Goal: Information Seeking & Learning: Learn about a topic

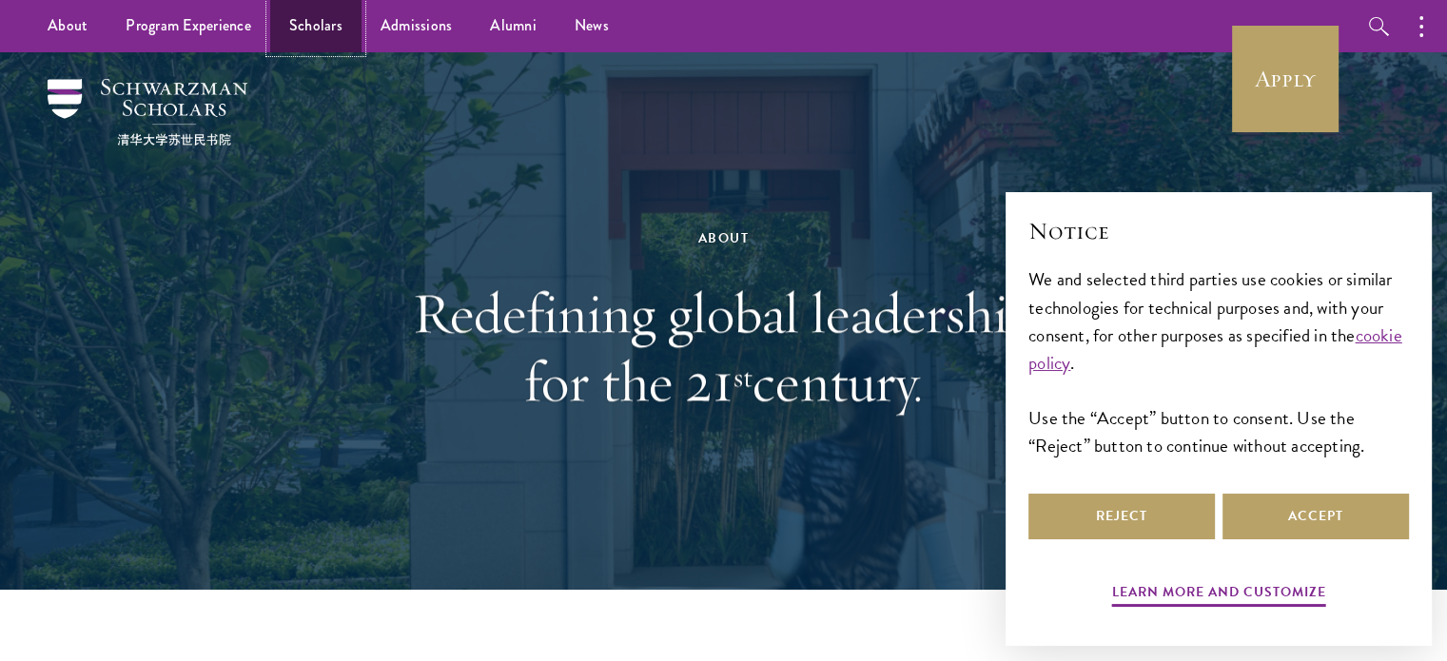
click at [335, 32] on link "Scholars" at bounding box center [315, 26] width 91 height 52
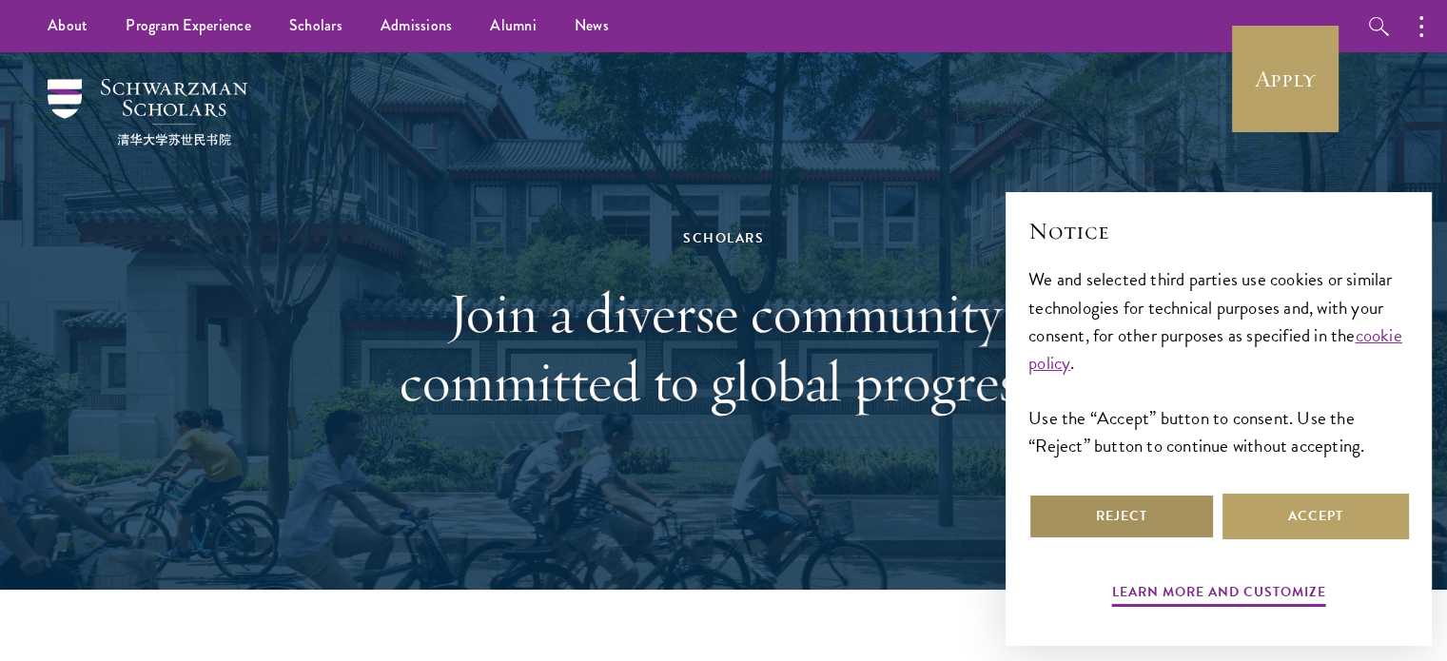
click at [1132, 511] on button "Reject" at bounding box center [1122, 517] width 187 height 46
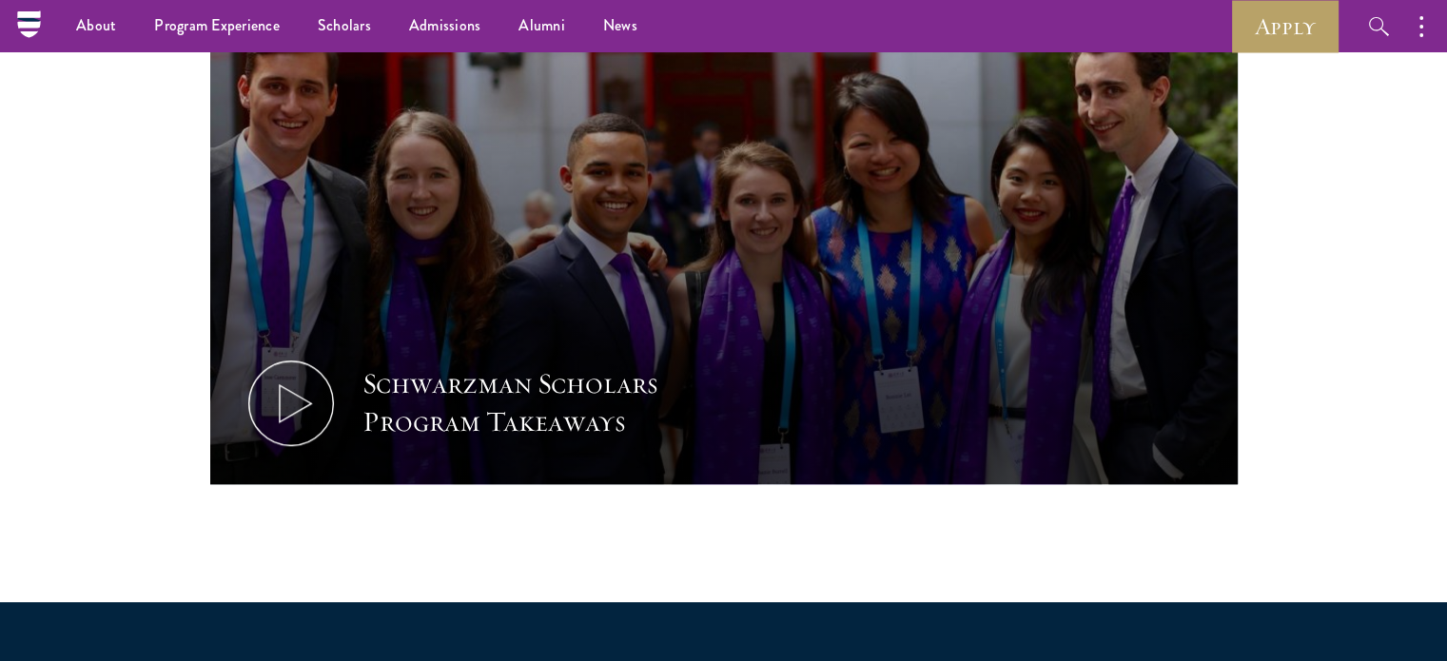
scroll to position [952, 0]
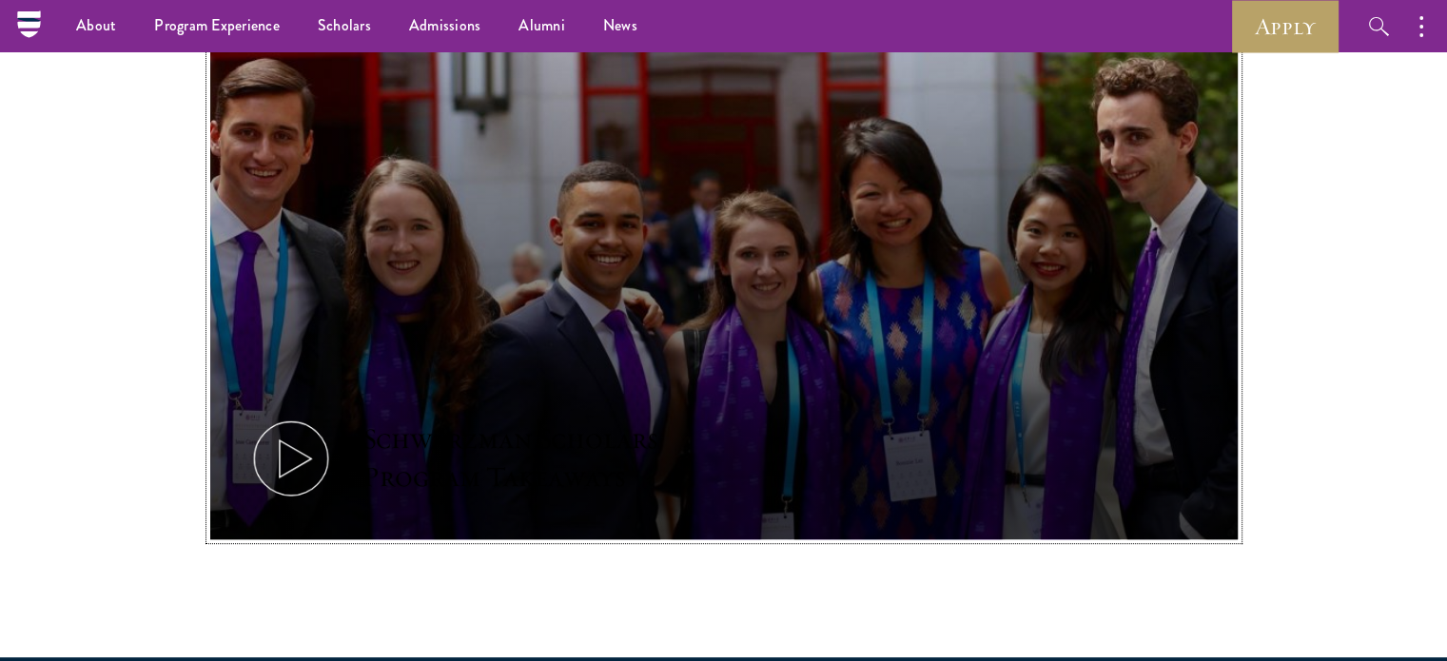
click at [1120, 422] on button "Schwarzman Scholars Program Takeaways" at bounding box center [724, 251] width 1028 height 579
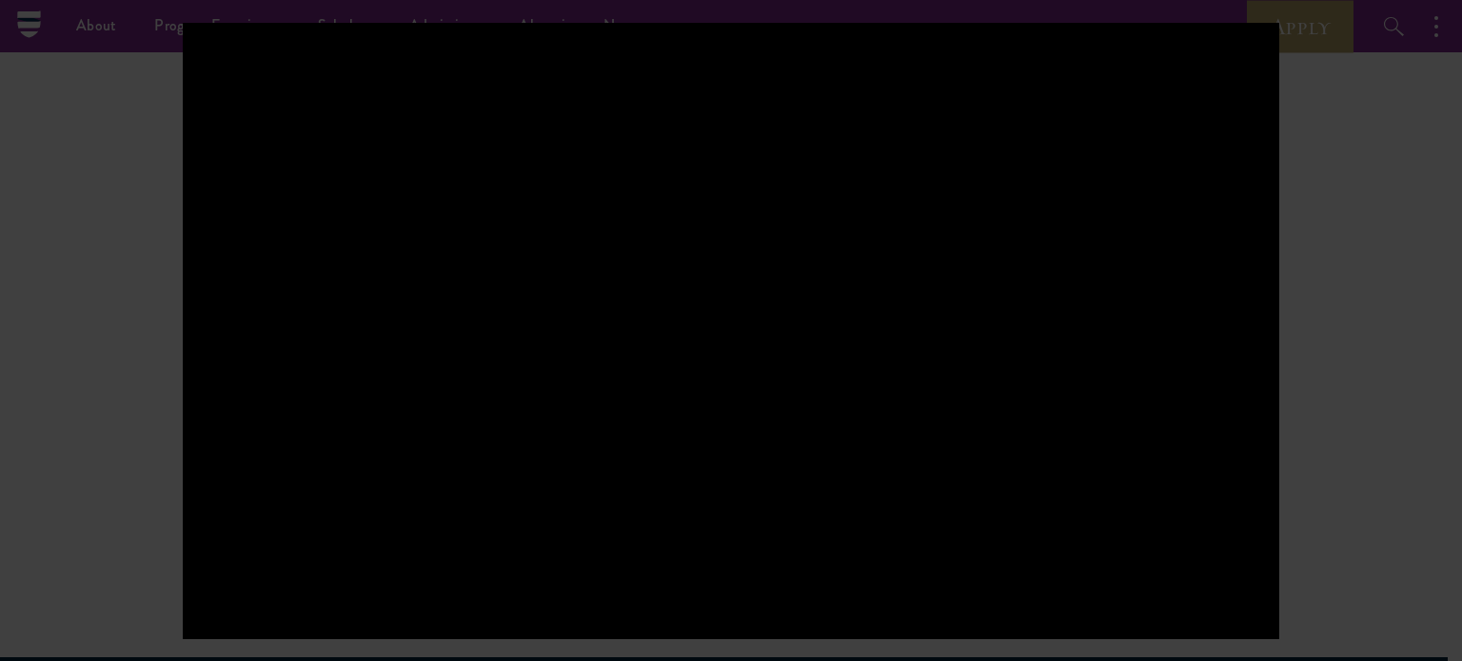
click at [1345, 220] on div at bounding box center [731, 330] width 1462 height 661
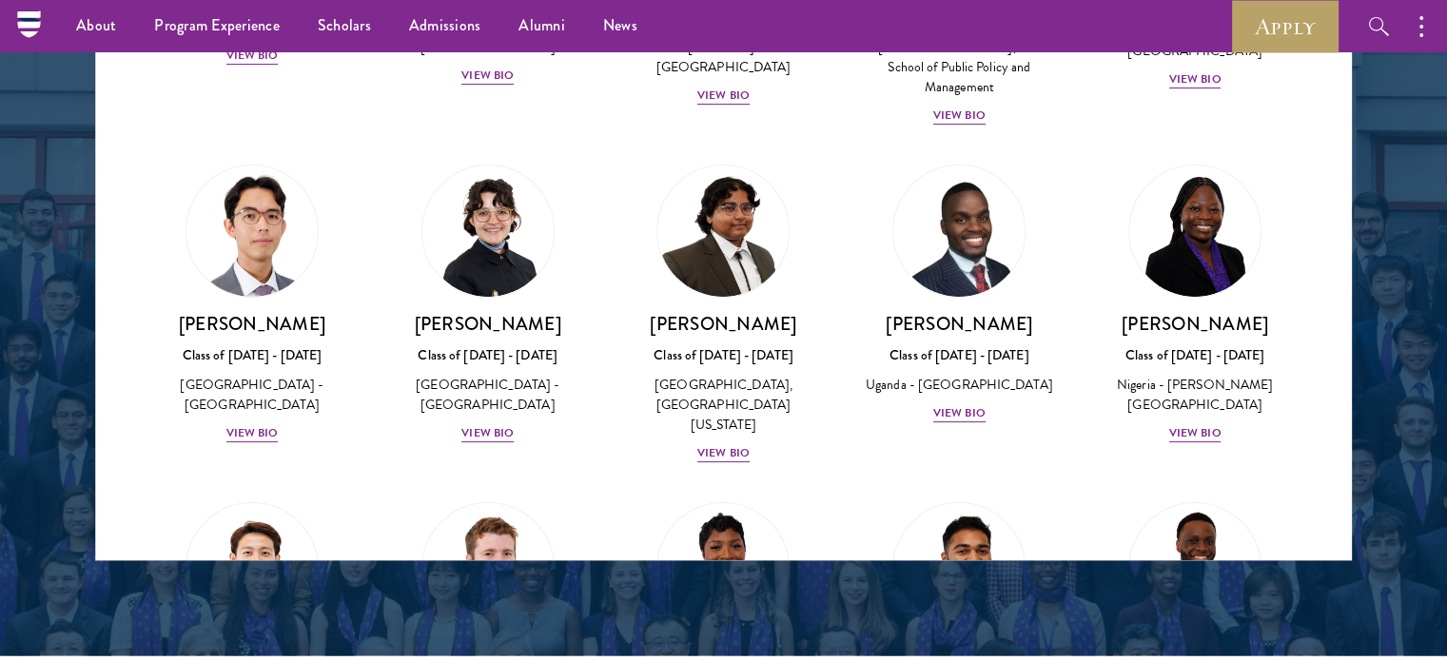
scroll to position [317, 0]
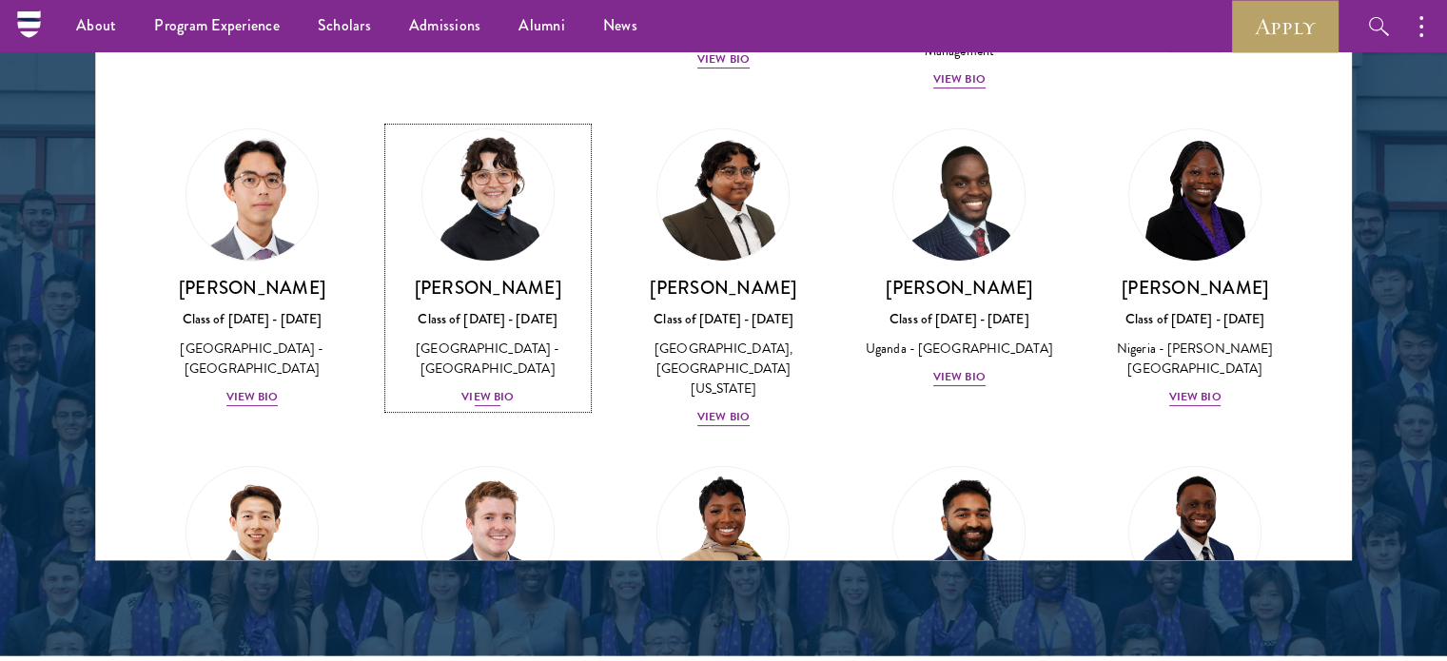
click at [481, 388] on div "View Bio" at bounding box center [488, 397] width 52 height 18
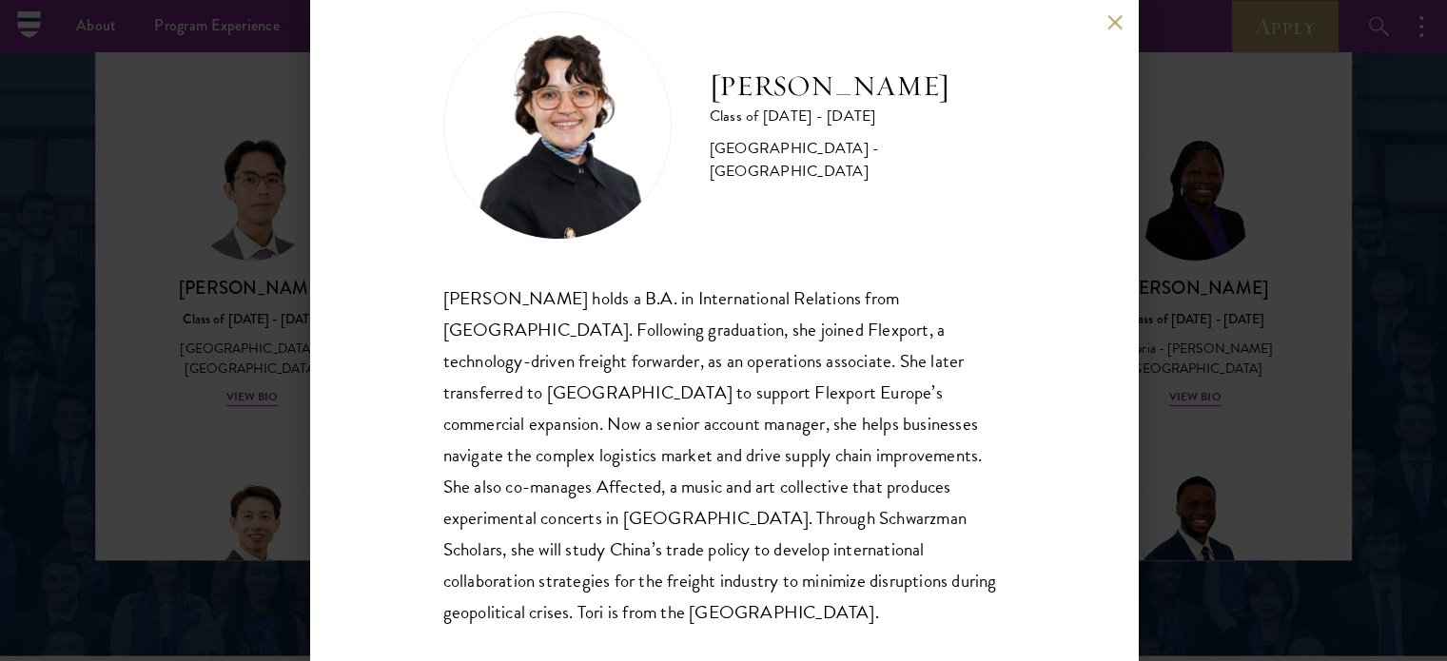
scroll to position [69, 0]
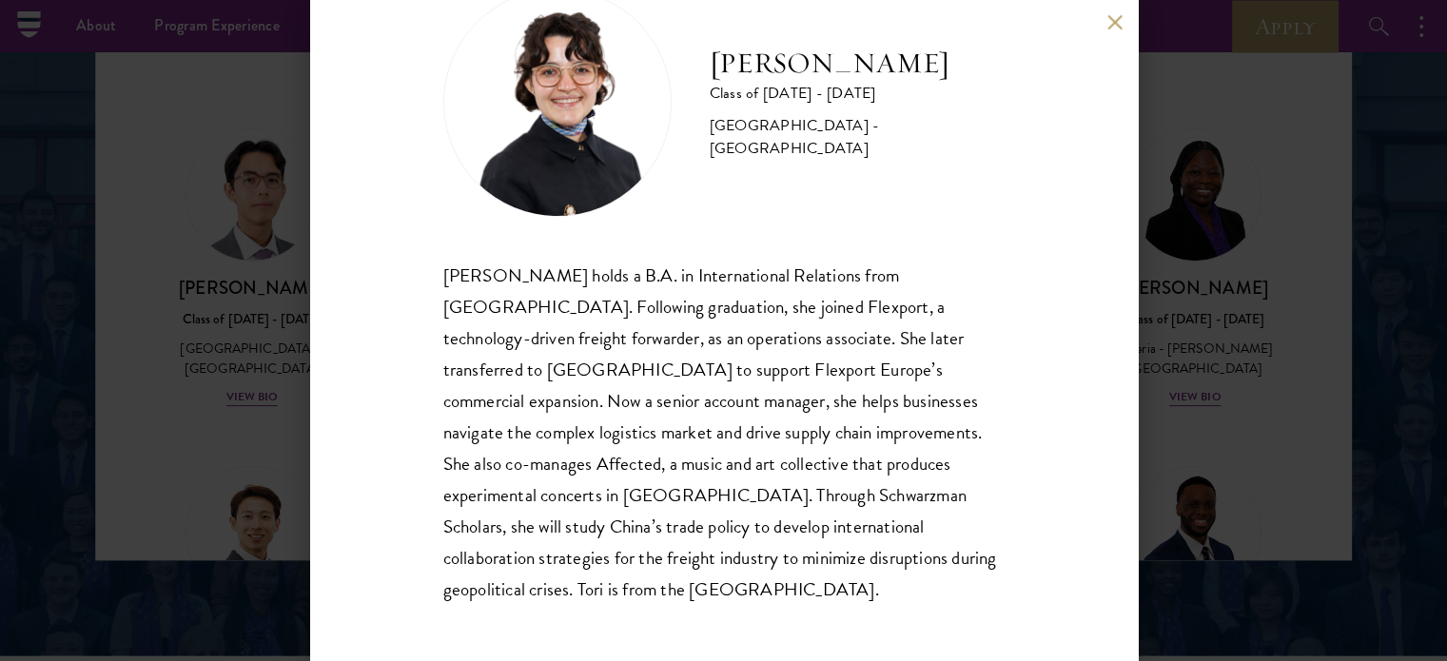
click at [226, 339] on div "[PERSON_NAME] Class of [DATE] - [DATE] [GEOGRAPHIC_DATA] - [GEOGRAPHIC_DATA] [P…" at bounding box center [723, 330] width 1447 height 661
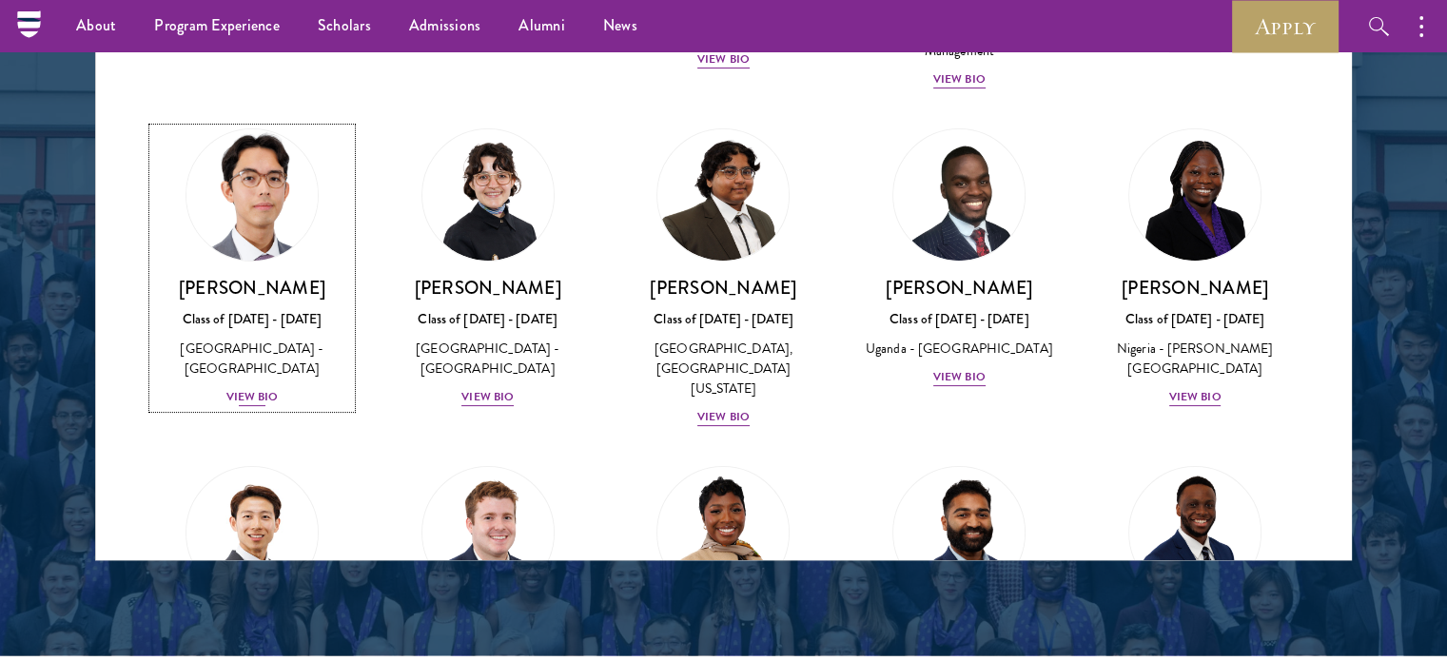
click at [263, 388] on div "View Bio" at bounding box center [252, 397] width 52 height 18
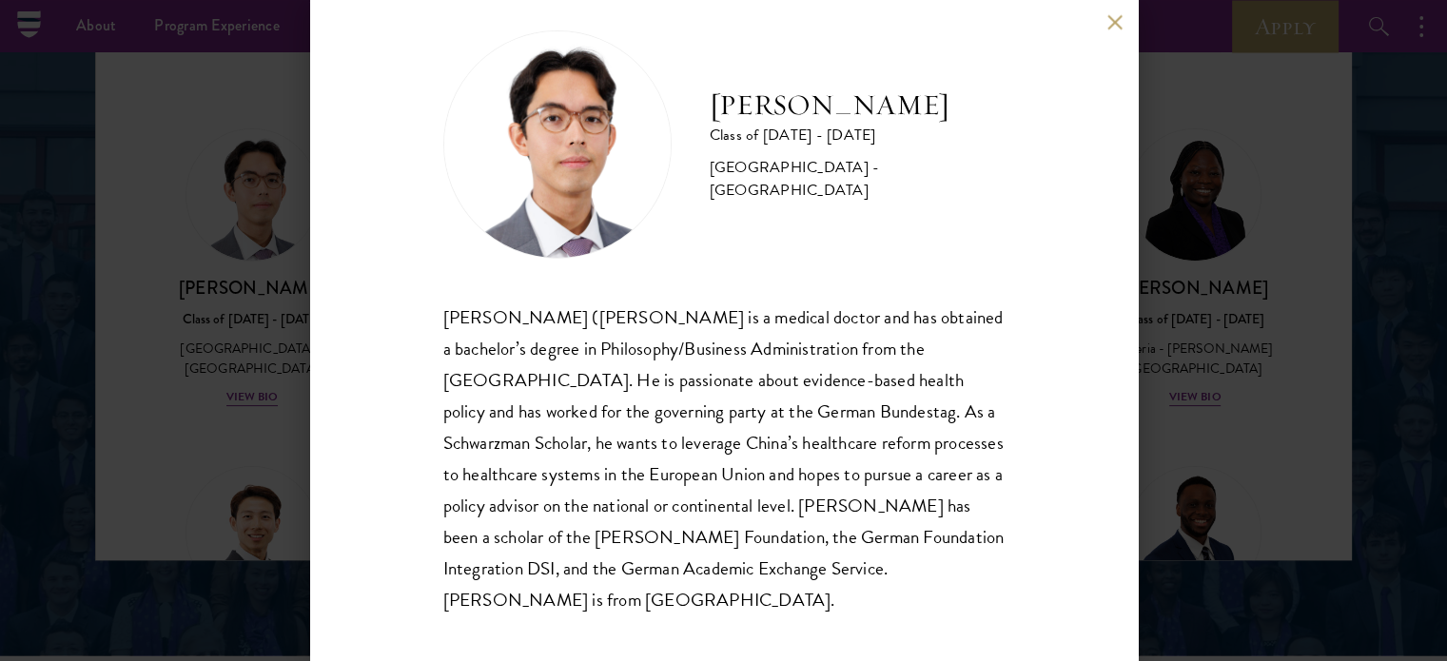
scroll to position [38, 0]
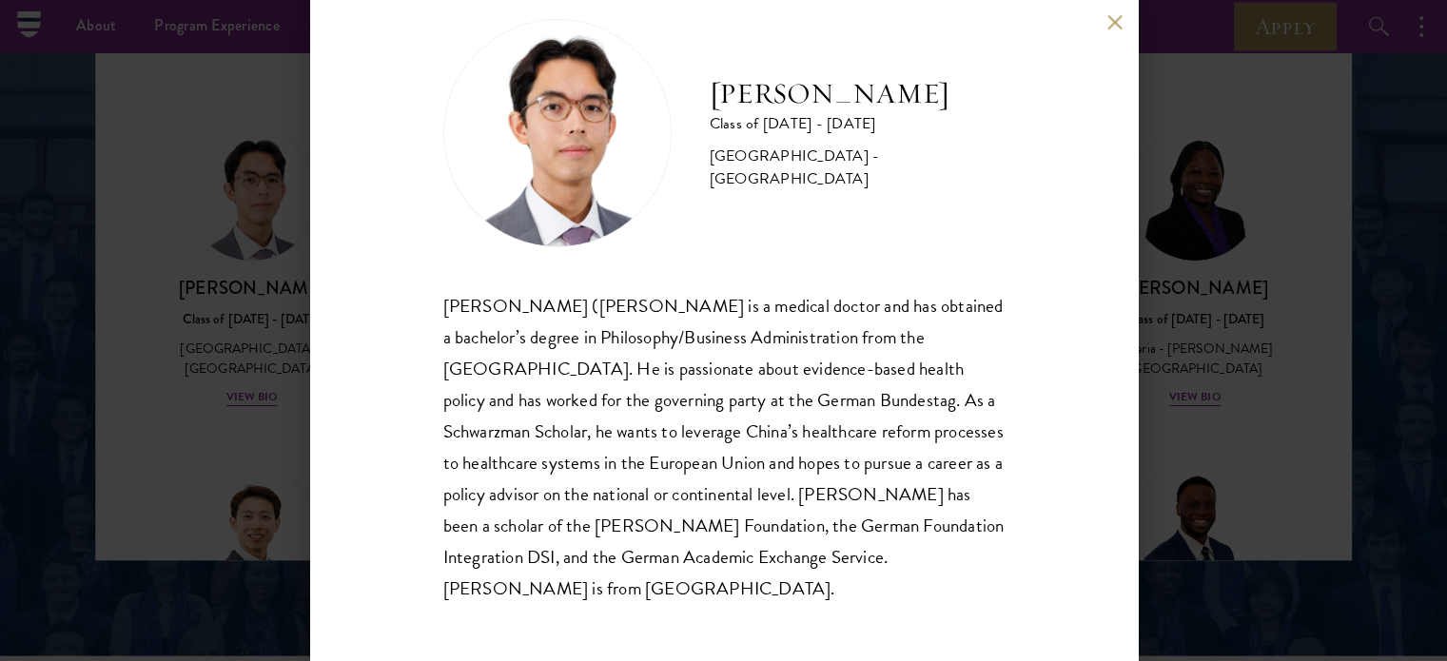
drag, startPoint x: 202, startPoint y: 295, endPoint x: 1298, endPoint y: 9, distance: 1133.0
click at [202, 295] on div "[PERSON_NAME] Class of [DATE] - [DATE] [GEOGRAPHIC_DATA] - [GEOGRAPHIC_DATA] [P…" at bounding box center [723, 330] width 1447 height 661
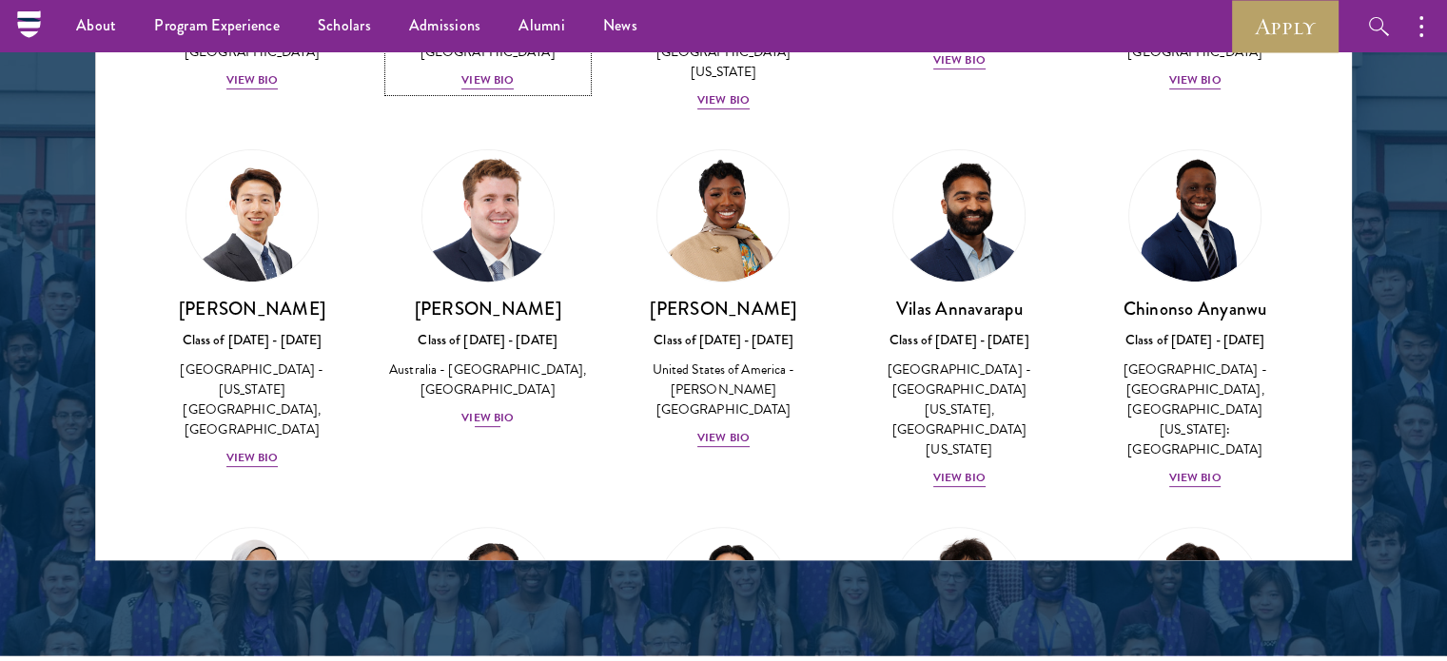
scroll to position [1110, 0]
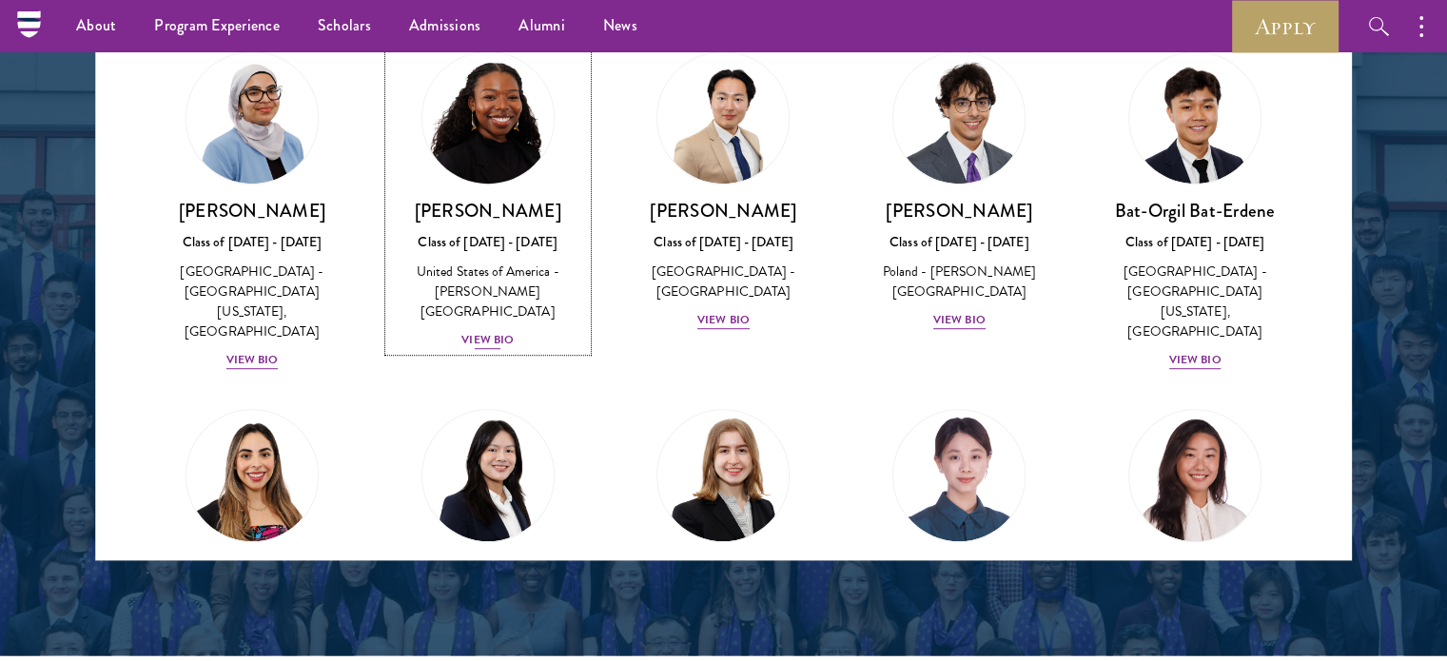
click at [496, 331] on div "View Bio" at bounding box center [488, 340] width 52 height 18
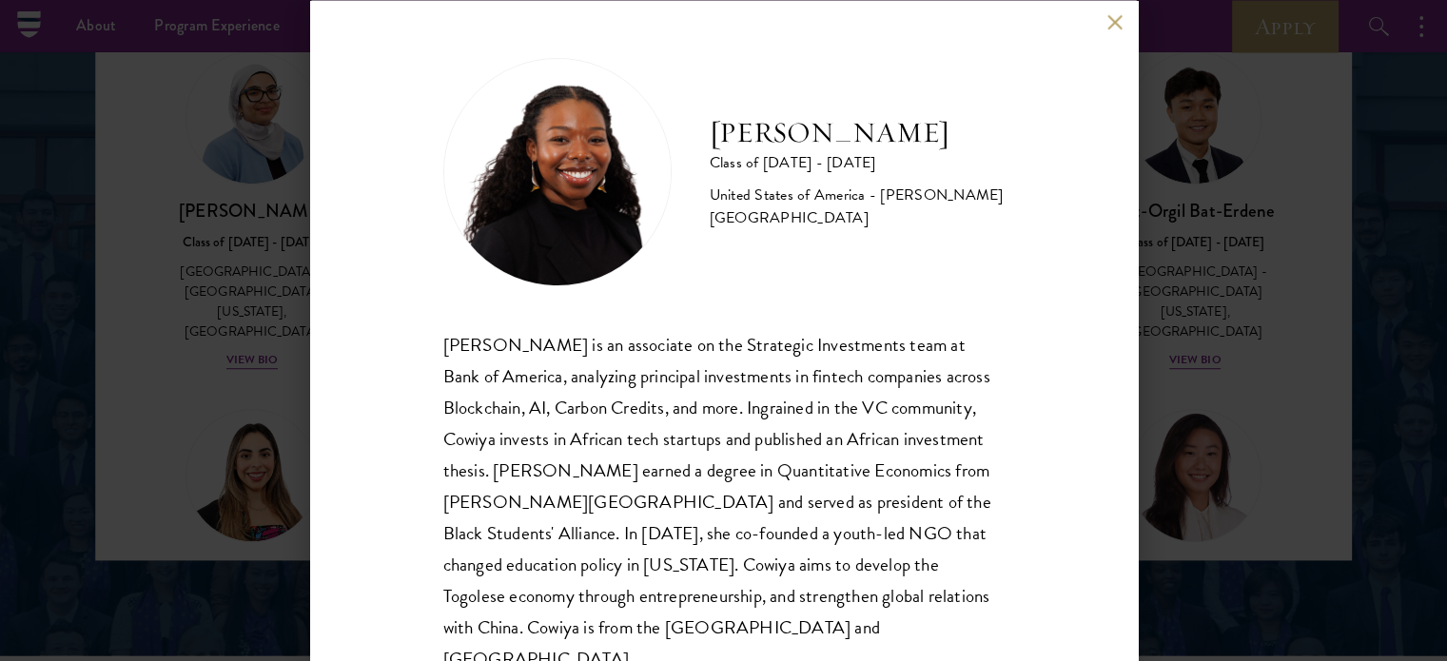
drag, startPoint x: 1233, startPoint y: 319, endPoint x: 1244, endPoint y: 343, distance: 26.0
click at [1233, 318] on div "[PERSON_NAME] Class of [DATE] - [DATE] [GEOGRAPHIC_DATA] - [PERSON_NAME][GEOGRA…" at bounding box center [723, 330] width 1447 height 661
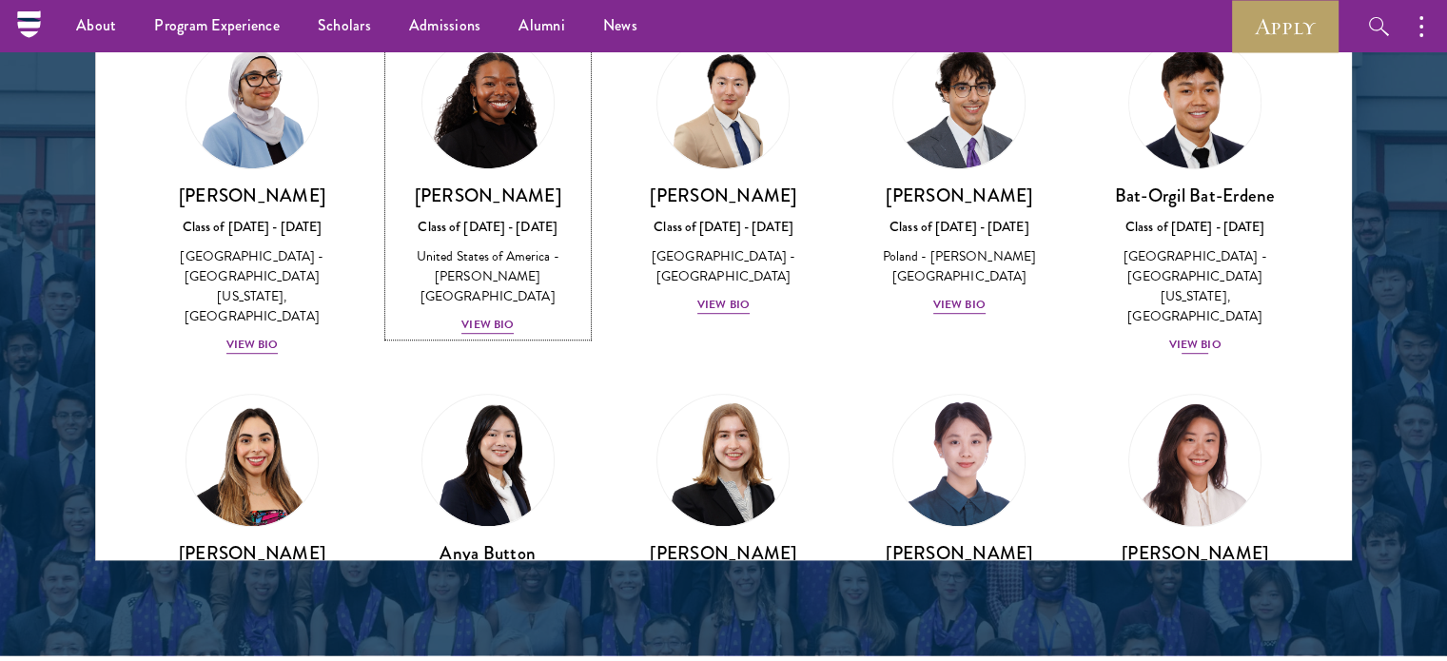
scroll to position [1283, 0]
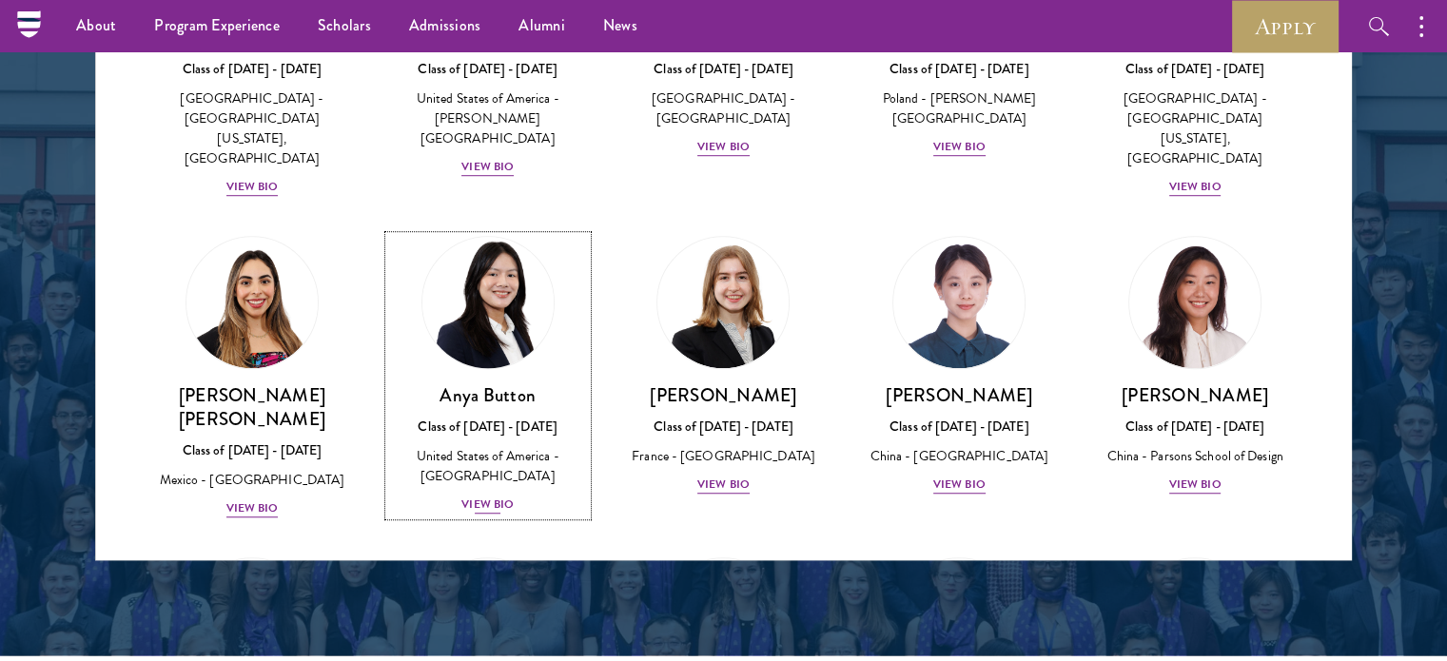
click at [493, 496] on div "View Bio" at bounding box center [488, 505] width 52 height 18
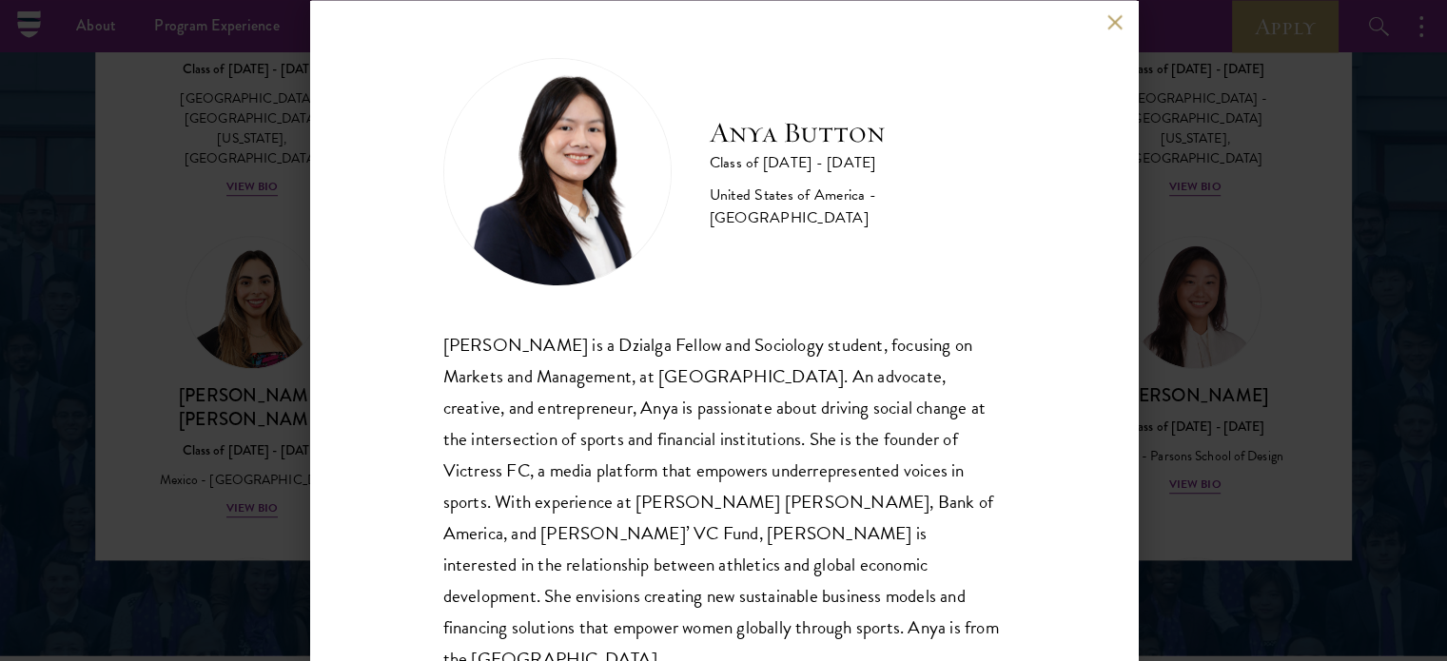
click at [1207, 311] on div "Anya Button Class of [DATE] - [DATE] [GEOGRAPHIC_DATA] - [GEOGRAPHIC_DATA] [PER…" at bounding box center [723, 330] width 1447 height 661
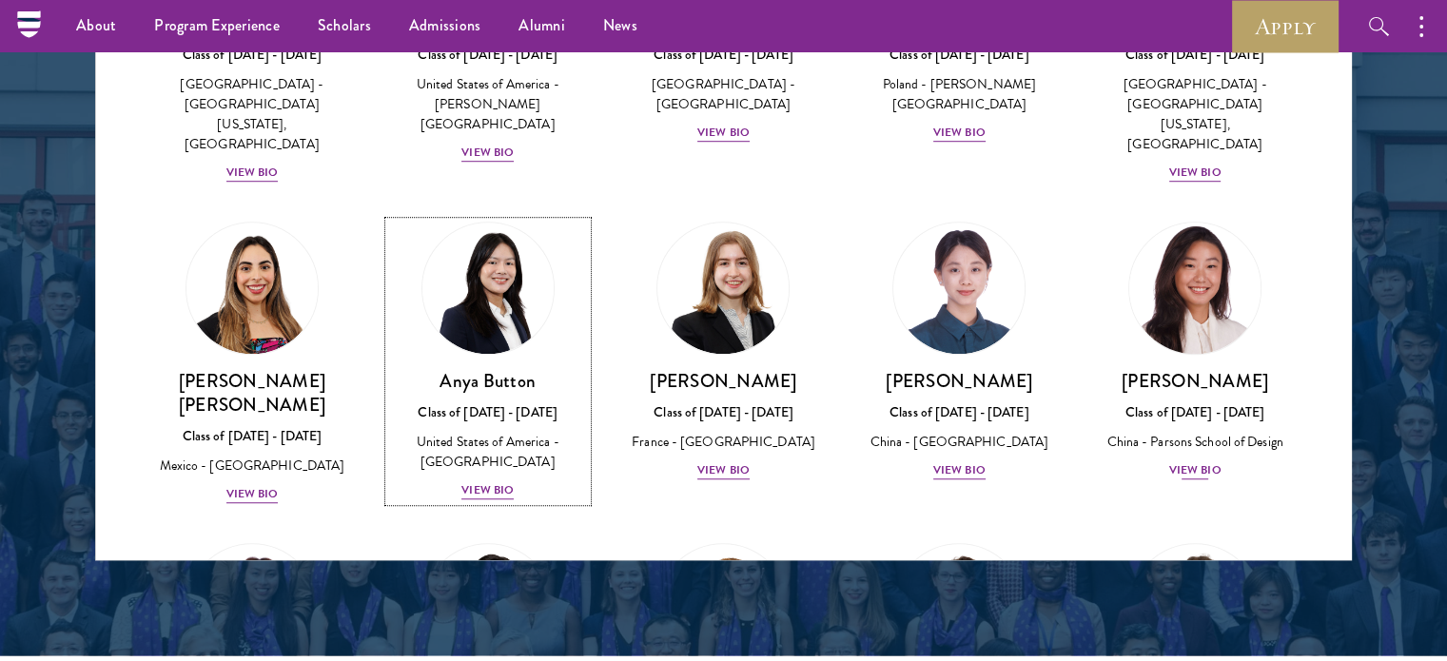
scroll to position [1614, 0]
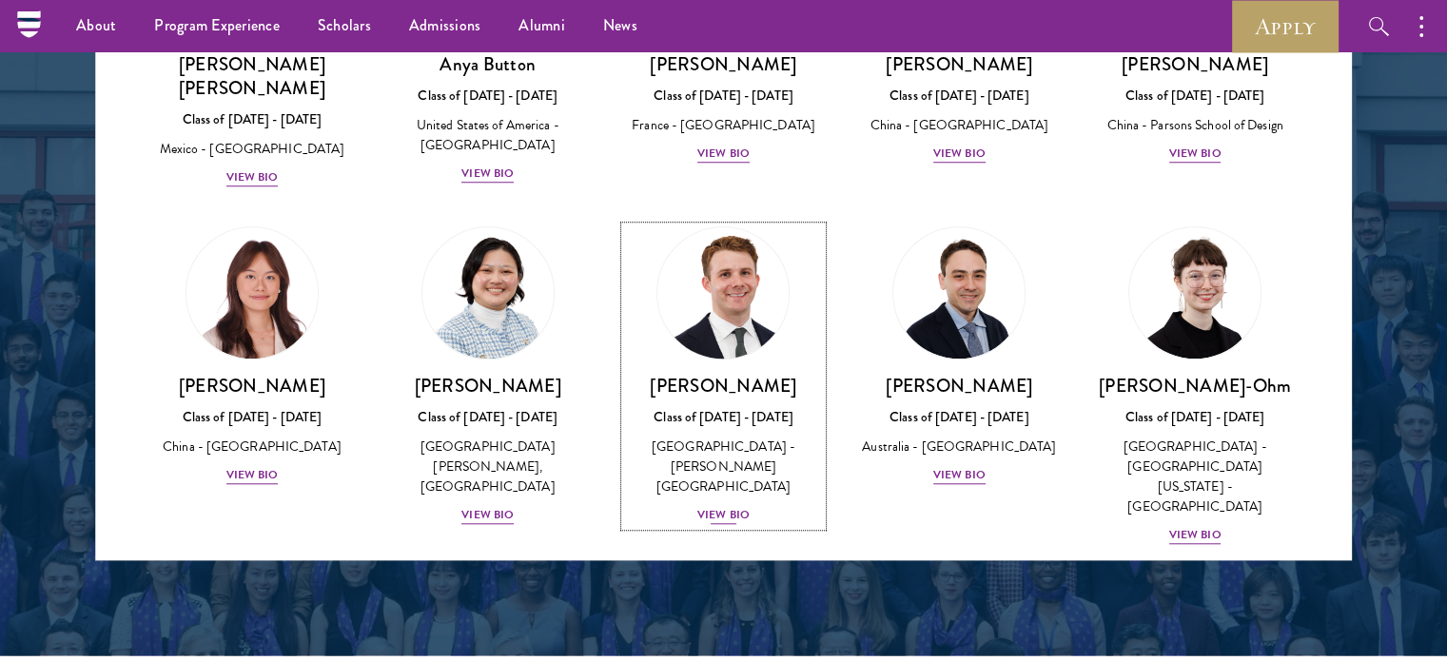
click at [732, 506] on div "View Bio" at bounding box center [723, 515] width 52 height 18
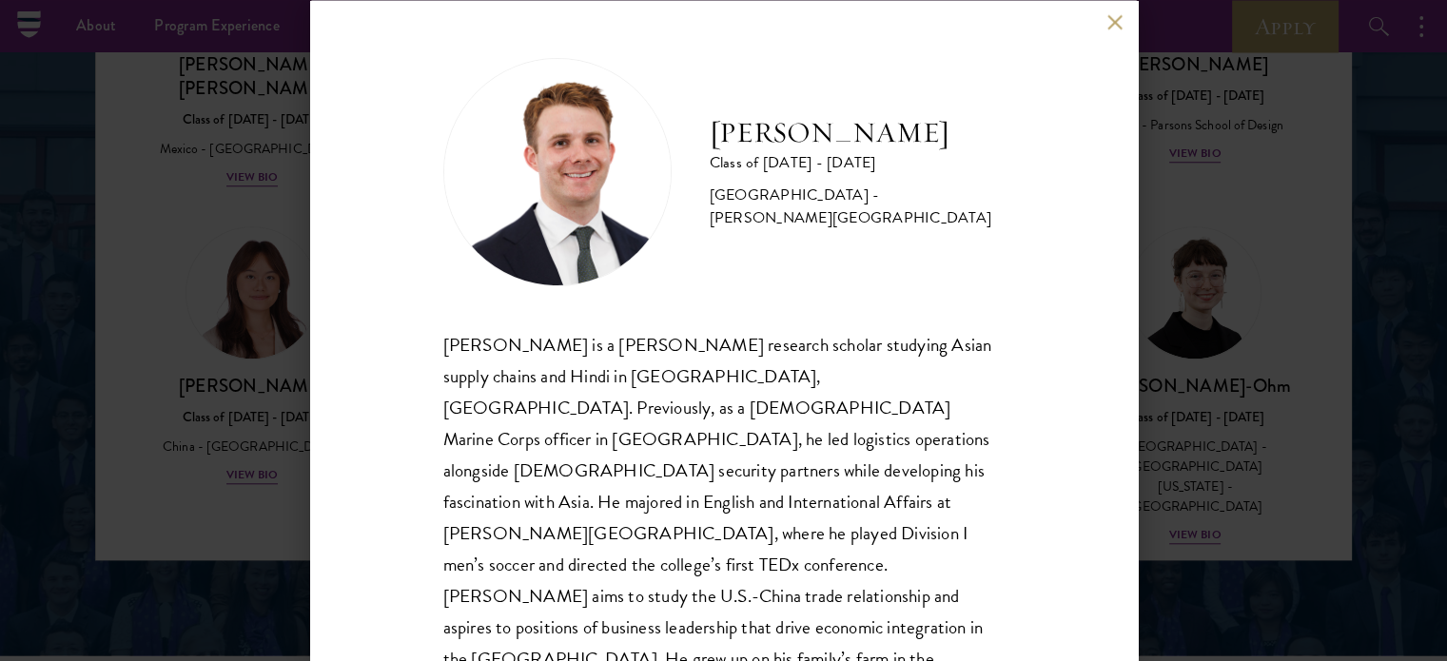
click at [1237, 255] on div "[PERSON_NAME] Class of [DATE] - [DATE] [GEOGRAPHIC_DATA] - [PERSON_NAME][GEOGRA…" at bounding box center [723, 330] width 1447 height 661
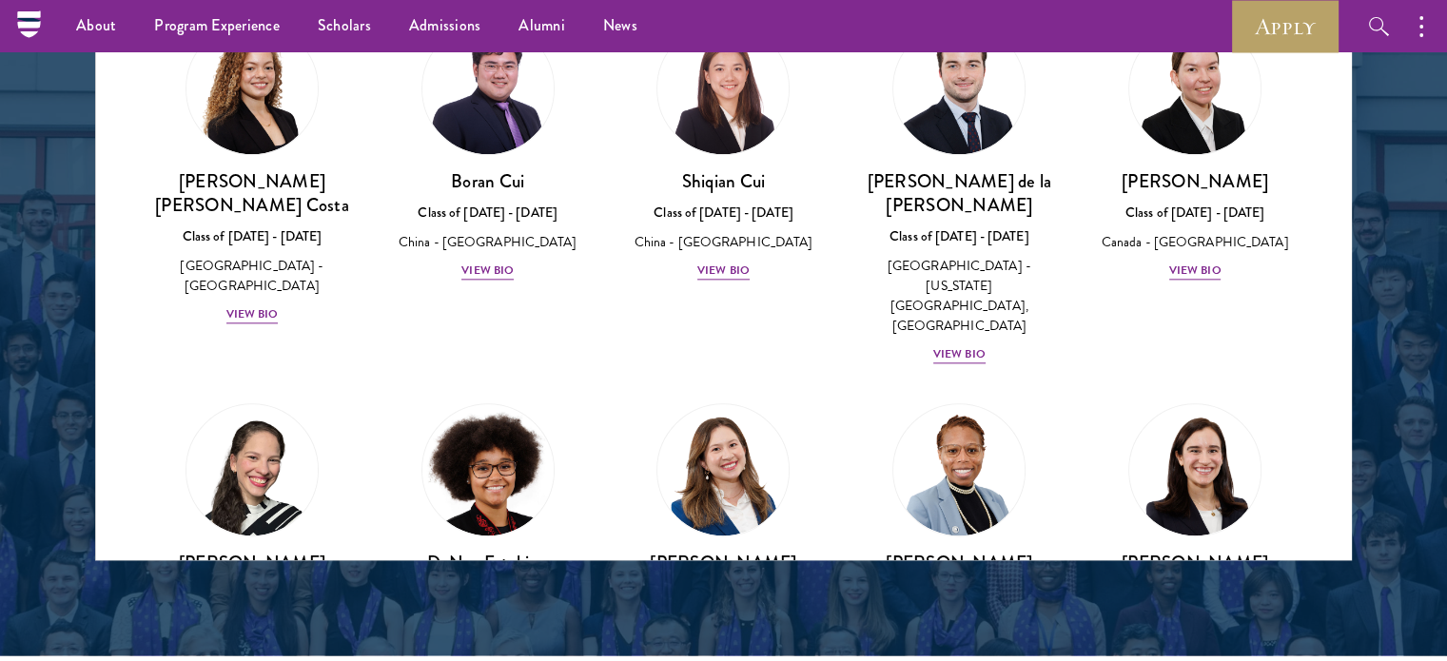
scroll to position [2235, 0]
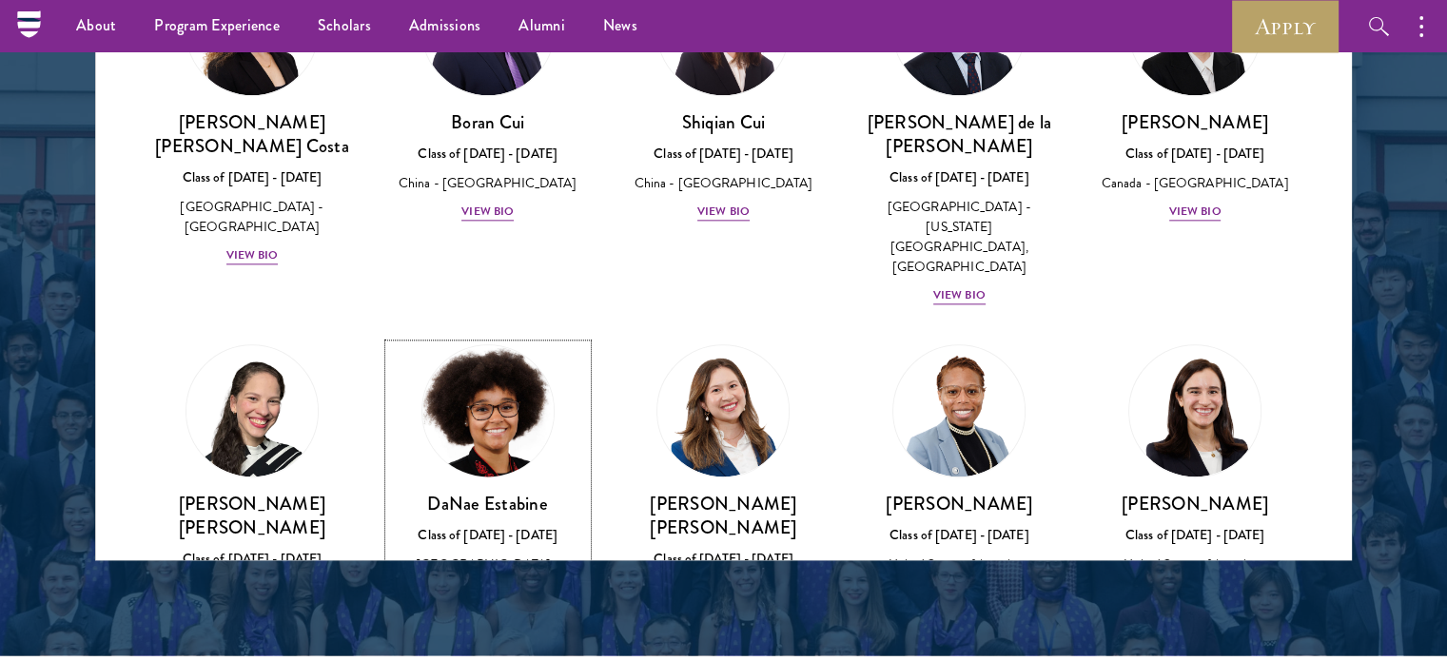
click at [475, 624] on div "View Bio" at bounding box center [488, 633] width 52 height 18
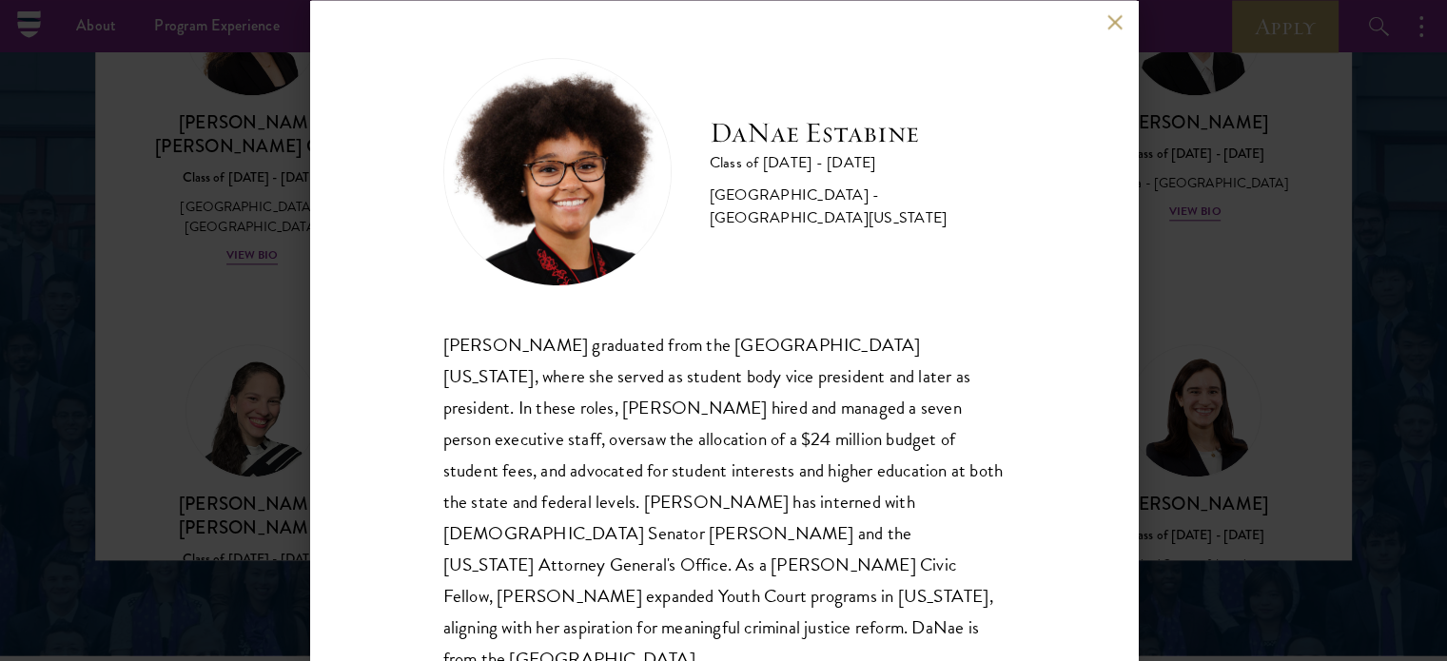
scroll to position [7, 0]
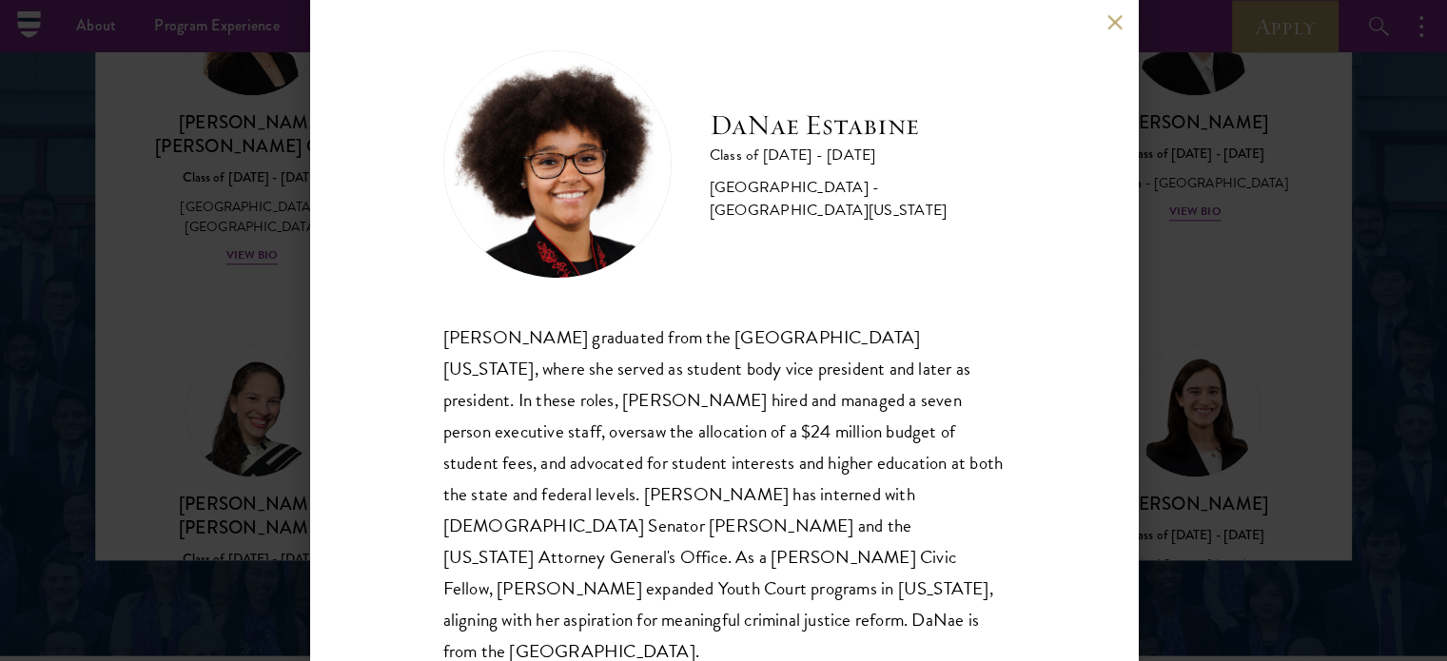
click at [1188, 291] on div "[PERSON_NAME] Class of [DATE] - [DATE] [GEOGRAPHIC_DATA] - [GEOGRAPHIC_DATA][US…" at bounding box center [723, 330] width 1447 height 661
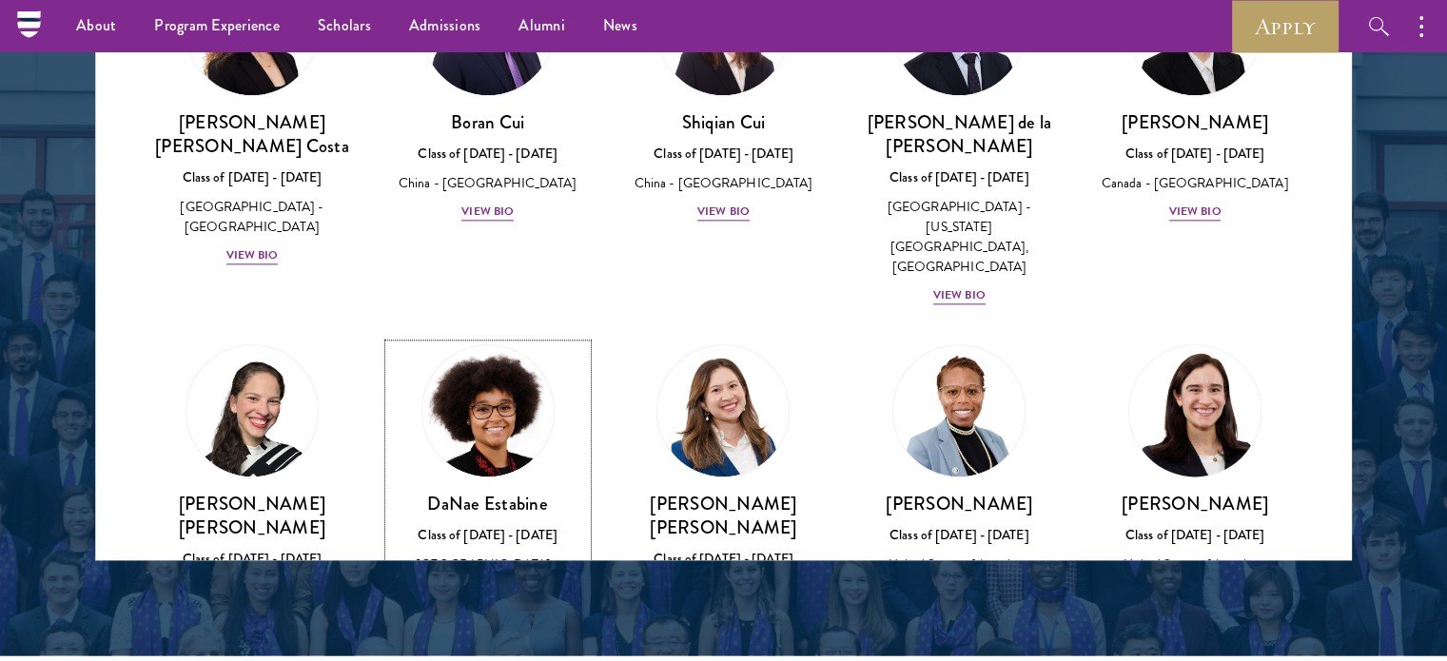
scroll to position [2241, 0]
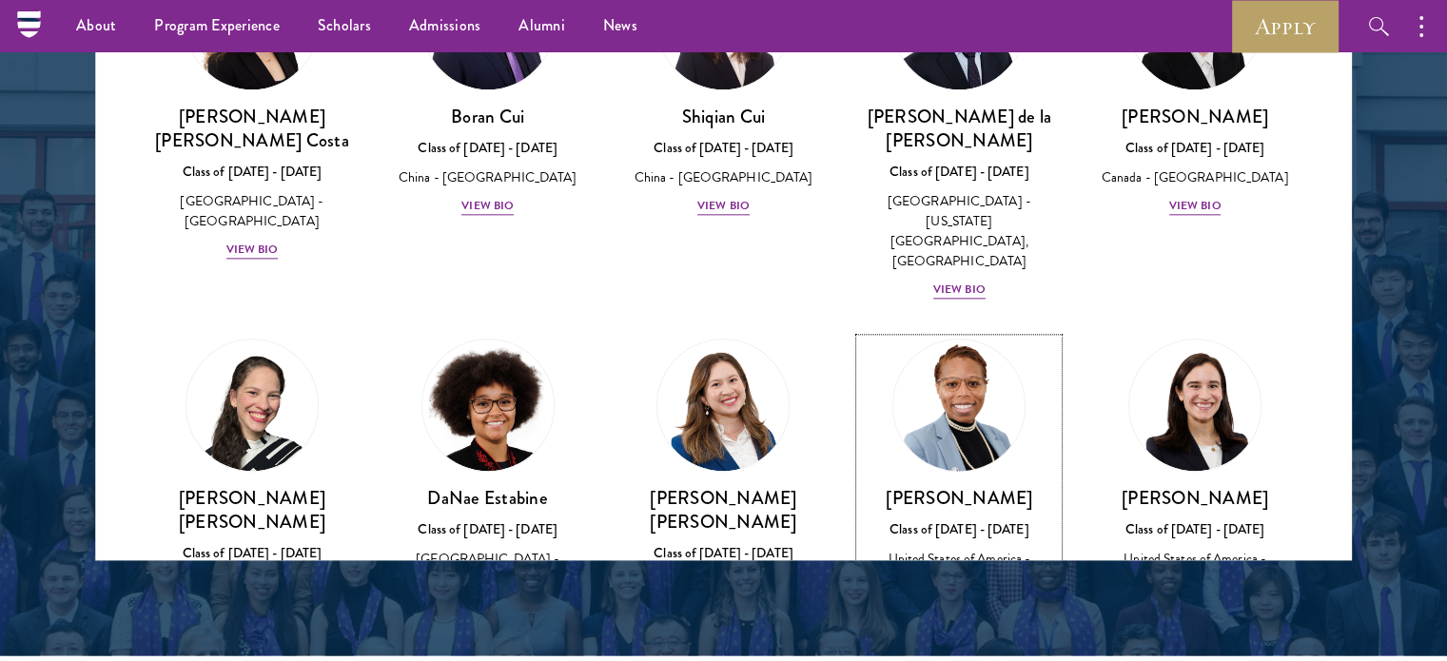
click at [953, 599] on div "View Bio" at bounding box center [959, 608] width 52 height 18
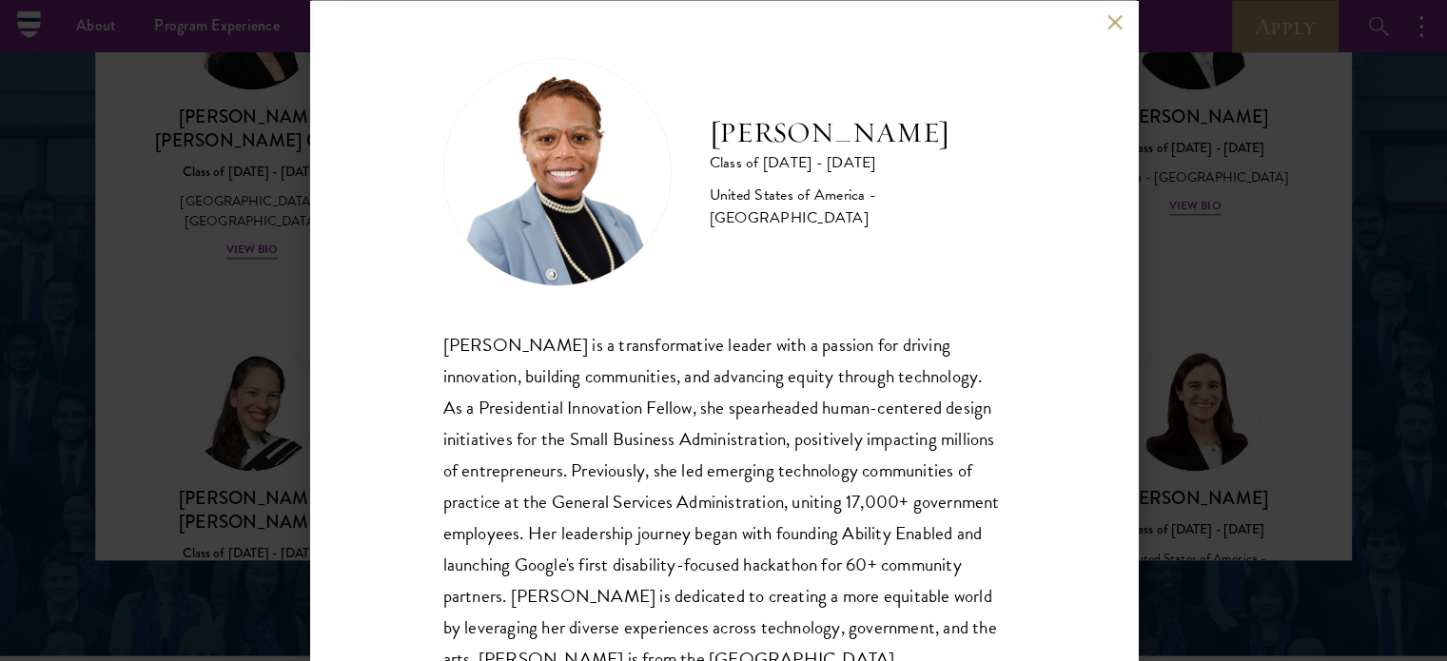
scroll to position [69, 0]
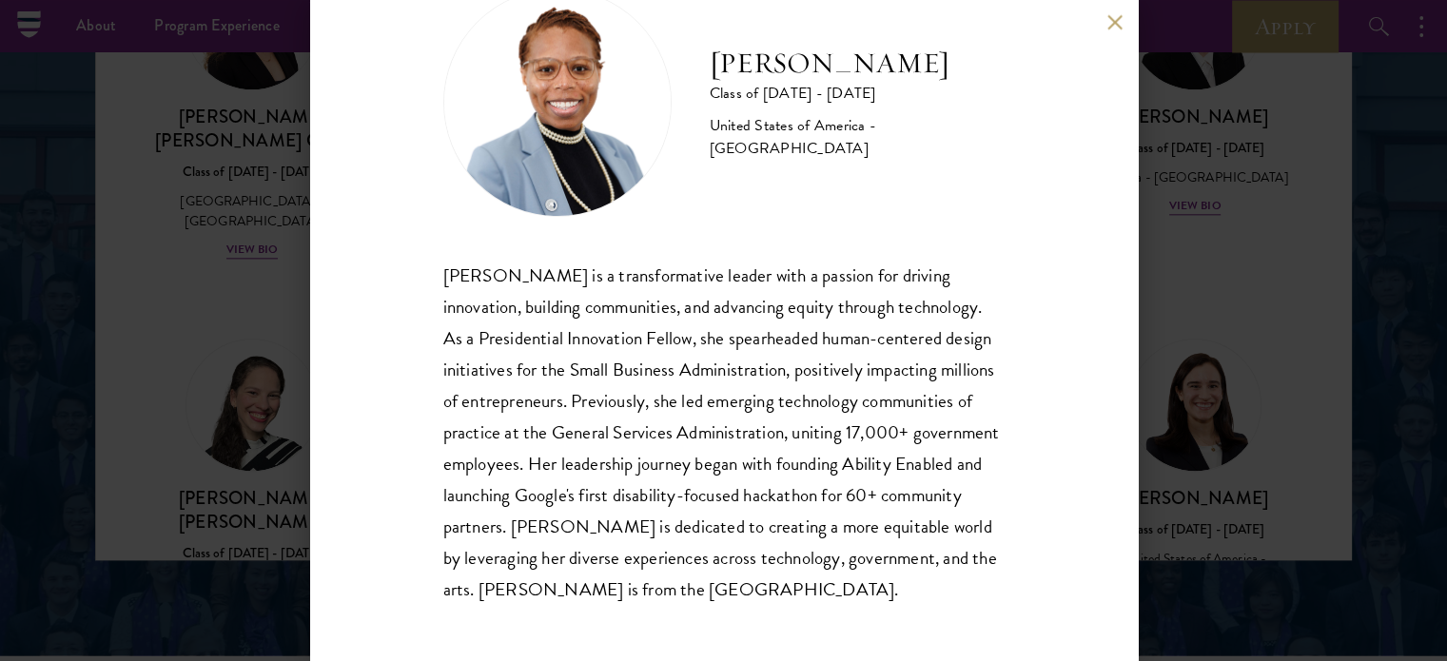
click at [1312, 208] on div "[PERSON_NAME] Class of [DATE] - [DATE] [GEOGRAPHIC_DATA] - [GEOGRAPHIC_DATA] [P…" at bounding box center [723, 330] width 1447 height 661
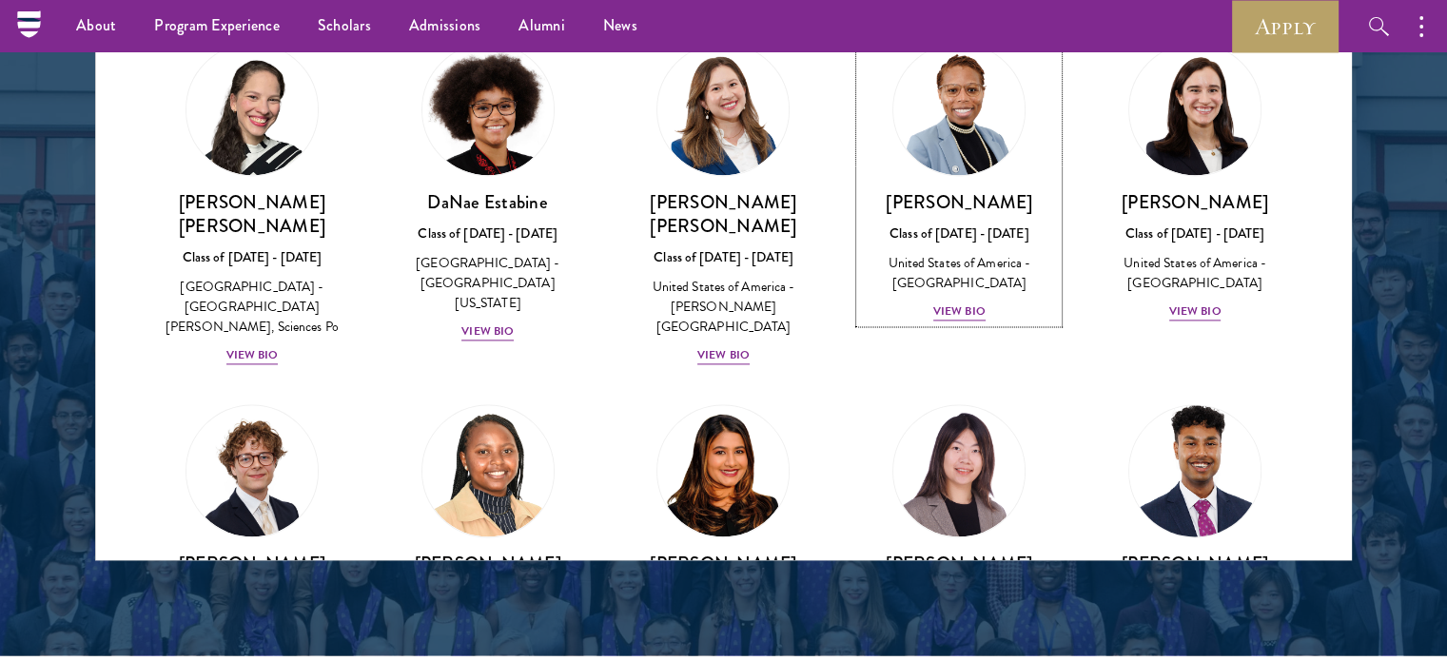
scroll to position [2717, 0]
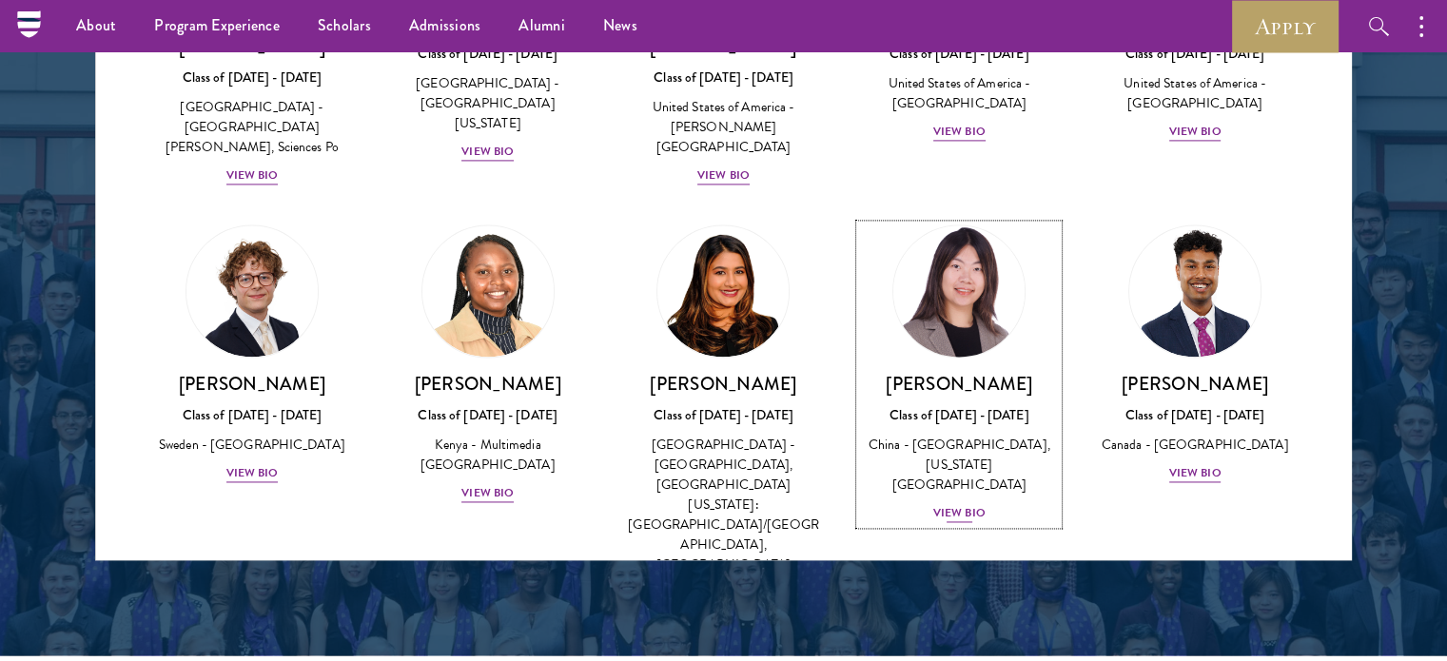
click at [953, 504] on div "View Bio" at bounding box center [959, 513] width 52 height 18
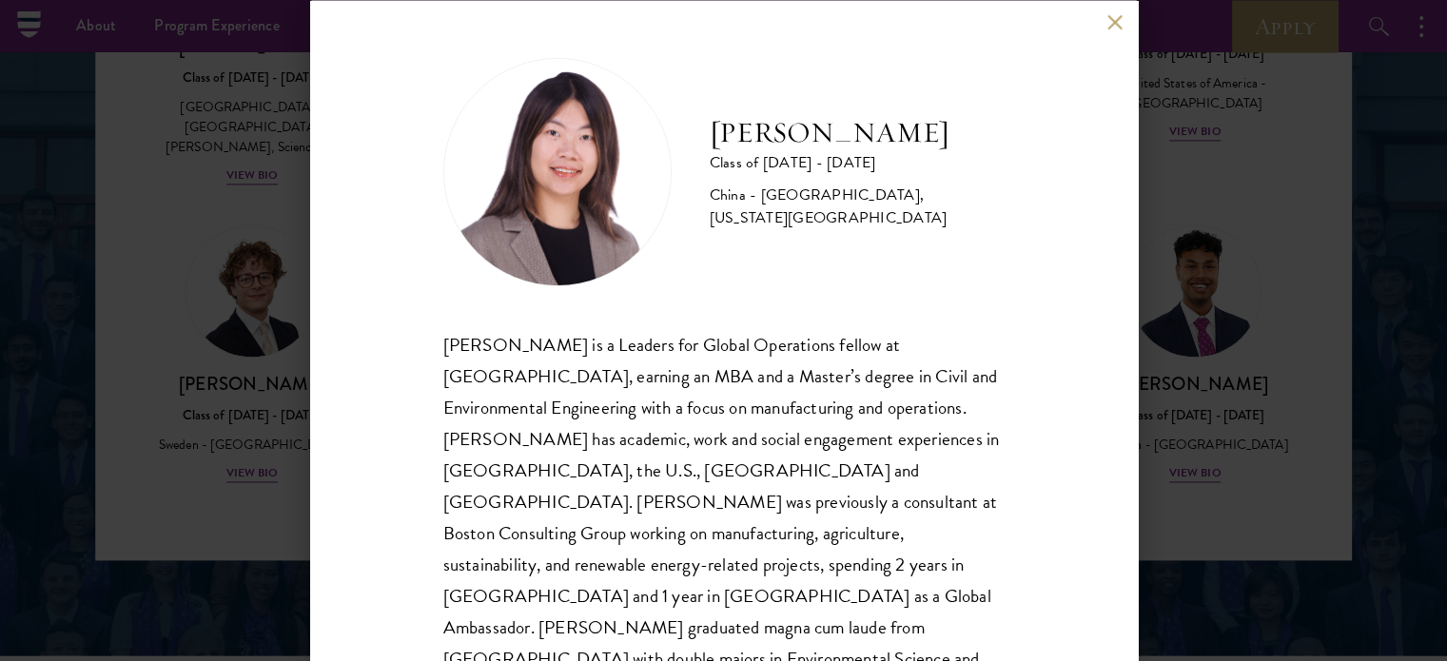
click at [1196, 247] on div "[PERSON_NAME] Class of [DATE] - [DATE] [GEOGRAPHIC_DATA] - [GEOGRAPHIC_DATA], […" at bounding box center [723, 330] width 1447 height 661
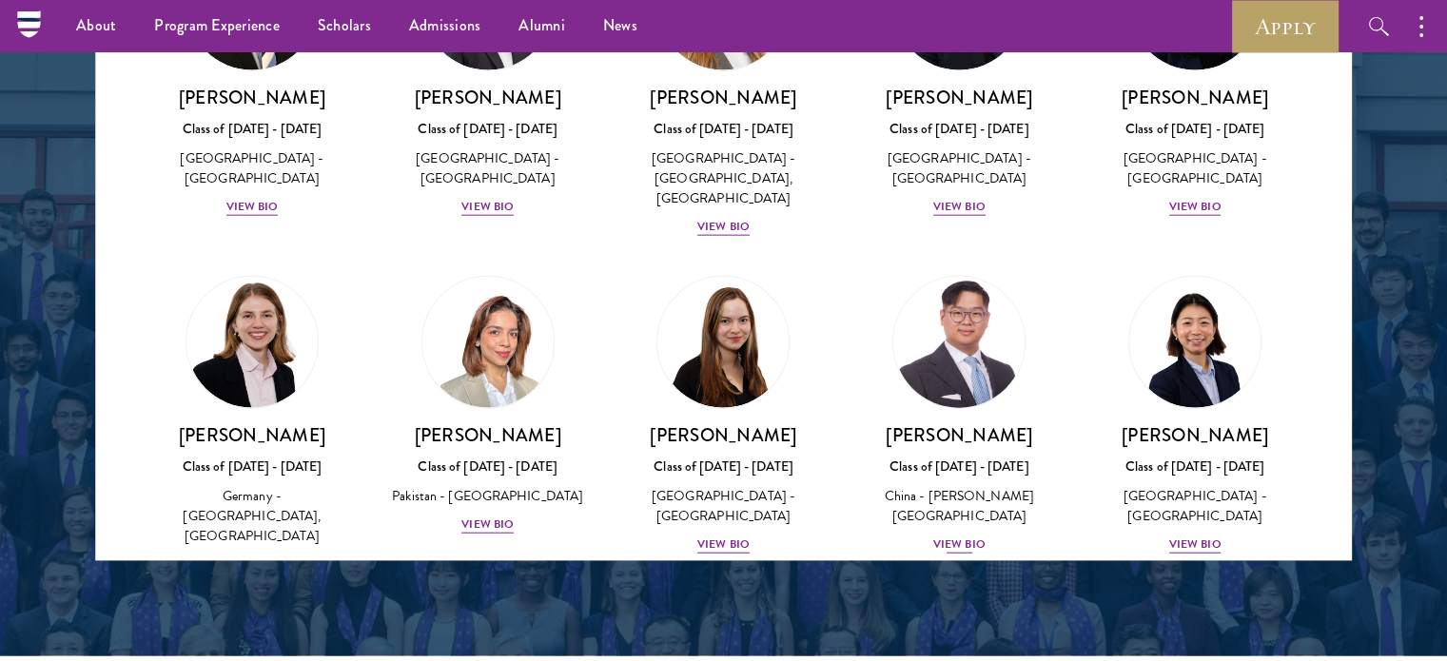
scroll to position [4832, 0]
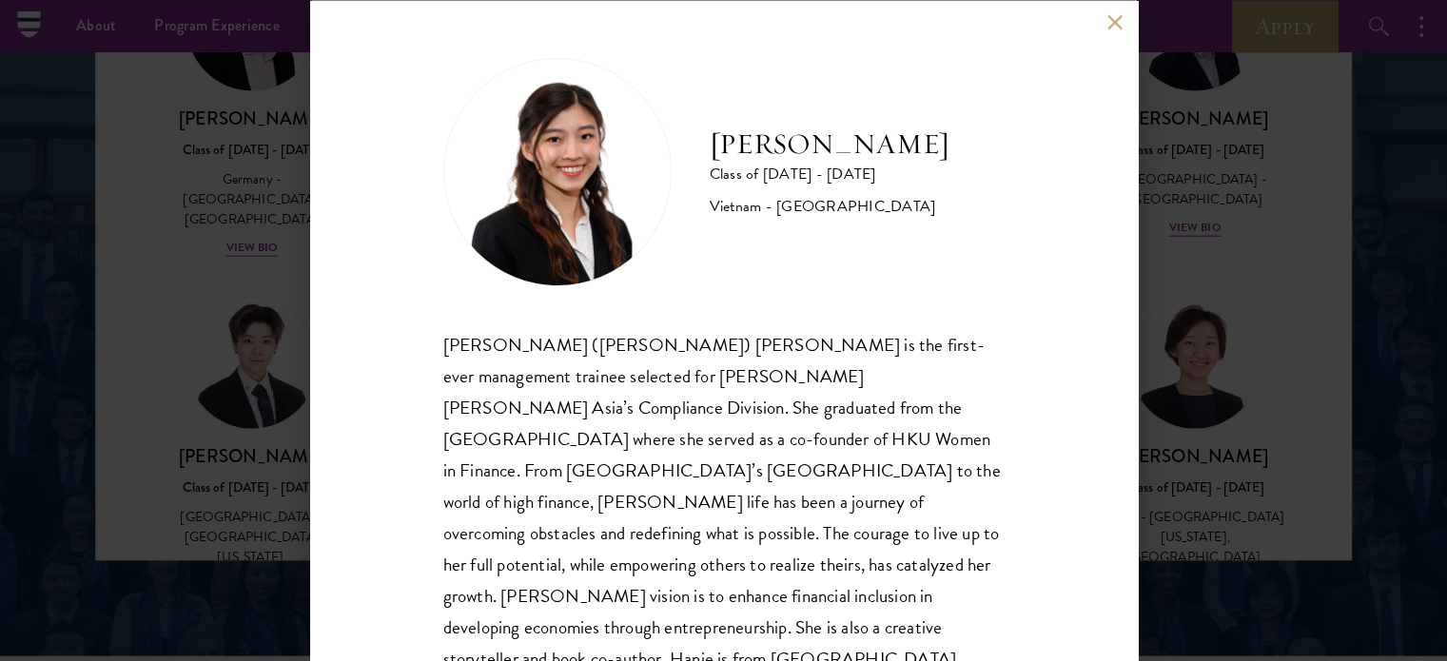
click at [1207, 334] on div "[PERSON_NAME] Class of [DATE] - [DATE] [GEOGRAPHIC_DATA] - [GEOGRAPHIC_DATA] [P…" at bounding box center [723, 330] width 1447 height 661
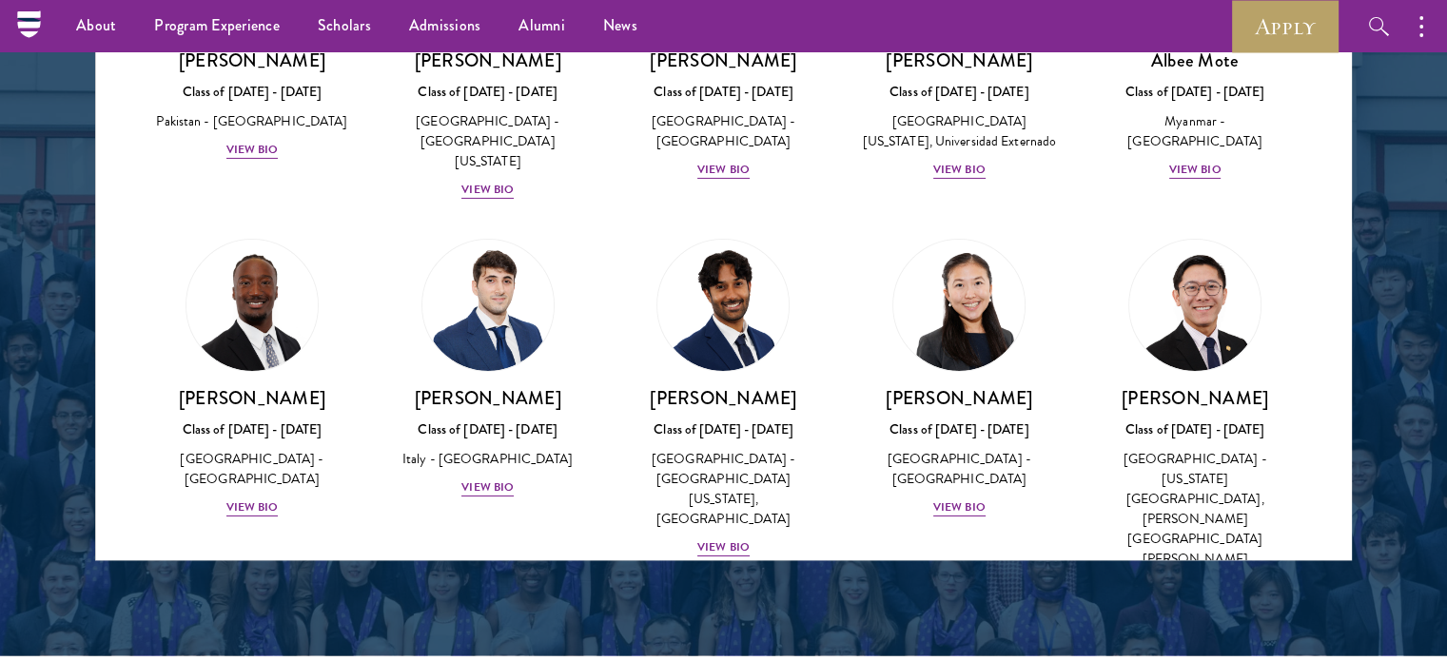
scroll to position [6796, 0]
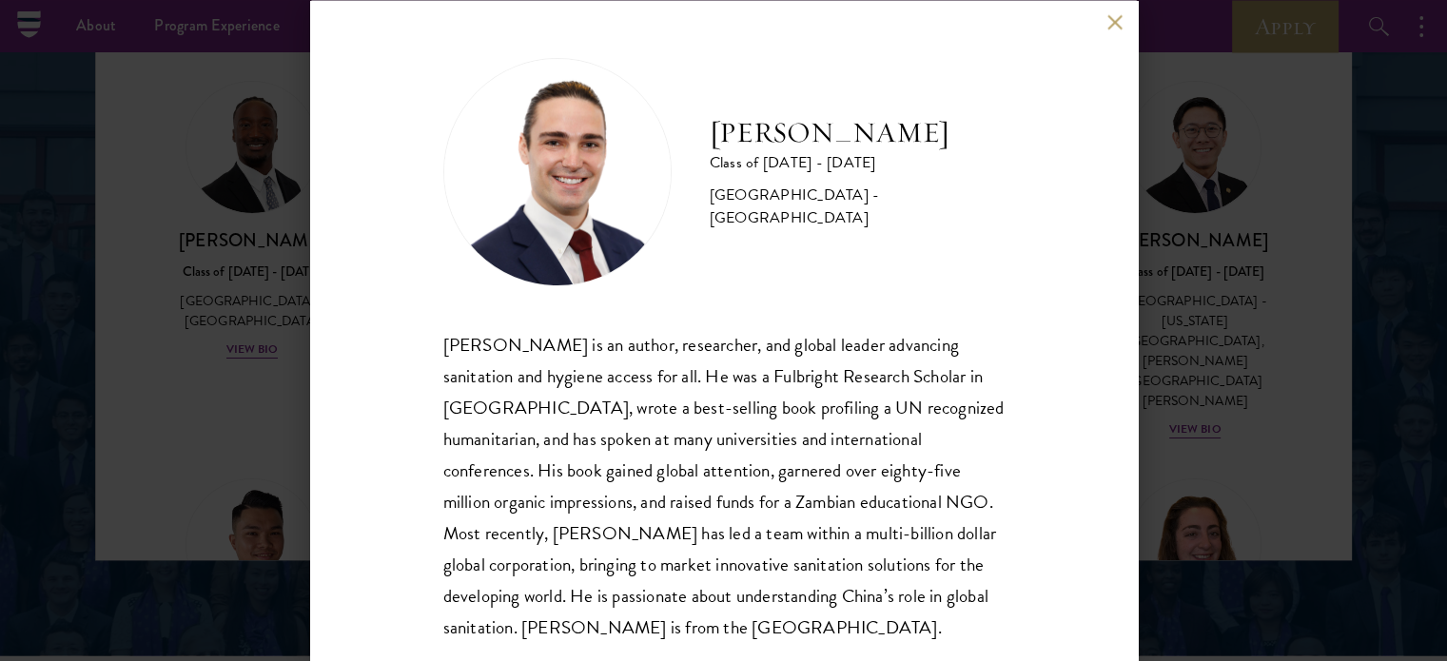
click at [1182, 443] on div "[PERSON_NAME] Class of [DATE] - [DATE] [GEOGRAPHIC_DATA] - [GEOGRAPHIC_DATA] [P…" at bounding box center [723, 330] width 1447 height 661
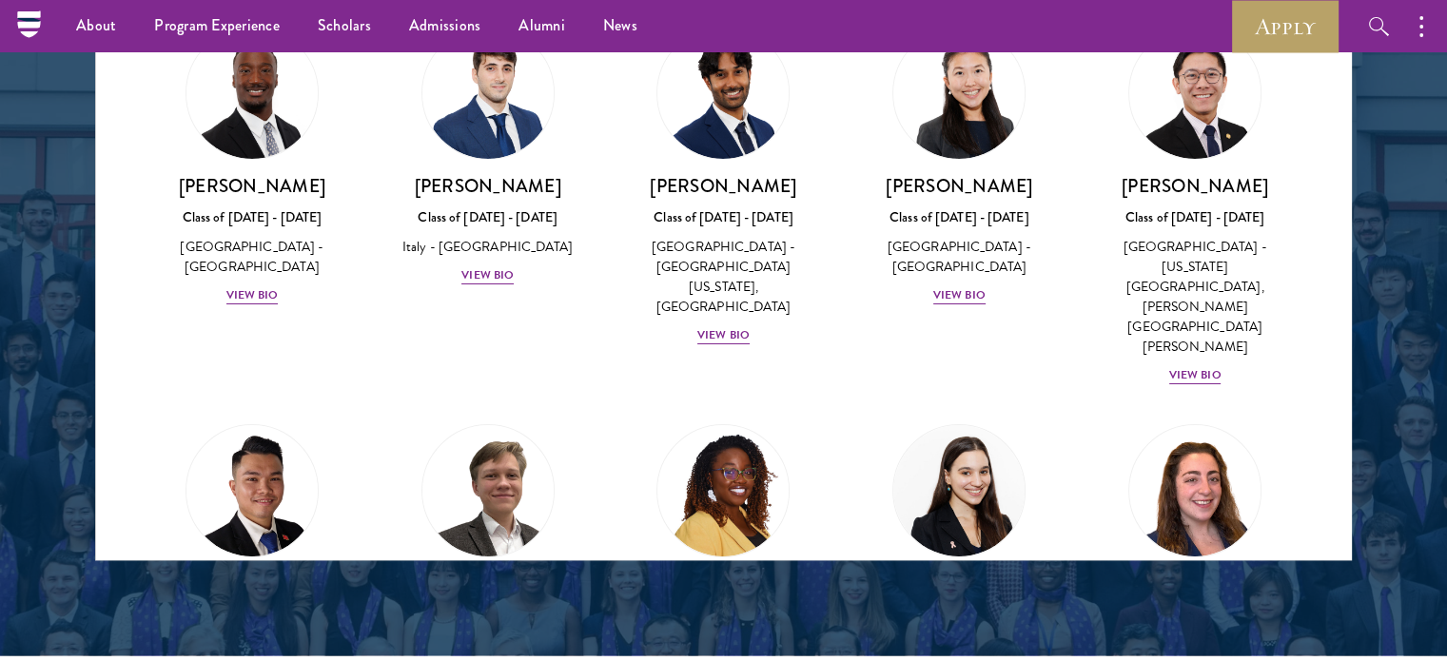
scroll to position [7167, 0]
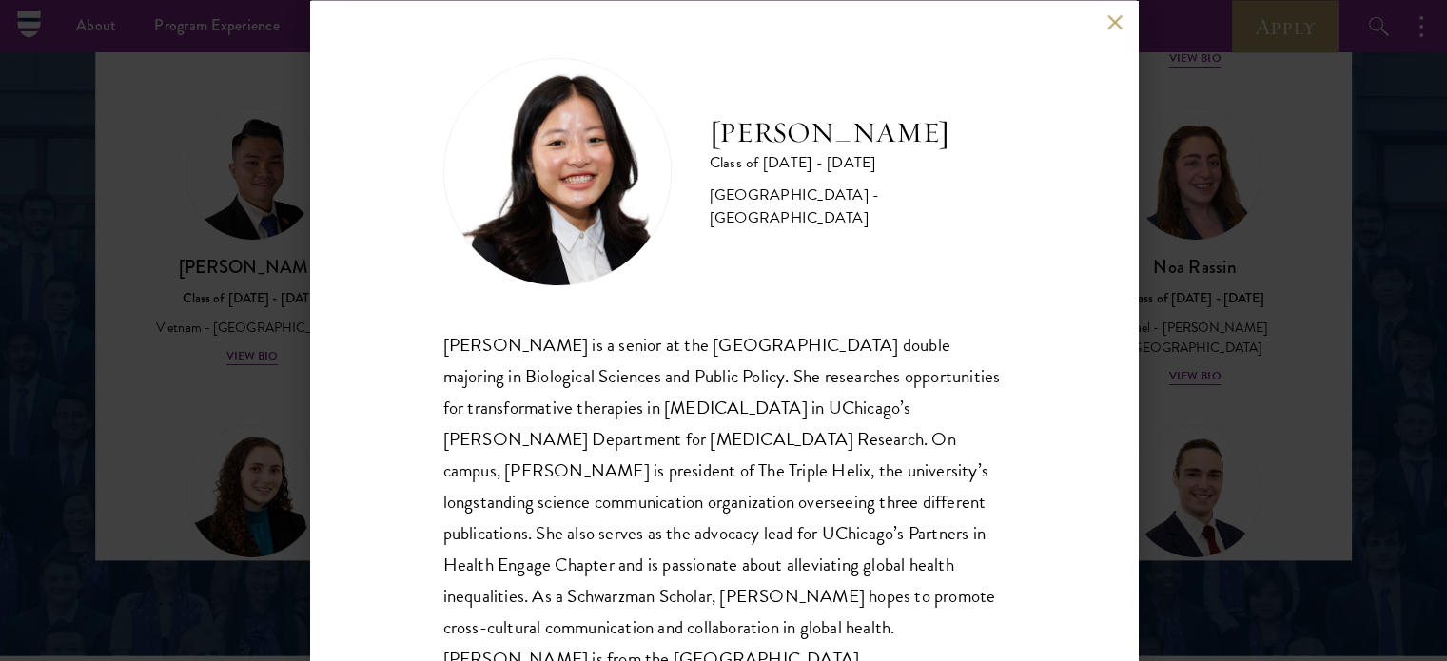
click at [1192, 186] on div "[PERSON_NAME] Class of [DATE] - [DATE] [GEOGRAPHIC_DATA] - [GEOGRAPHIC_DATA] [P…" at bounding box center [723, 330] width 1447 height 661
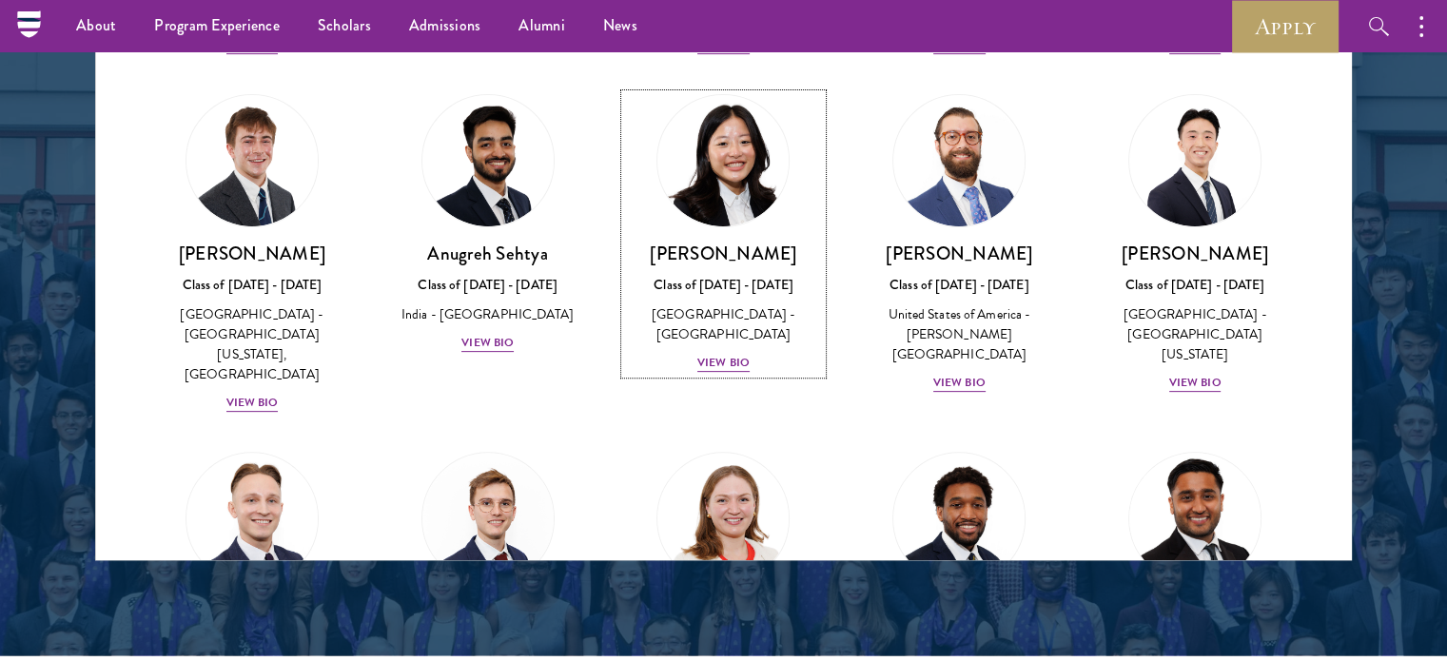
scroll to position [7974, 0]
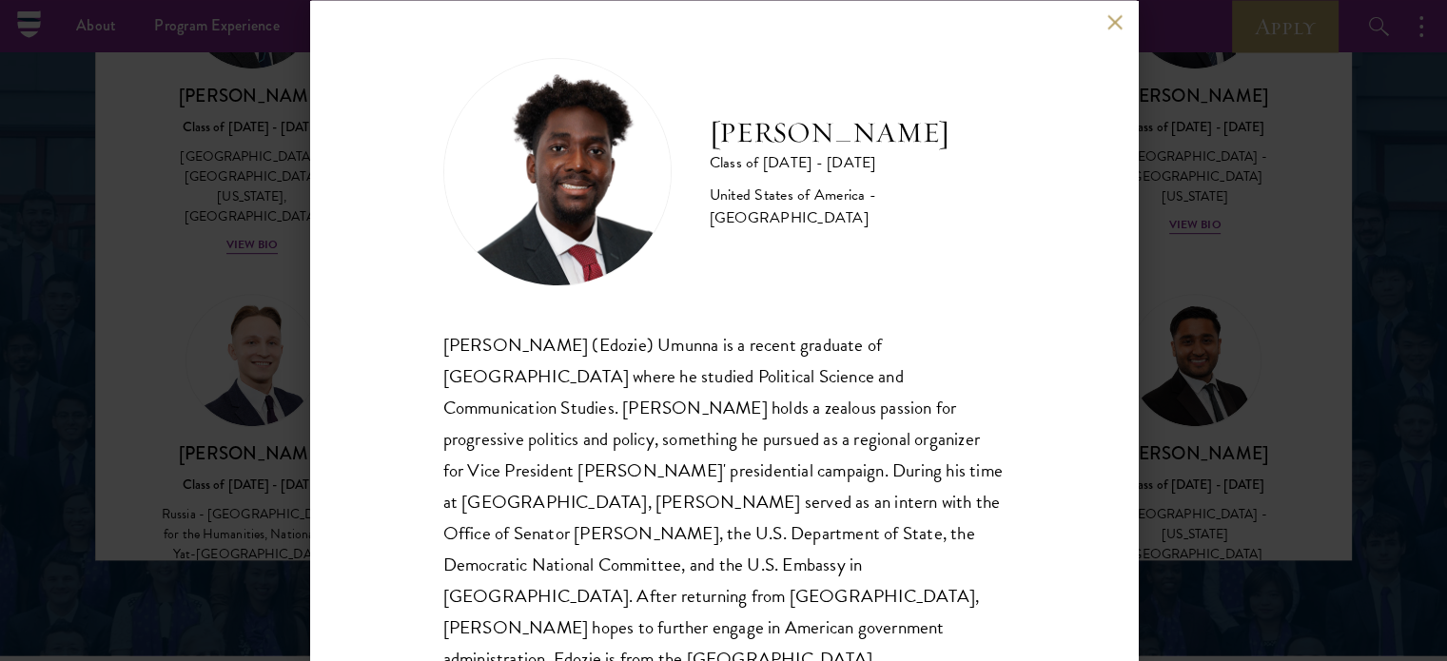
click at [681, 345] on div "[PERSON_NAME] (Edozie) Umunna is a recent graduate of [GEOGRAPHIC_DATA] where h…" at bounding box center [723, 501] width 561 height 346
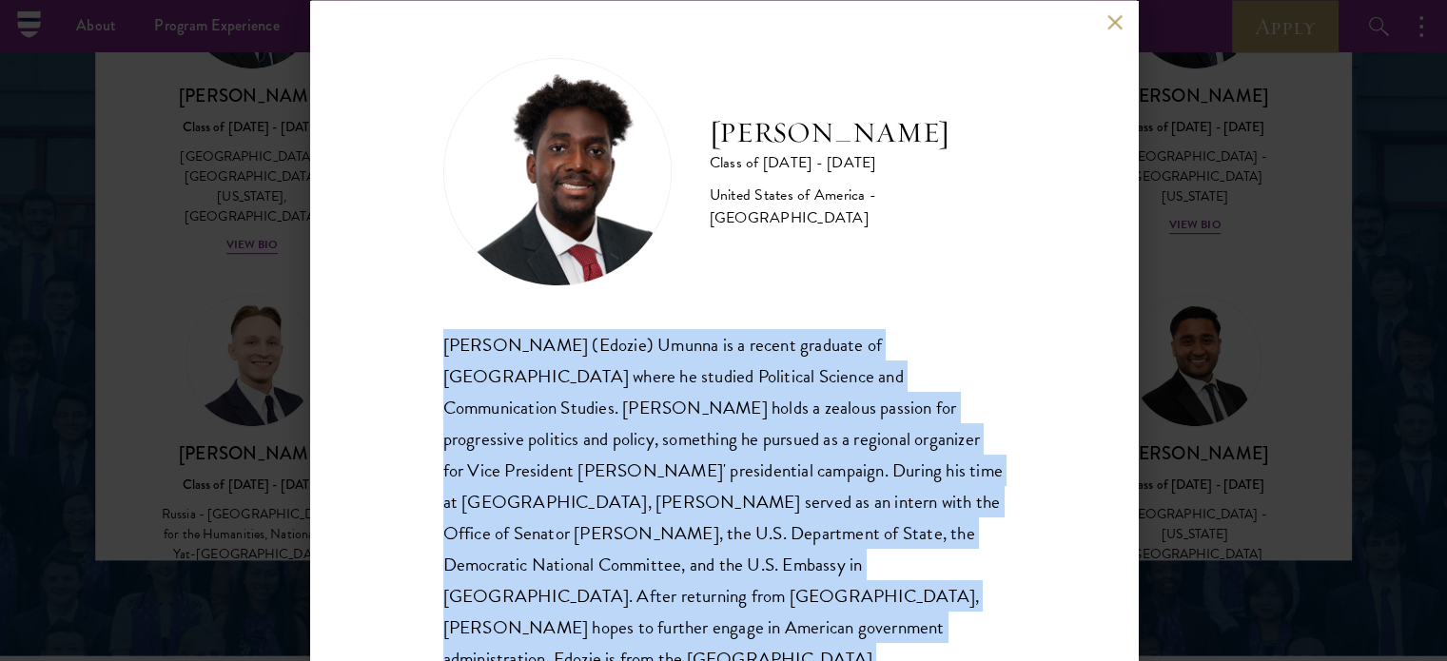
click at [681, 345] on div "[PERSON_NAME] (Edozie) Umunna is a recent graduate of [GEOGRAPHIC_DATA] where h…" at bounding box center [723, 501] width 561 height 346
copy body "[PERSON_NAME] (Edozie) Umunna is a recent graduate of [GEOGRAPHIC_DATA] where h…"
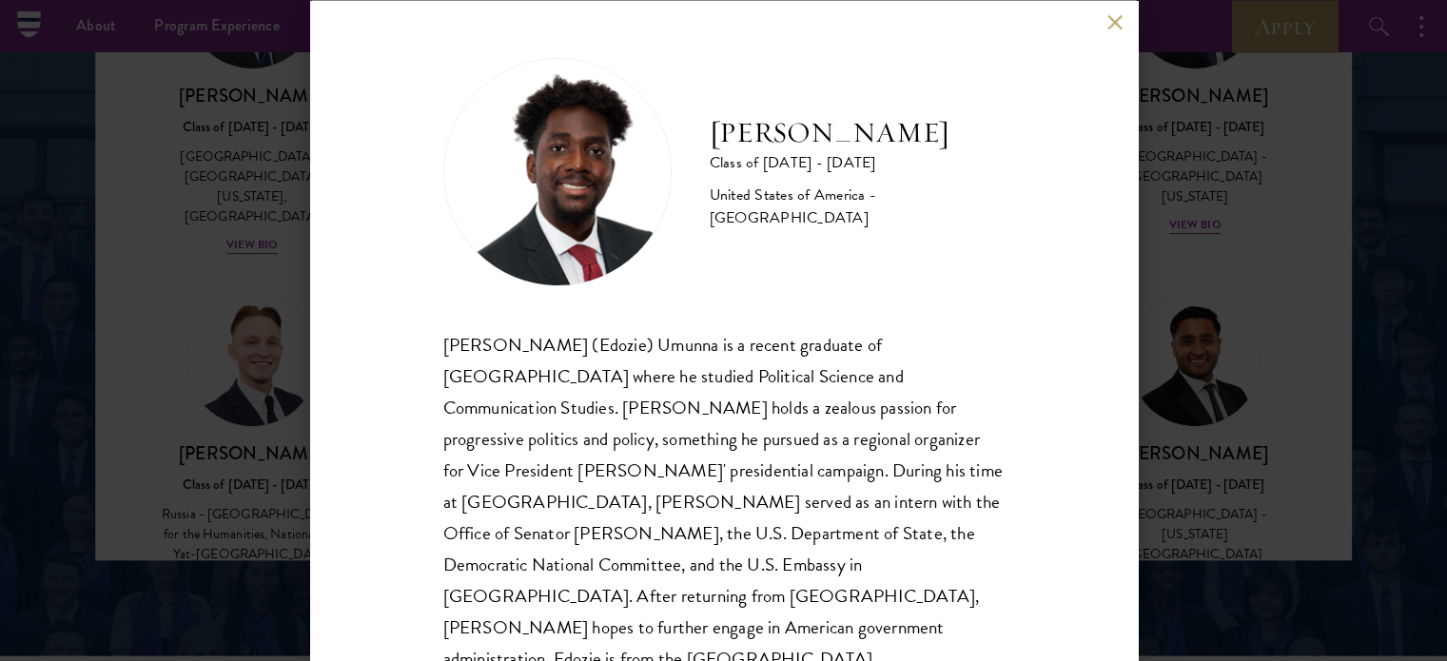
click at [1274, 208] on div "[PERSON_NAME] Class of [DATE] - [DATE] [GEOGRAPHIC_DATA] - [GEOGRAPHIC_DATA] [P…" at bounding box center [723, 330] width 1447 height 661
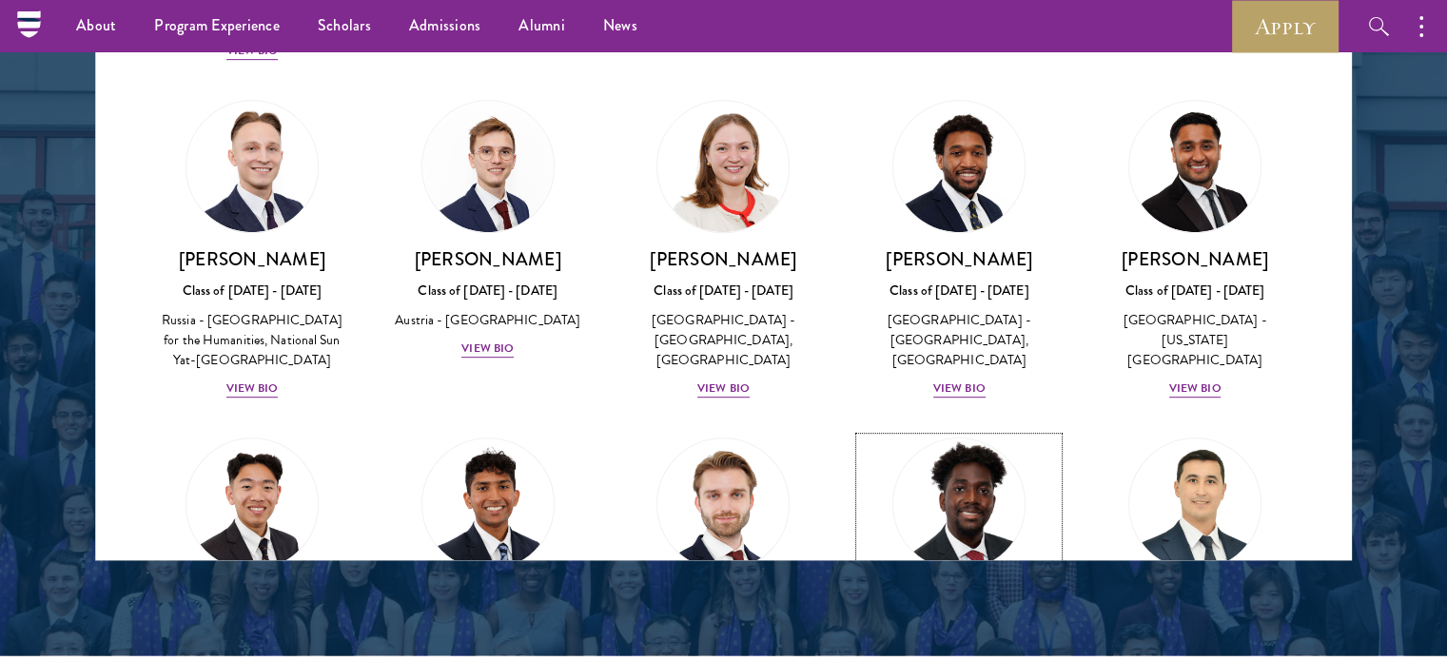
scroll to position [8184, 0]
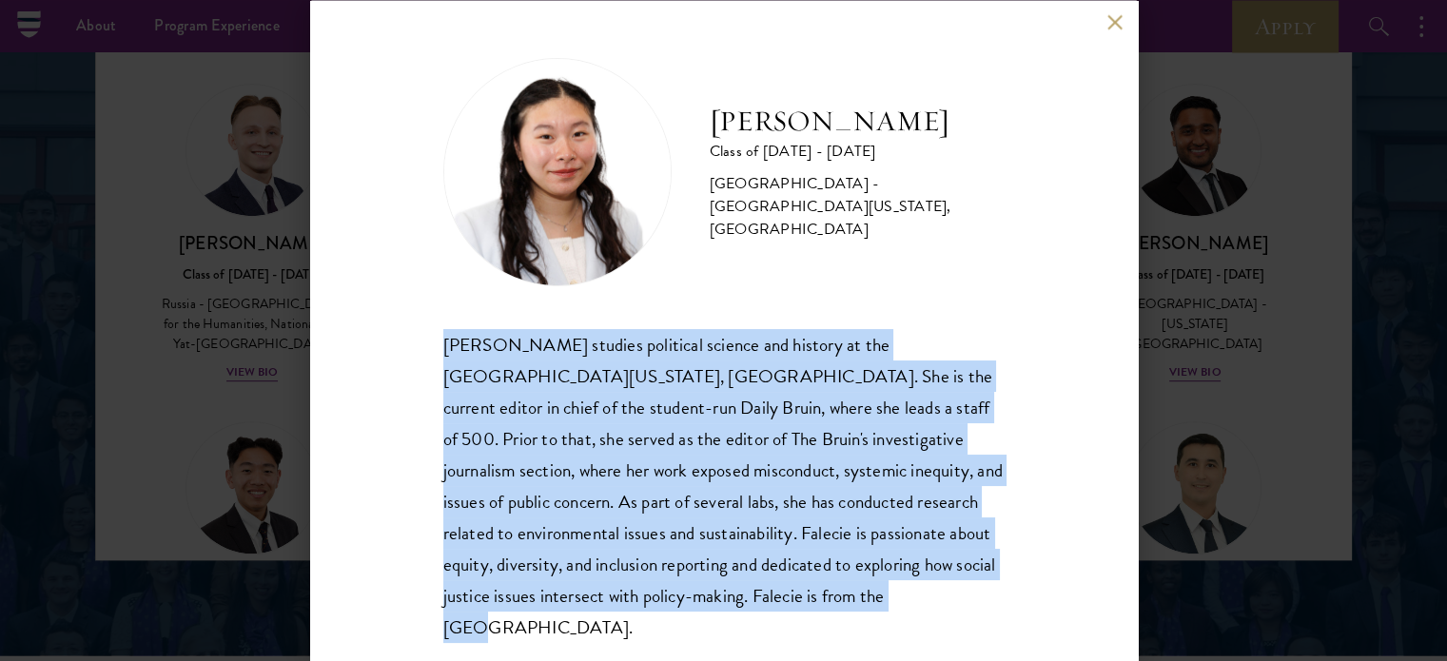
drag, startPoint x: 557, startPoint y: 372, endPoint x: 1012, endPoint y: 597, distance: 508.1
click at [1011, 598] on div "[PERSON_NAME] Class of [DATE] - [DATE] [GEOGRAPHIC_DATA] - [GEOGRAPHIC_DATA][US…" at bounding box center [724, 330] width 828 height 661
copy div "[PERSON_NAME] studies political science and history at the [GEOGRAPHIC_DATA][US…"
click at [1118, 27] on button at bounding box center [1116, 22] width 16 height 16
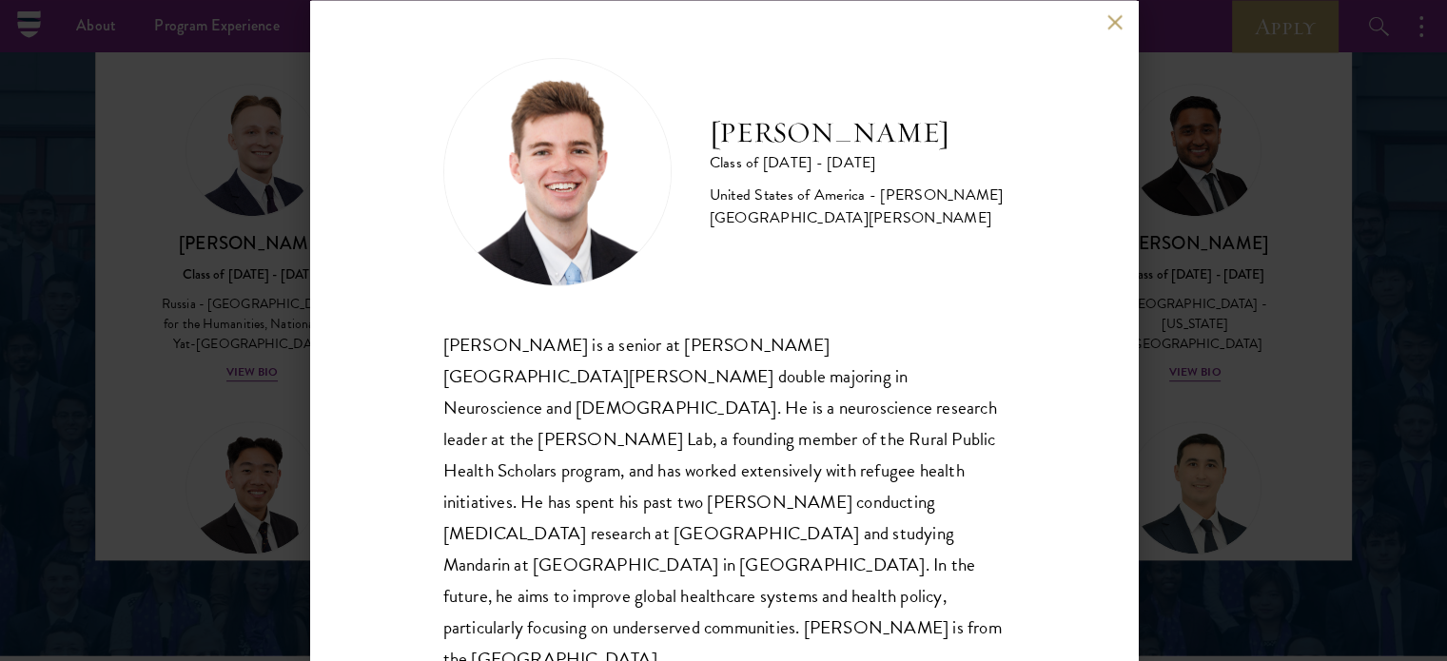
scroll to position [7, 0]
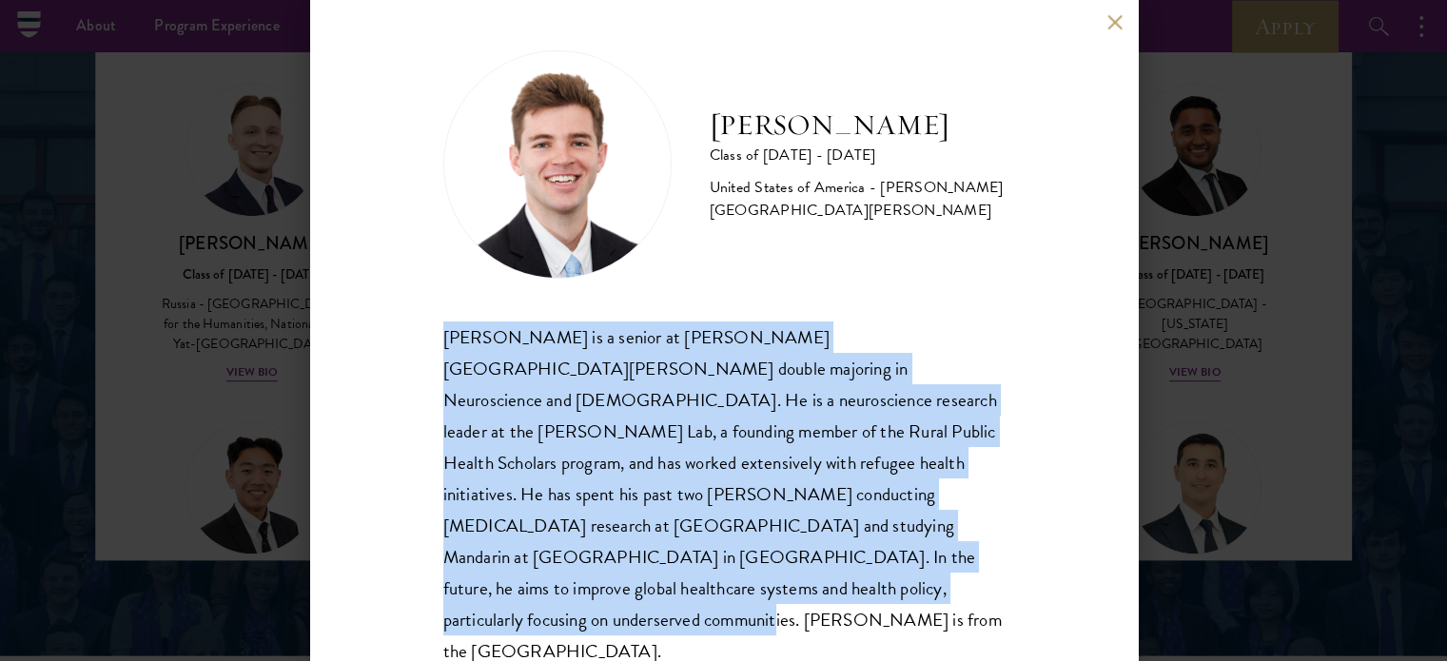
drag, startPoint x: 435, startPoint y: 329, endPoint x: 752, endPoint y: 612, distance: 424.6
click at [752, 612] on div "[PERSON_NAME] Class of [DATE] - [DATE] [GEOGRAPHIC_DATA] - [PERSON_NAME][GEOGRA…" at bounding box center [724, 330] width 828 height 661
copy div "[PERSON_NAME] is a senior at [PERSON_NAME][GEOGRAPHIC_DATA][PERSON_NAME] double…"
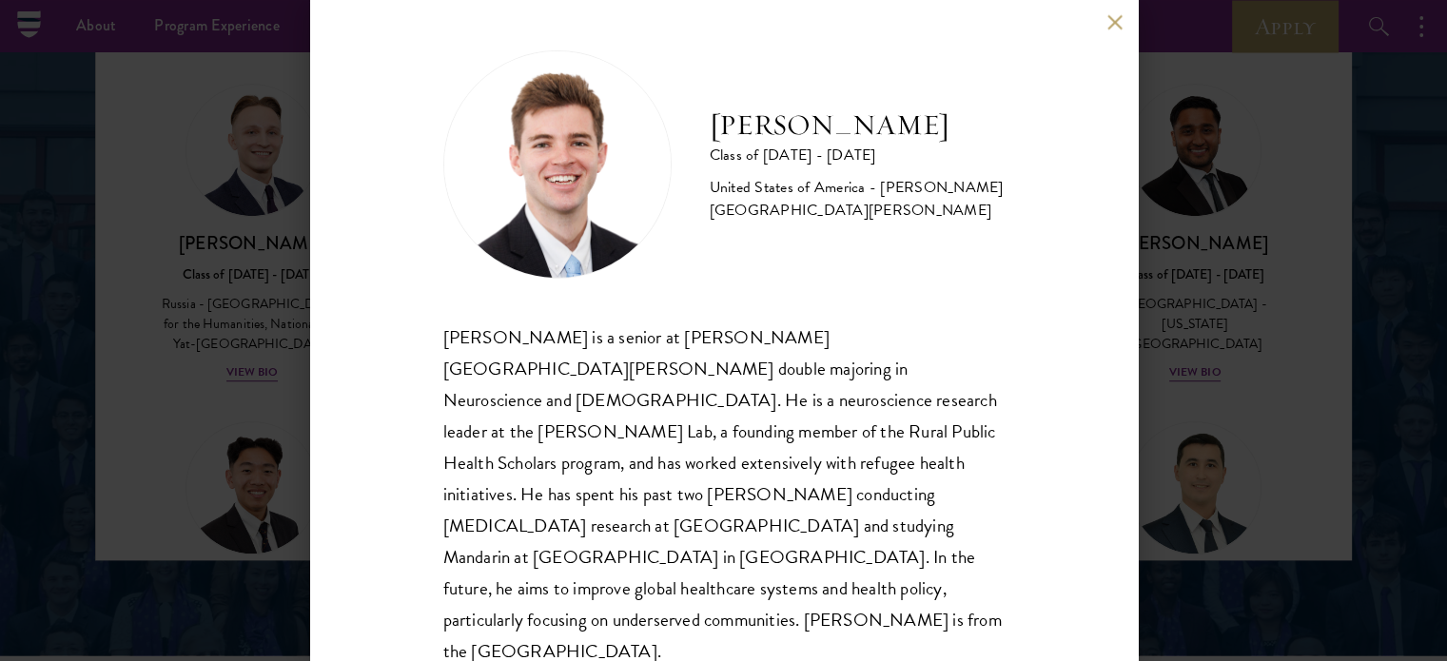
click at [249, 271] on div "[PERSON_NAME] Class of [DATE] - [DATE] [GEOGRAPHIC_DATA] - [PERSON_NAME][GEOGRA…" at bounding box center [723, 330] width 1447 height 661
click at [248, 280] on div "[PERSON_NAME] Class of [DATE] - [DATE] [GEOGRAPHIC_DATA] - [PERSON_NAME][GEOGRA…" at bounding box center [723, 330] width 1447 height 661
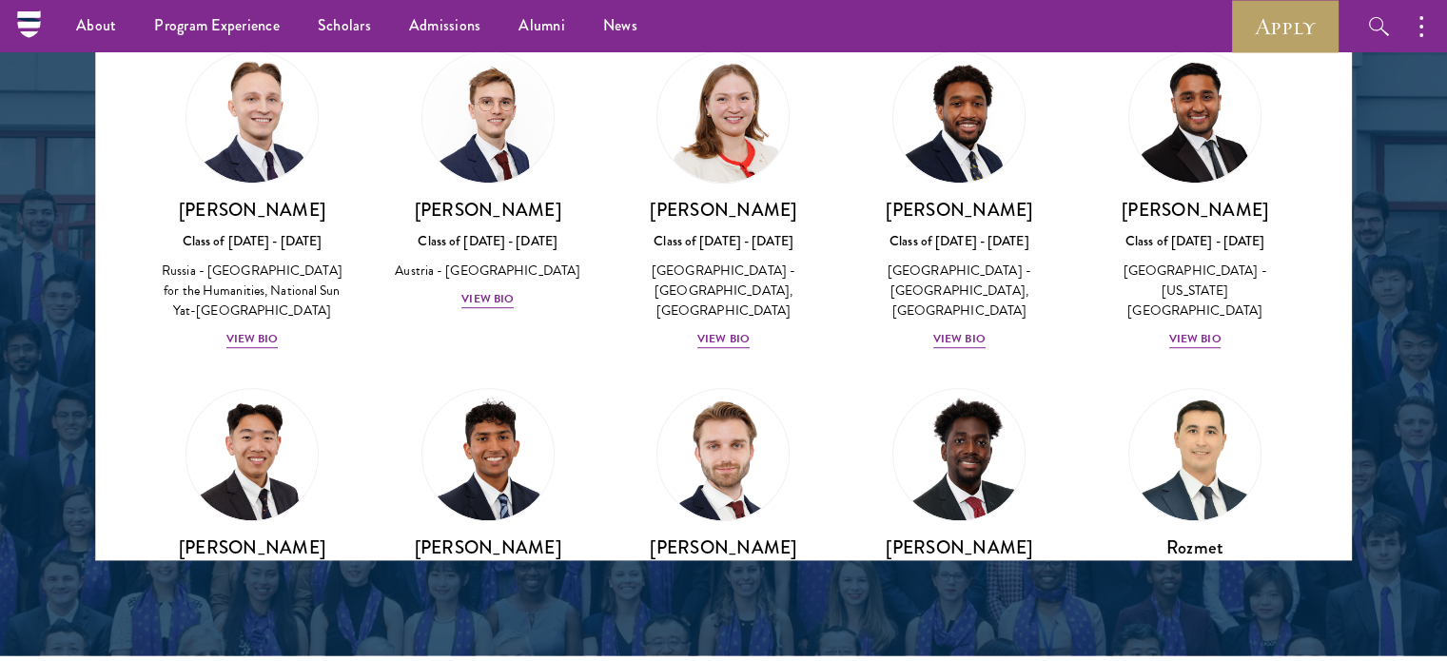
scroll to position [9169, 0]
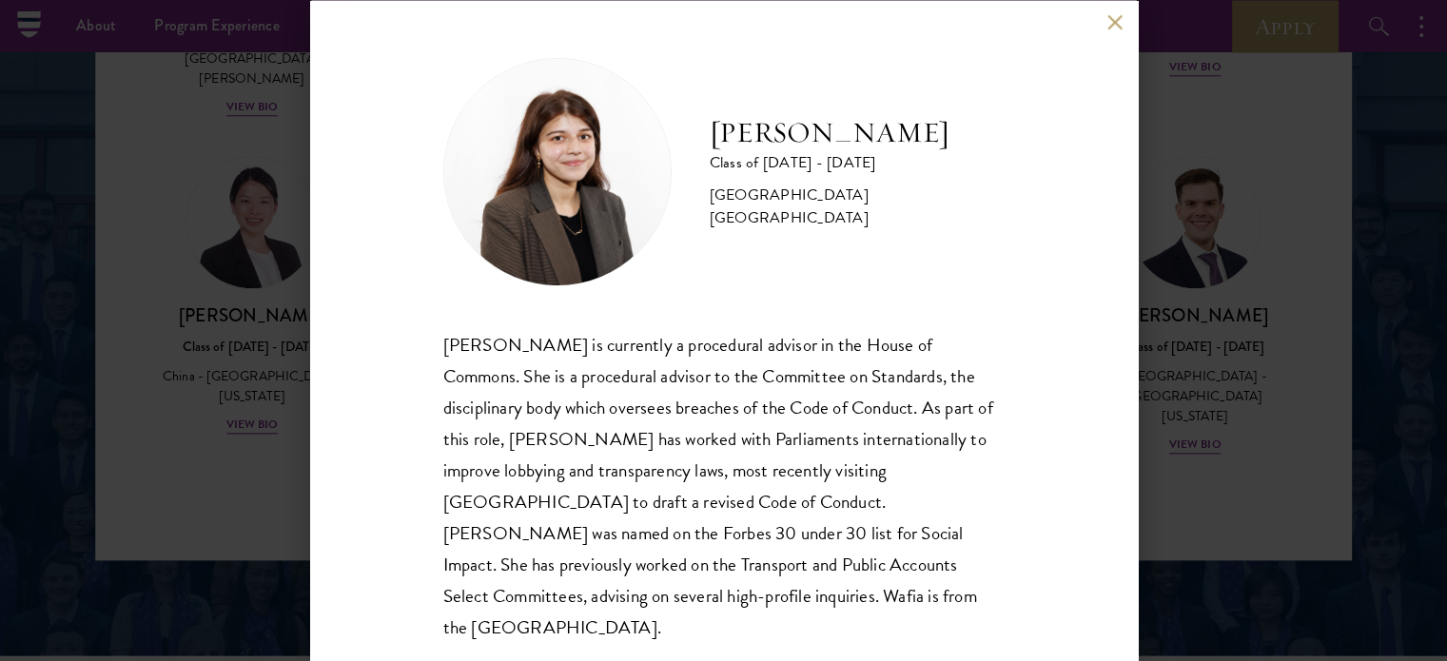
scroll to position [7, 0]
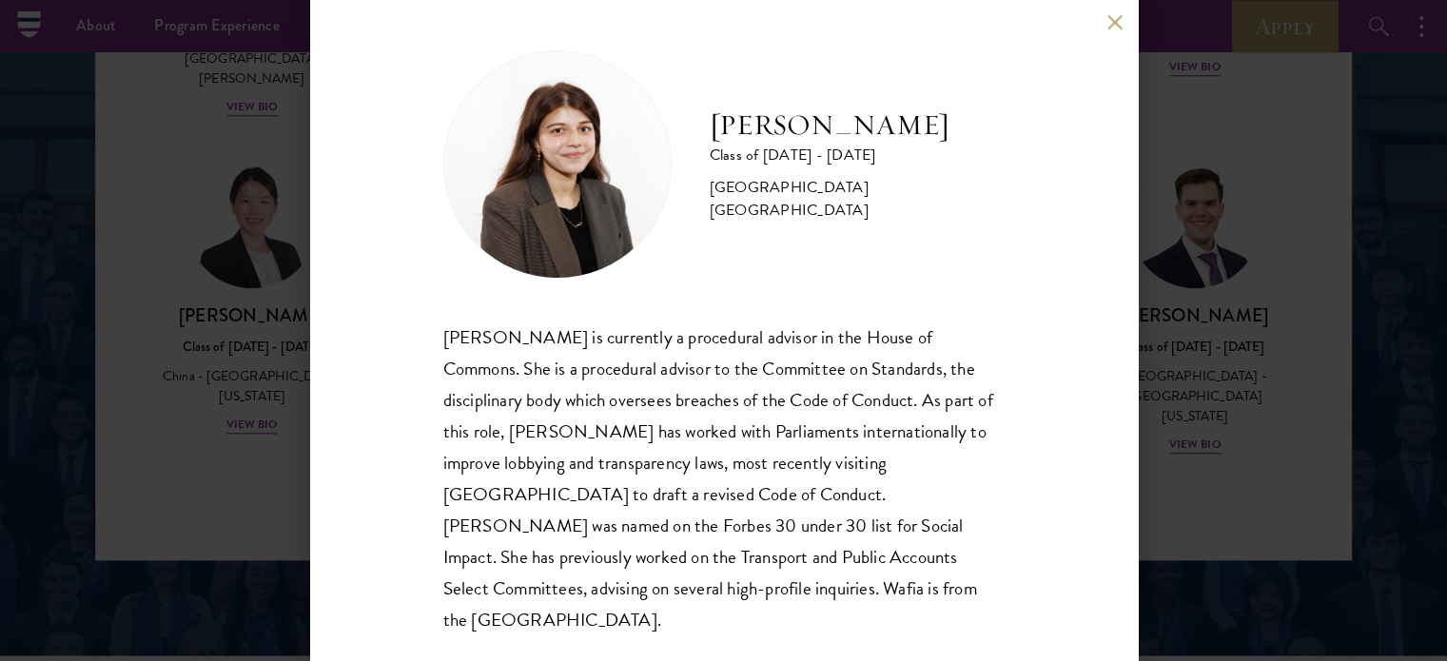
click at [1109, 21] on button at bounding box center [1116, 22] width 16 height 16
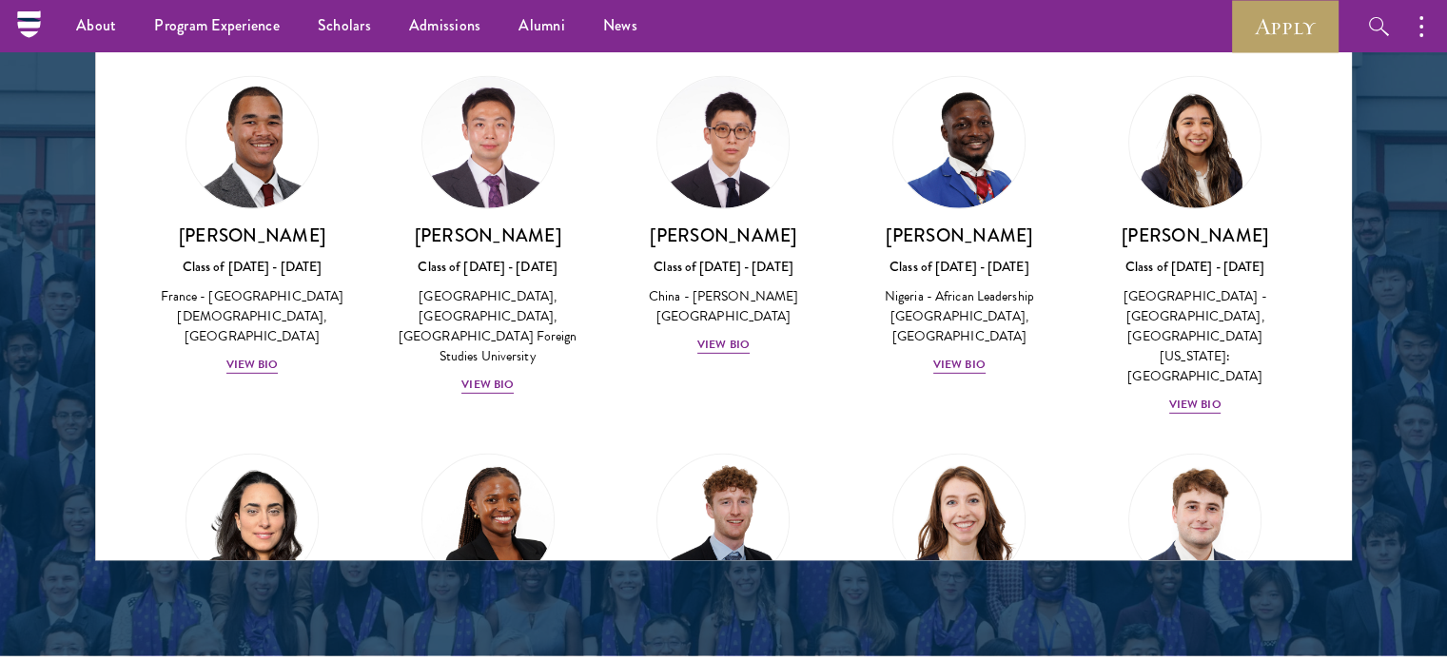
scroll to position [5523, 0]
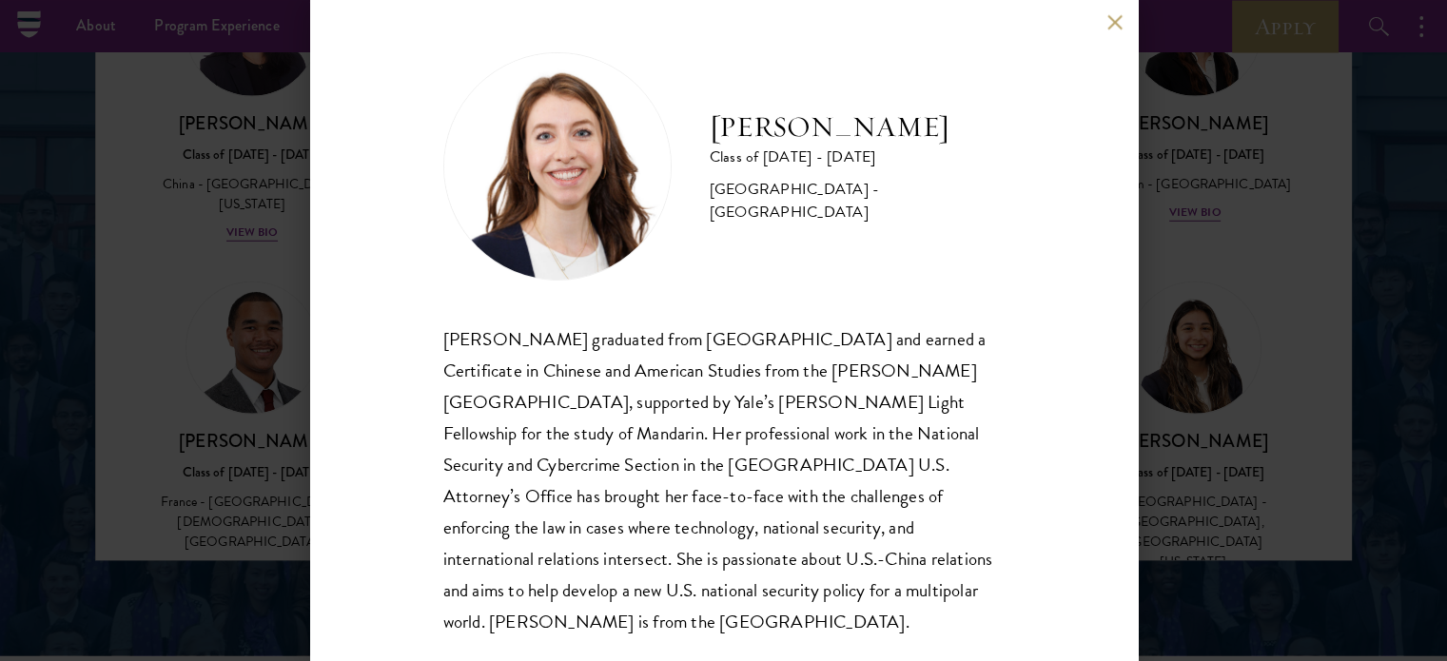
scroll to position [7, 0]
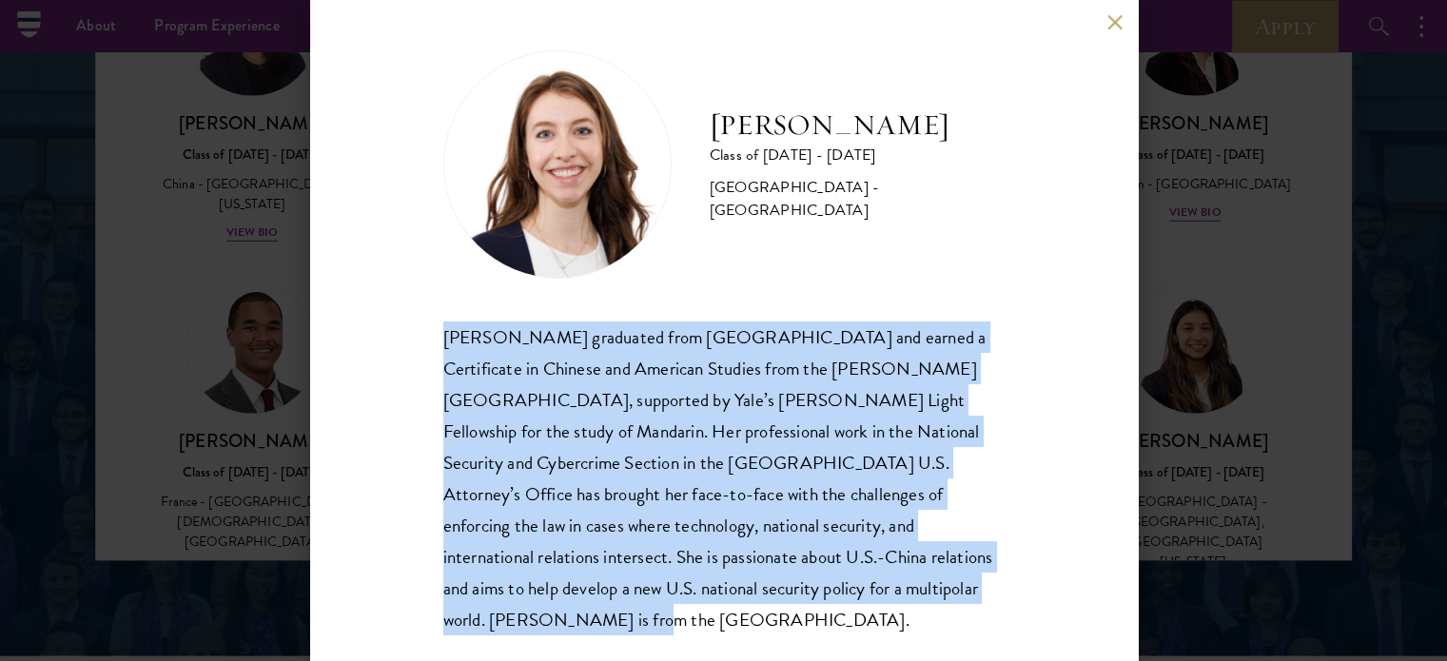
drag, startPoint x: 523, startPoint y: 364, endPoint x: 1050, endPoint y: 592, distance: 573.3
click at [1050, 592] on div "[PERSON_NAME] Class of [DATE] - [DATE] [GEOGRAPHIC_DATA] - [GEOGRAPHIC_DATA] [P…" at bounding box center [724, 330] width 828 height 661
copy div "[PERSON_NAME] graduated from [GEOGRAPHIC_DATA] and earned a Certificate in Chin…"
click at [1113, 22] on button at bounding box center [1116, 22] width 16 height 16
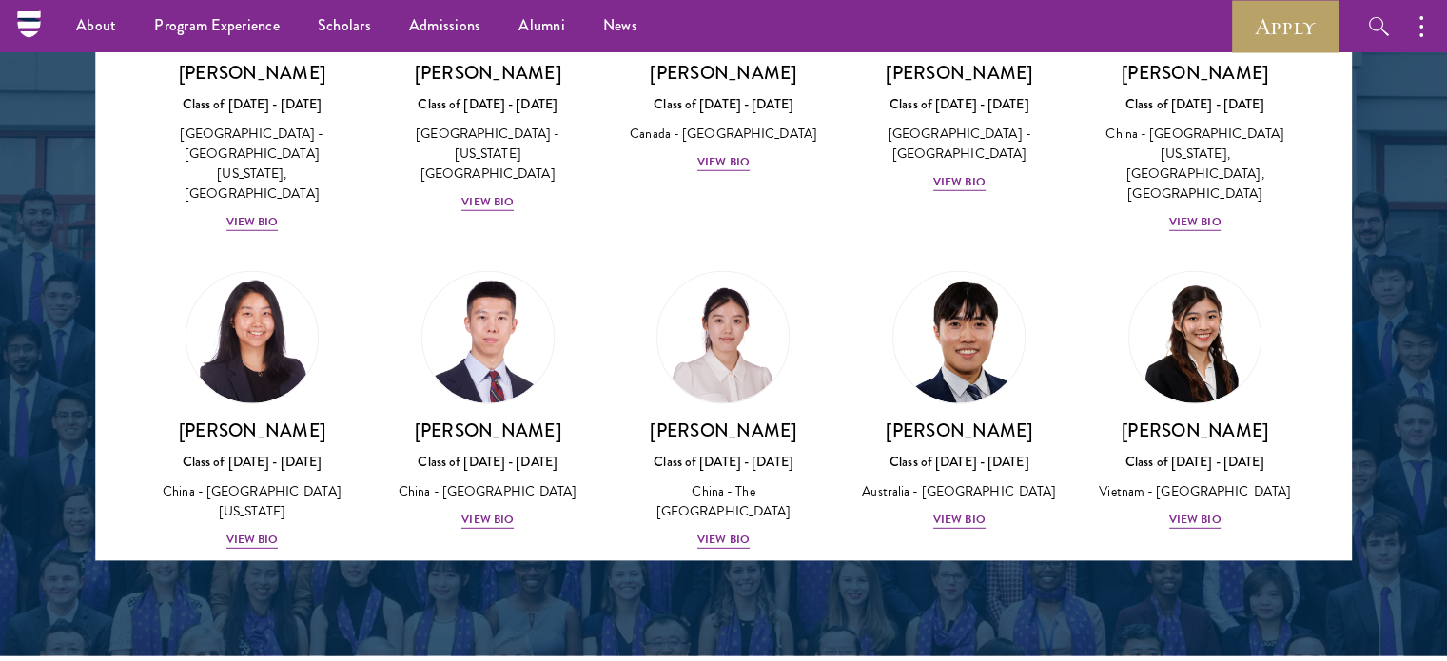
scroll to position [5206, 0]
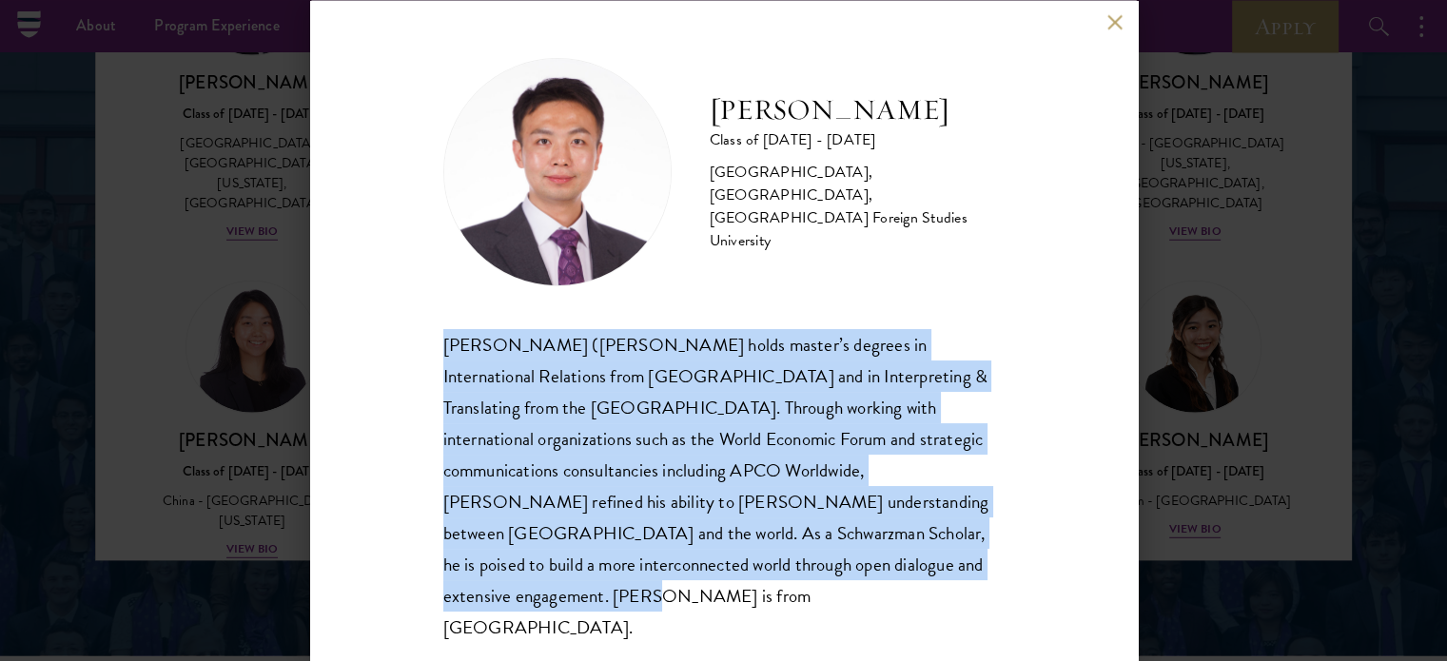
drag, startPoint x: 430, startPoint y: 344, endPoint x: 910, endPoint y: 585, distance: 536.6
click at [910, 585] on div "[PERSON_NAME] Class of [DATE] - [DATE] [GEOGRAPHIC_DATA] - [GEOGRAPHIC_DATA], […" at bounding box center [724, 330] width 828 height 661
copy div "[PERSON_NAME] ([PERSON_NAME] holds master’s degrees in International Relations …"
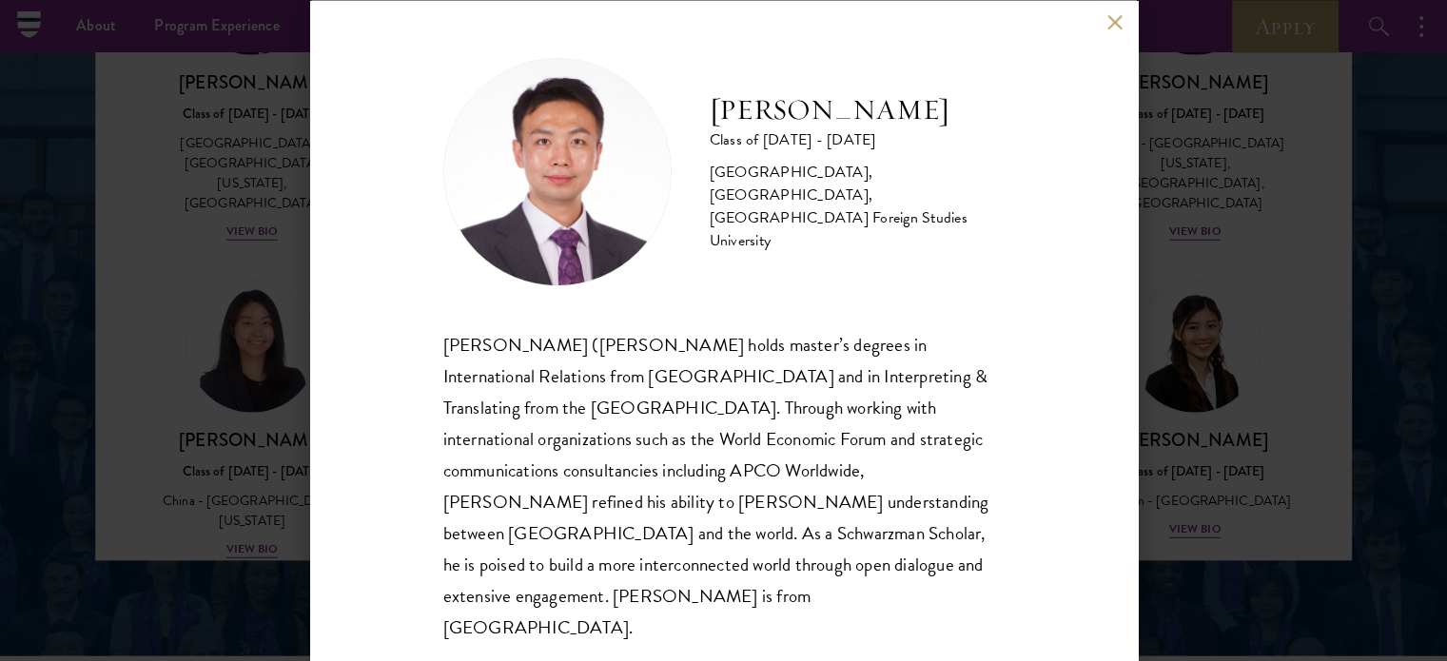
click at [152, 109] on div "[PERSON_NAME] Class of [DATE] - [DATE] [GEOGRAPHIC_DATA] - [GEOGRAPHIC_DATA], […" at bounding box center [723, 330] width 1447 height 661
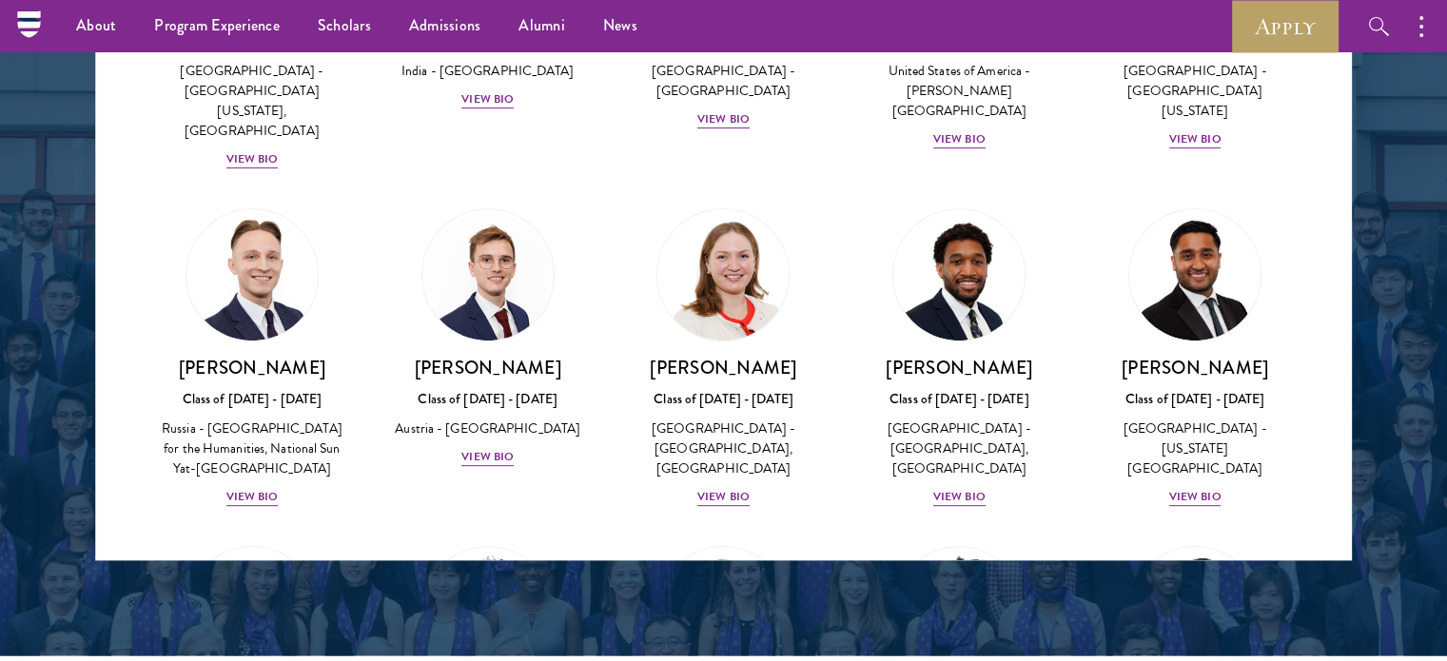
scroll to position [8219, 0]
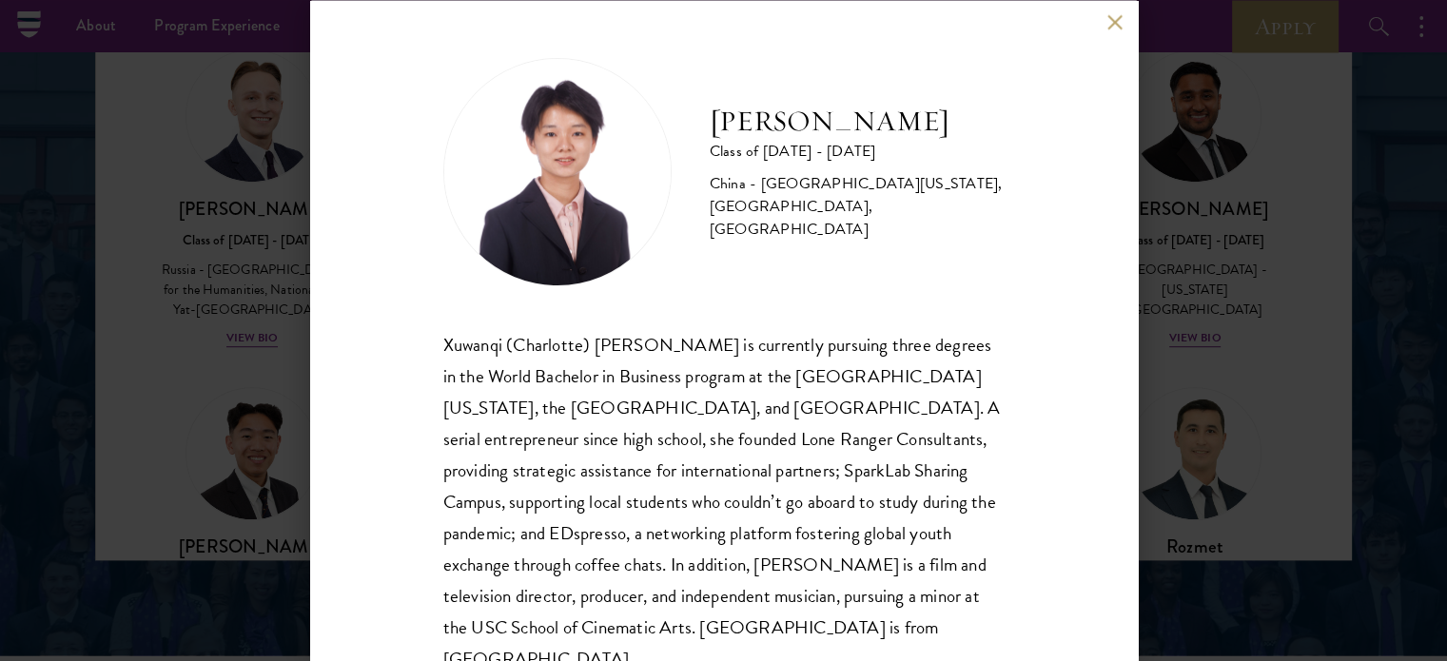
scroll to position [69, 0]
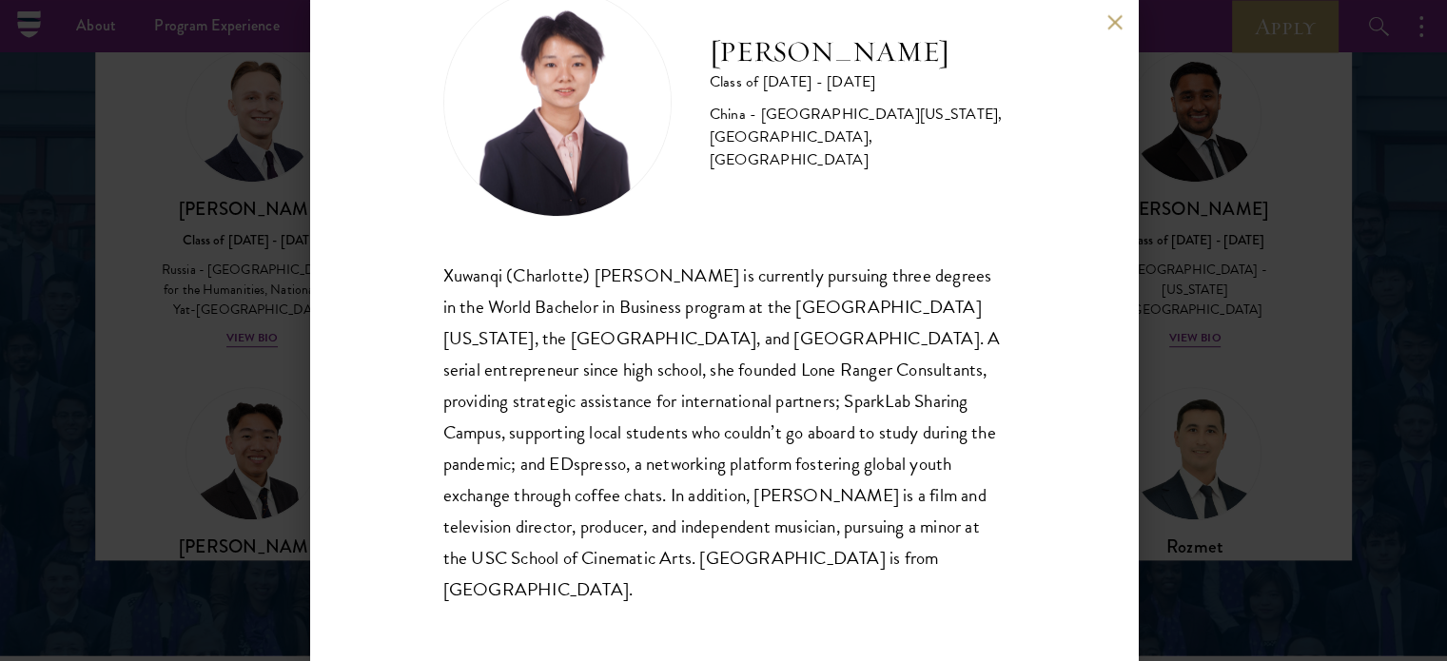
click at [1221, 329] on div "[PERSON_NAME] Class of [DATE] - [DATE] [GEOGRAPHIC_DATA] - [GEOGRAPHIC_DATA][US…" at bounding box center [723, 330] width 1447 height 661
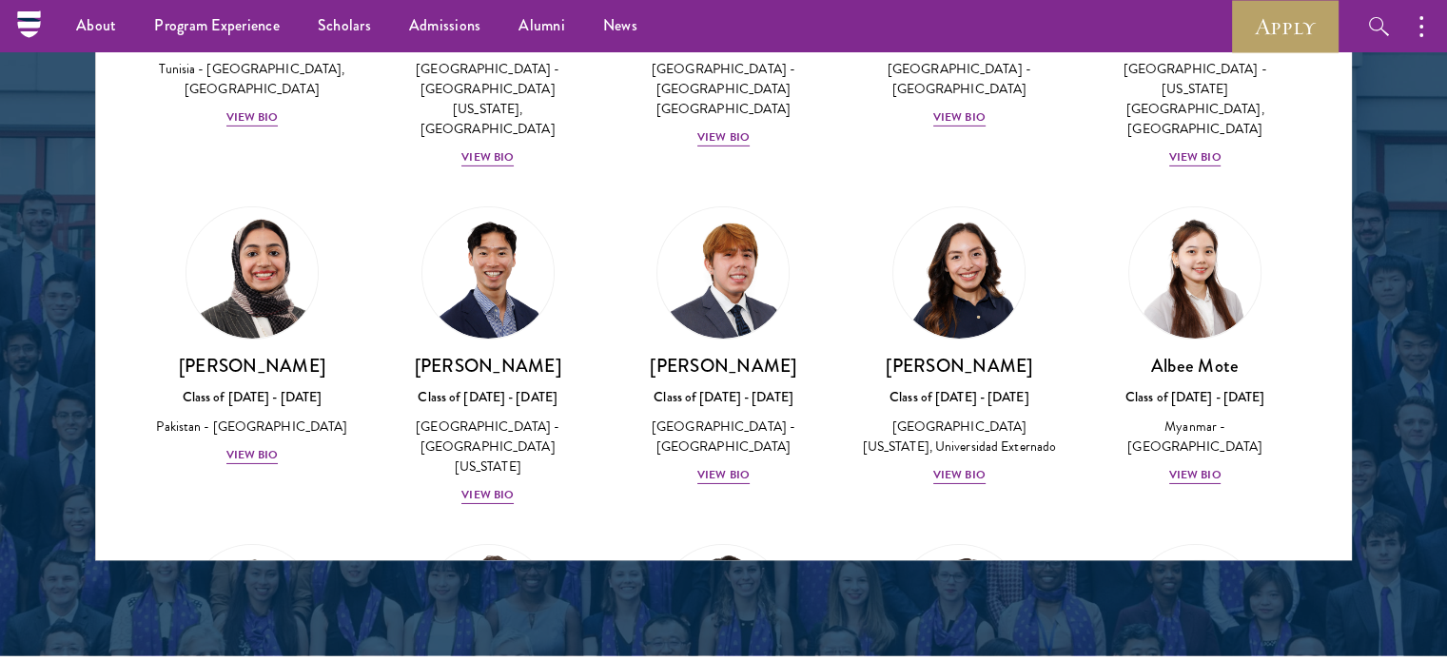
scroll to position [6315, 0]
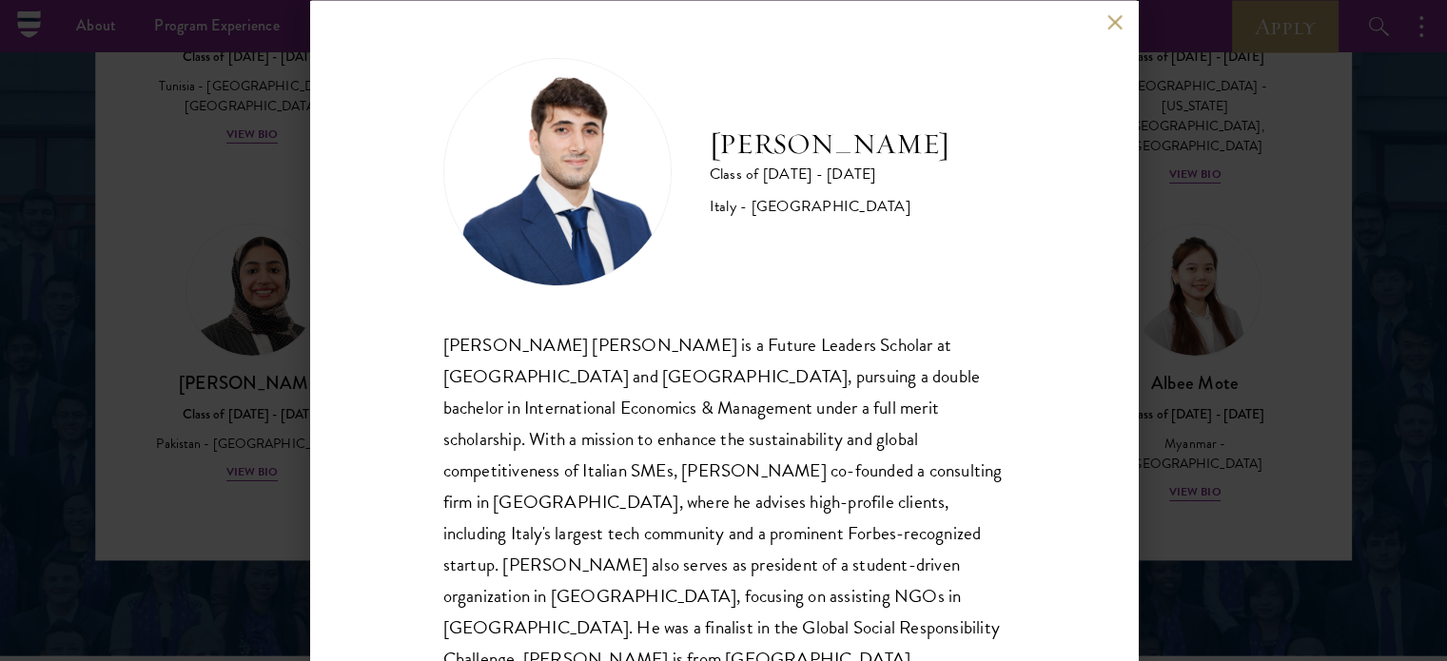
click at [1108, 18] on button at bounding box center [1116, 22] width 16 height 16
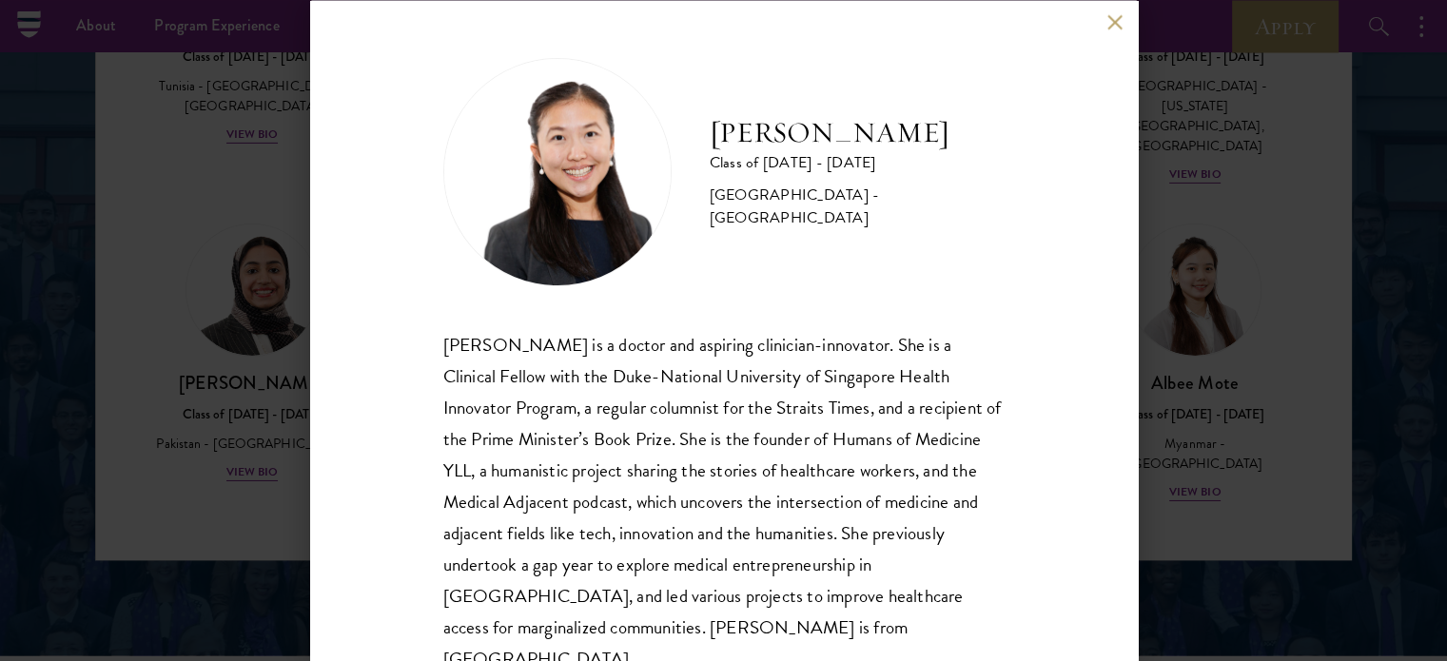
click at [1108, 23] on button at bounding box center [1116, 22] width 16 height 16
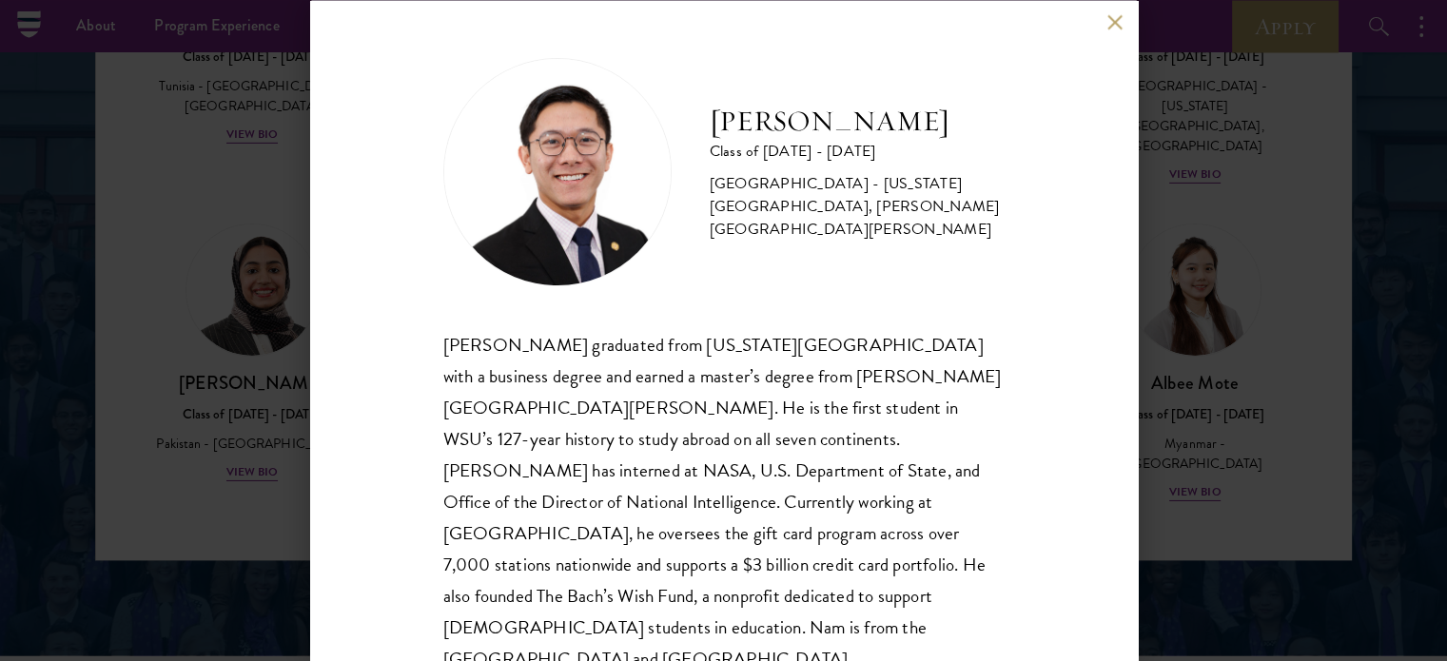
scroll to position [7, 0]
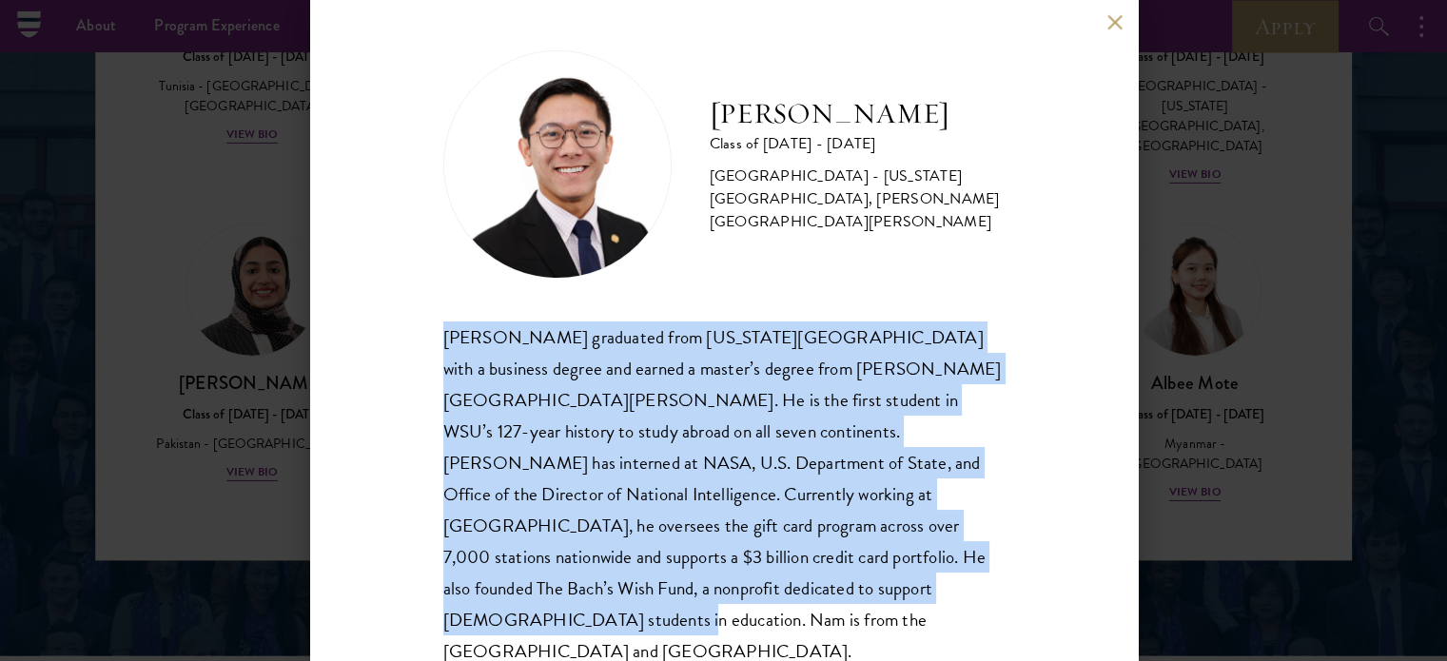
drag, startPoint x: 841, startPoint y: 597, endPoint x: 333, endPoint y: 334, distance: 572.0
click at [333, 334] on div "[PERSON_NAME] Class of [DATE] - [DATE] [GEOGRAPHIC_DATA] - [US_STATE][GEOGRAPHI…" at bounding box center [724, 330] width 828 height 661
copy div "[PERSON_NAME] graduated from [US_STATE][GEOGRAPHIC_DATA] with a business degree…"
click at [1110, 22] on button at bounding box center [1116, 22] width 16 height 16
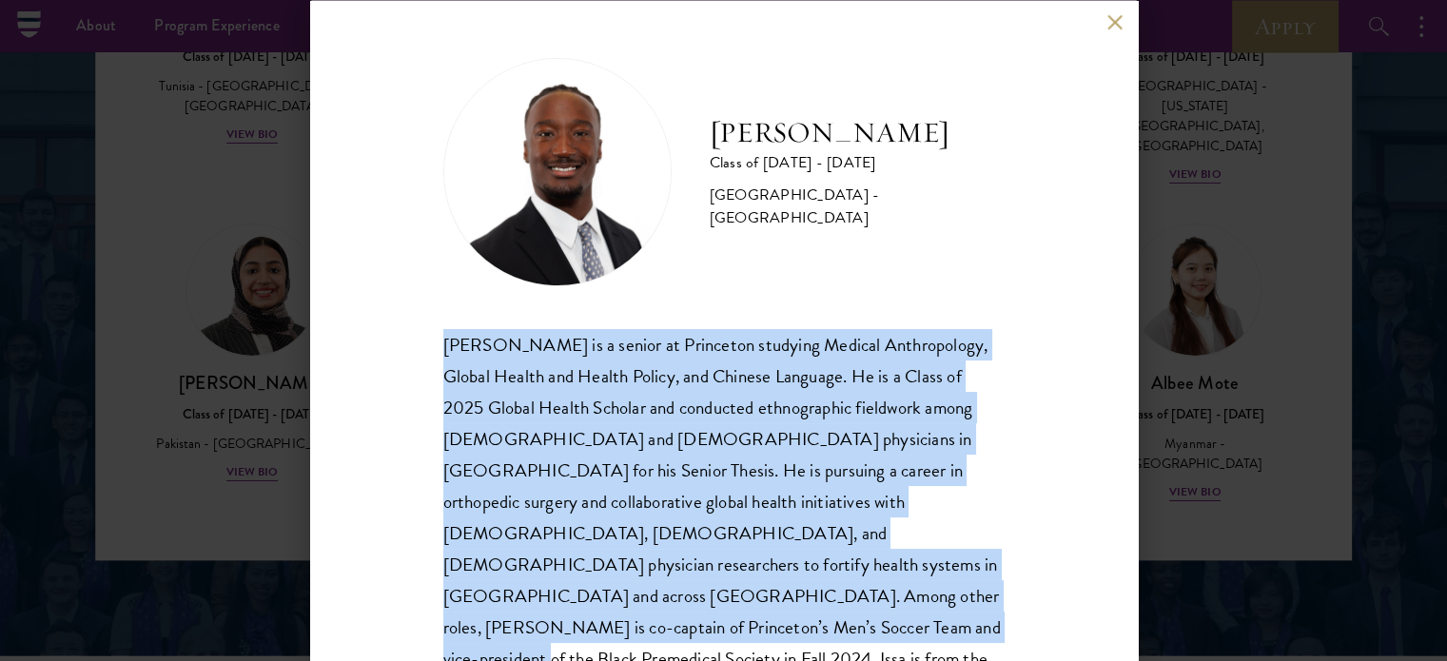
drag, startPoint x: 373, startPoint y: 326, endPoint x: 1084, endPoint y: 608, distance: 764.6
click at [1084, 608] on div "[PERSON_NAME] Class of [DATE] - [DATE] [GEOGRAPHIC_DATA] - [GEOGRAPHIC_DATA] [P…" at bounding box center [724, 330] width 828 height 661
copy div "[PERSON_NAME] is a senior at Princeton studying Medical Anthropology, Global He…"
click at [1115, 19] on button at bounding box center [1116, 22] width 16 height 16
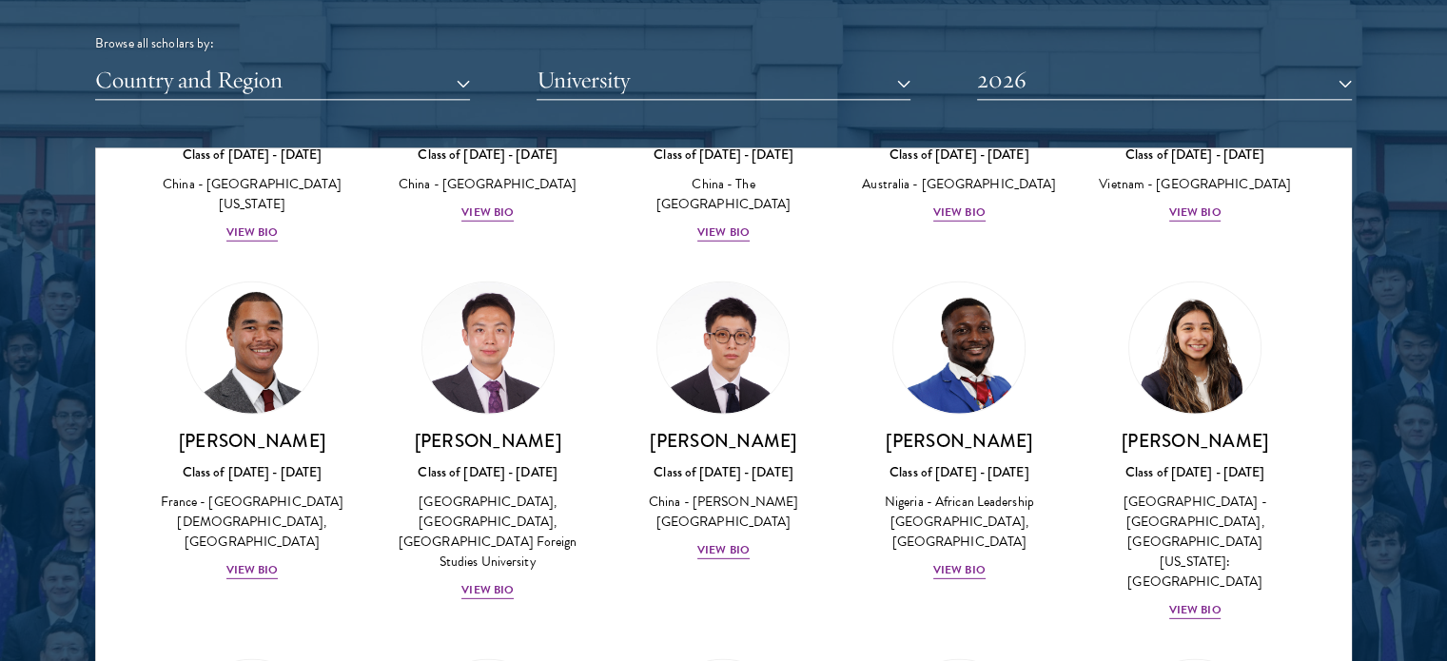
scroll to position [5840, 0]
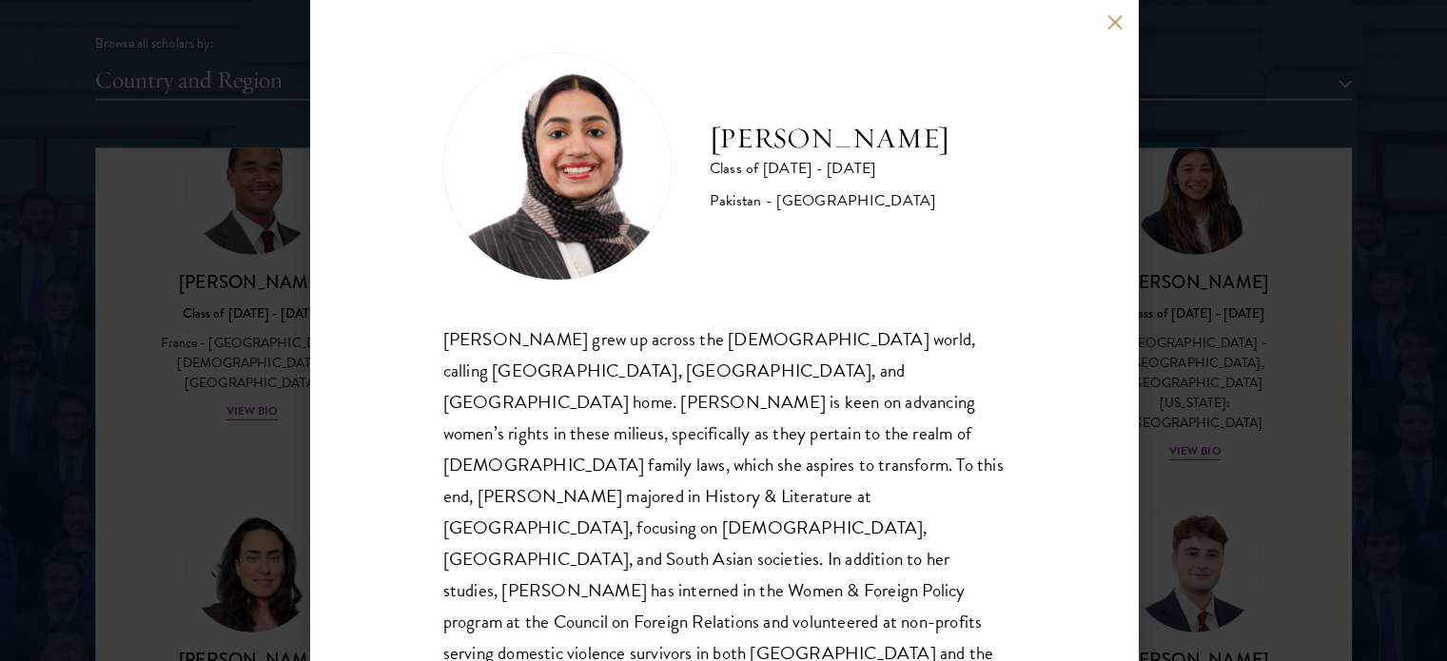
scroll to position [7, 0]
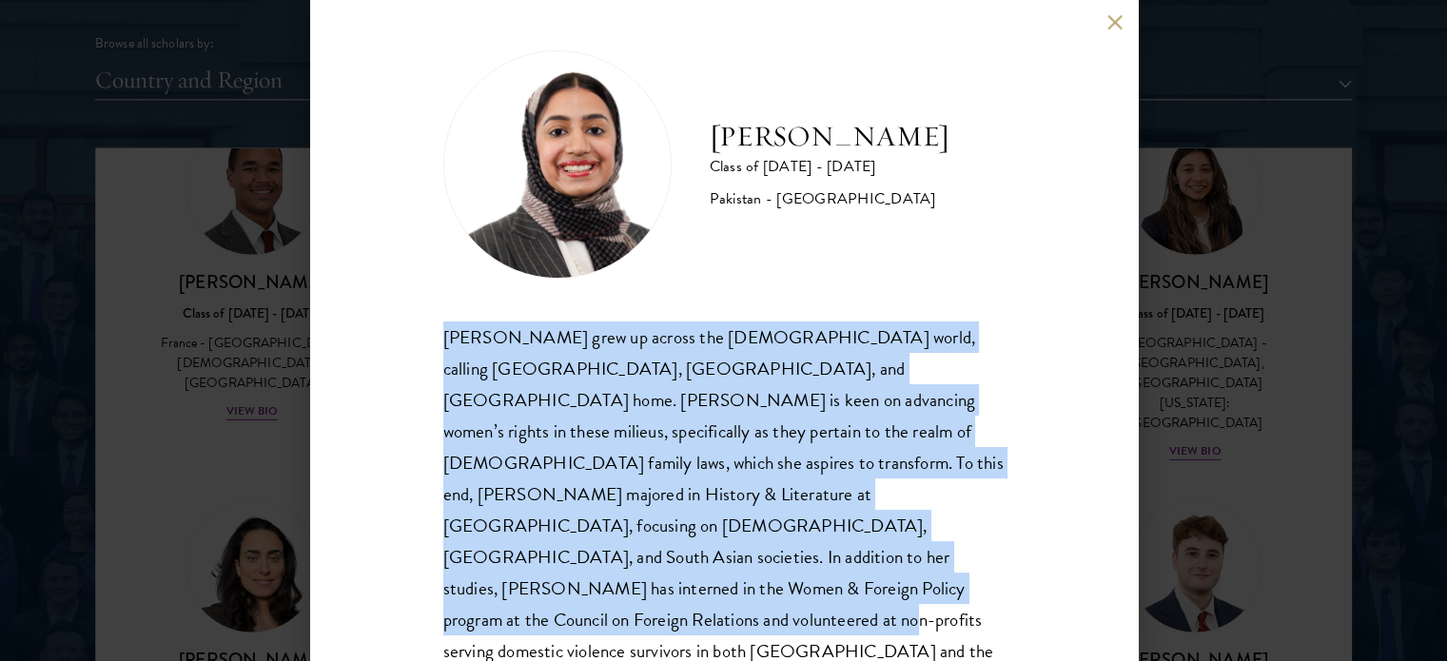
drag, startPoint x: 658, startPoint y: 596, endPoint x: 326, endPoint y: 329, distance: 425.8
click at [326, 329] on div "[PERSON_NAME] Class of [DATE] - [DATE] [GEOGRAPHIC_DATA] - [GEOGRAPHIC_DATA] [P…" at bounding box center [724, 330] width 828 height 661
copy div "[PERSON_NAME] grew up across the [DEMOGRAPHIC_DATA] world, calling [GEOGRAPHIC_…"
click at [1108, 21] on button at bounding box center [1116, 22] width 16 height 16
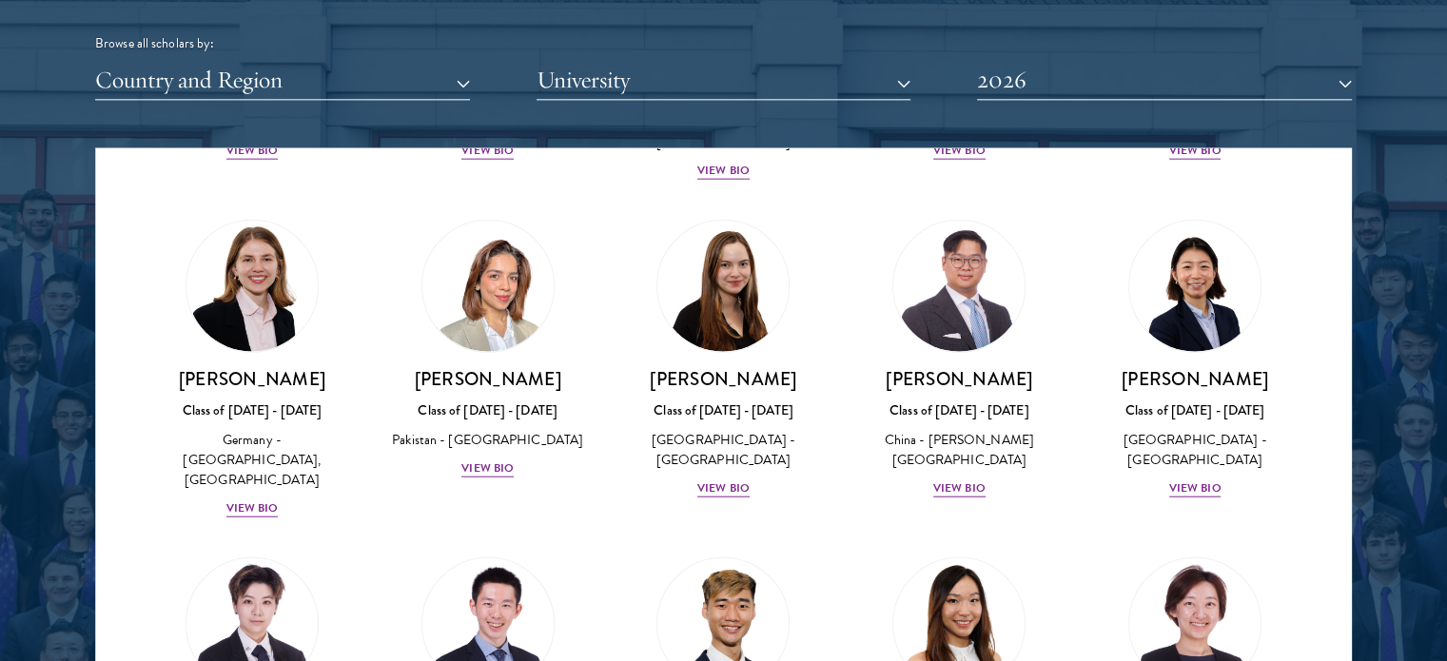
scroll to position [4095, 0]
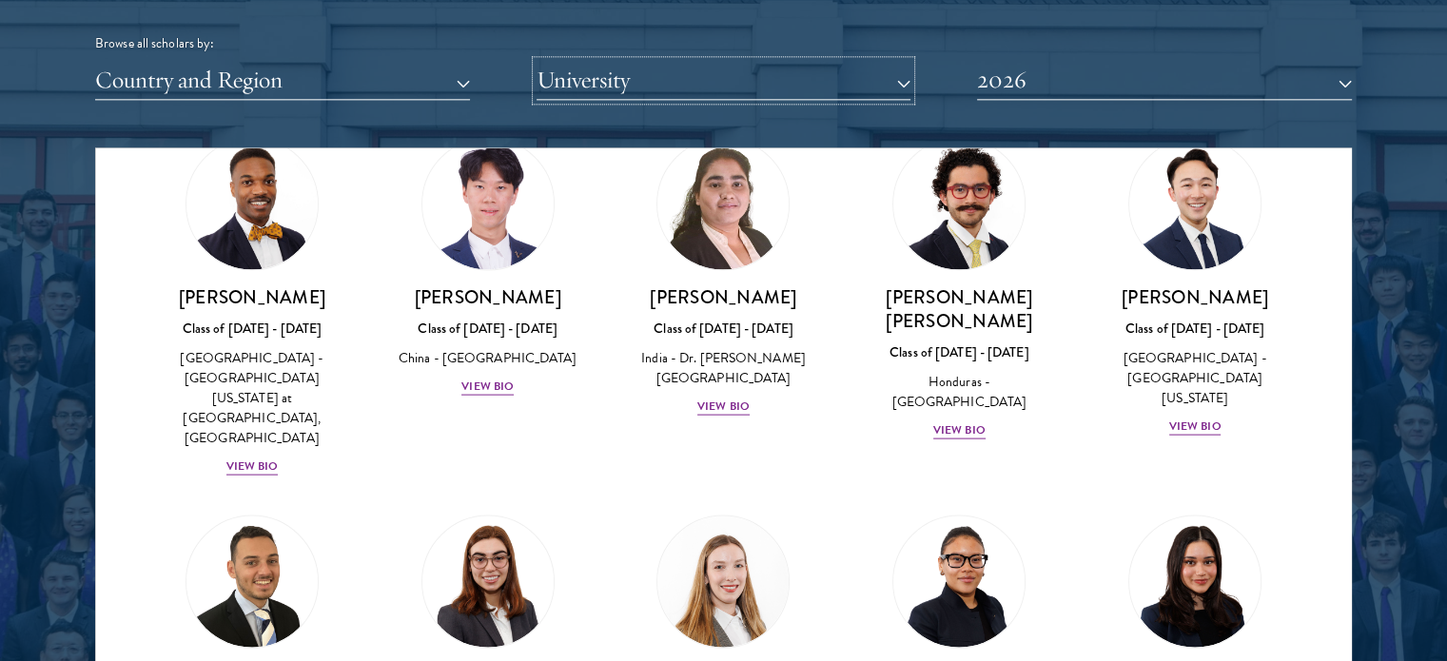
click at [689, 76] on button "University" at bounding box center [724, 80] width 375 height 39
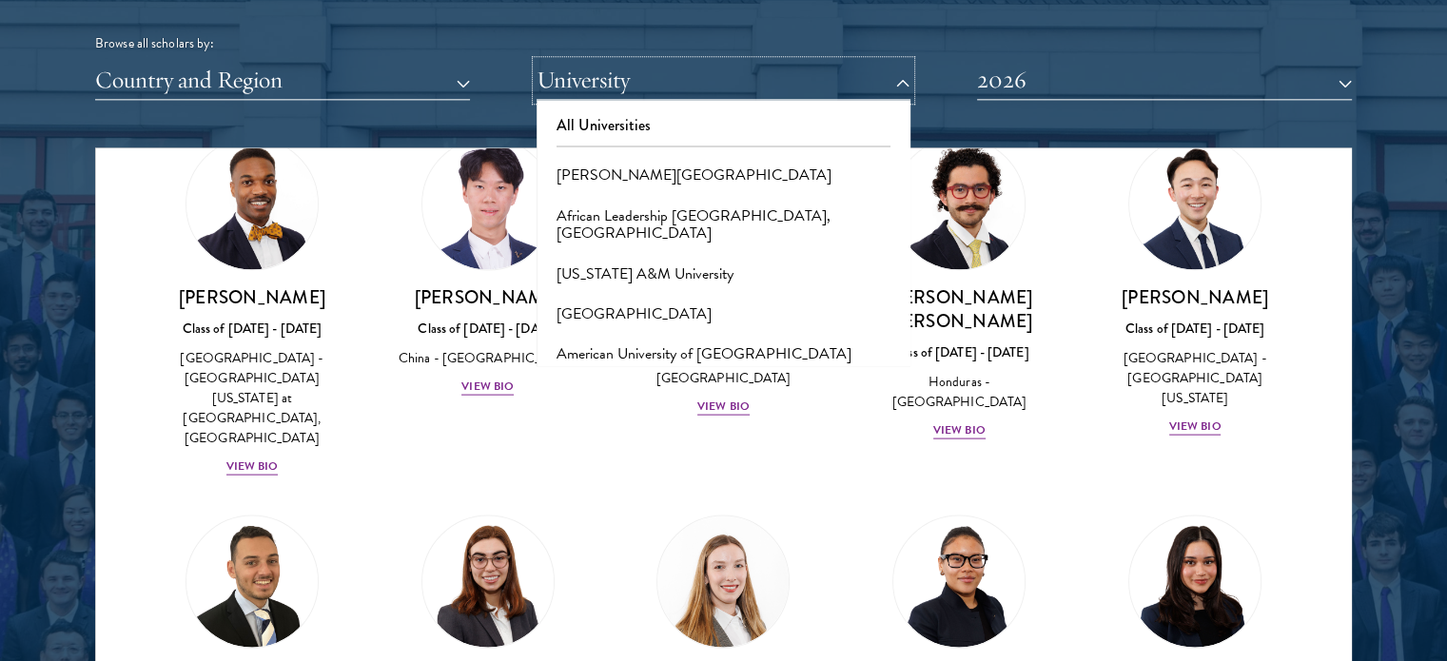
click at [620, 79] on button "University" at bounding box center [724, 80] width 375 height 39
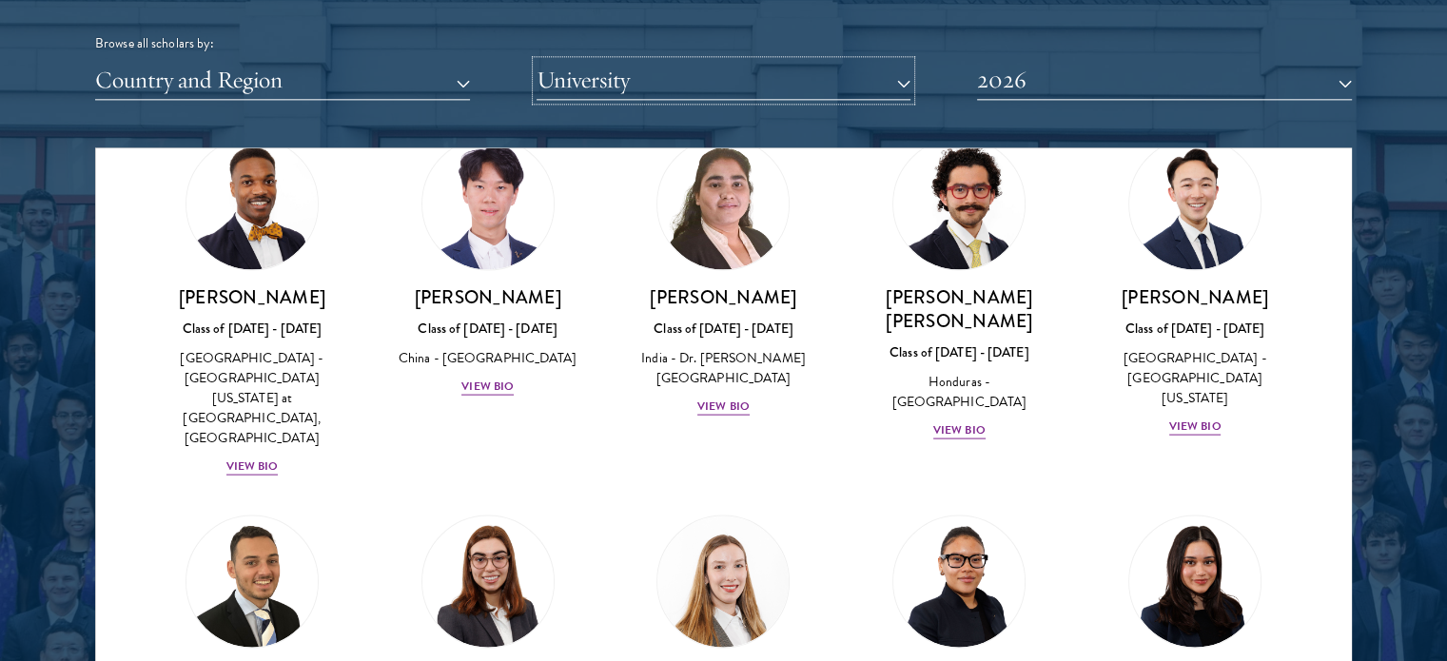
click at [620, 79] on button "University" at bounding box center [724, 80] width 375 height 39
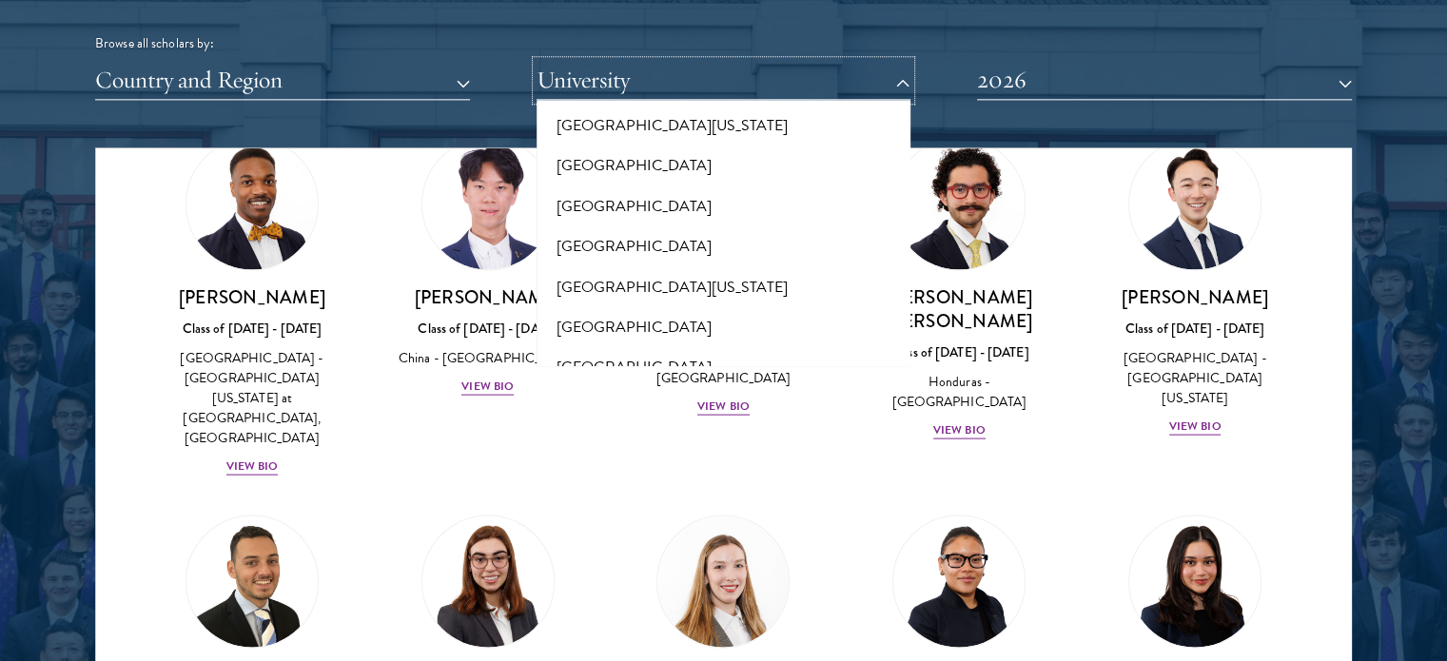
scroll to position [16887, 0]
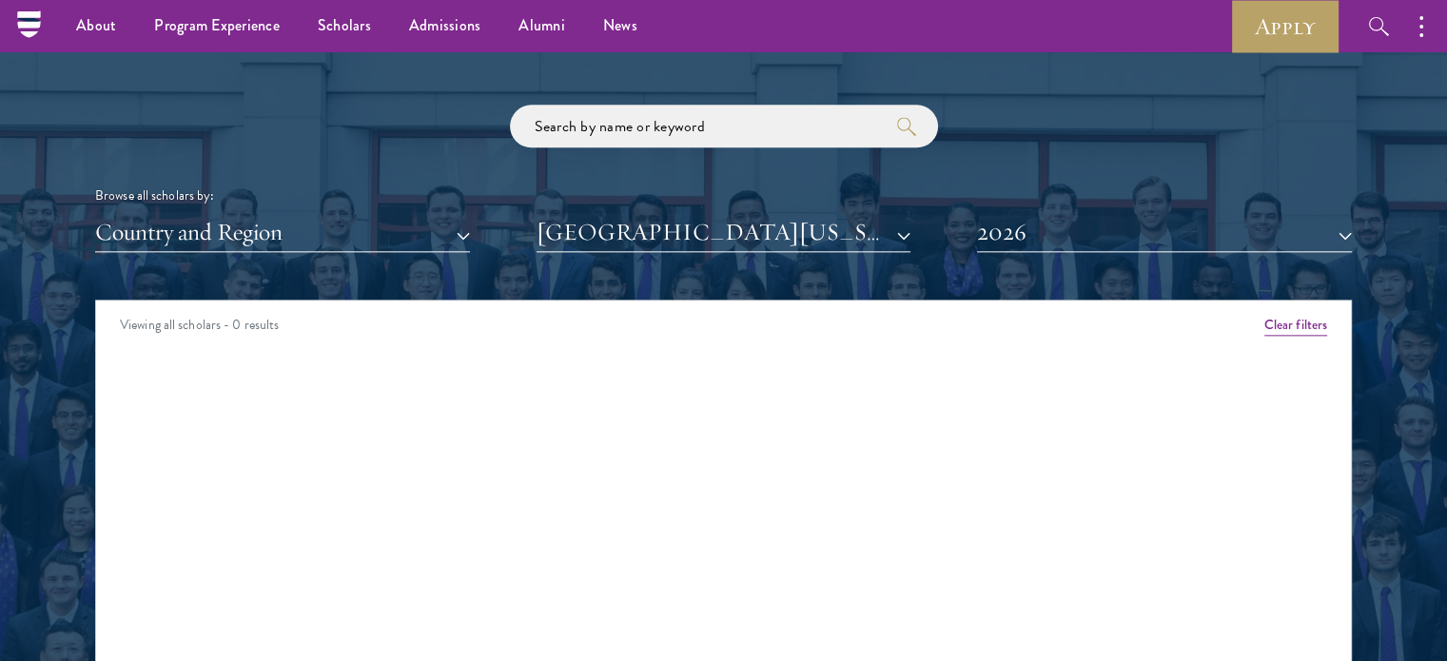
scroll to position [2220, 0]
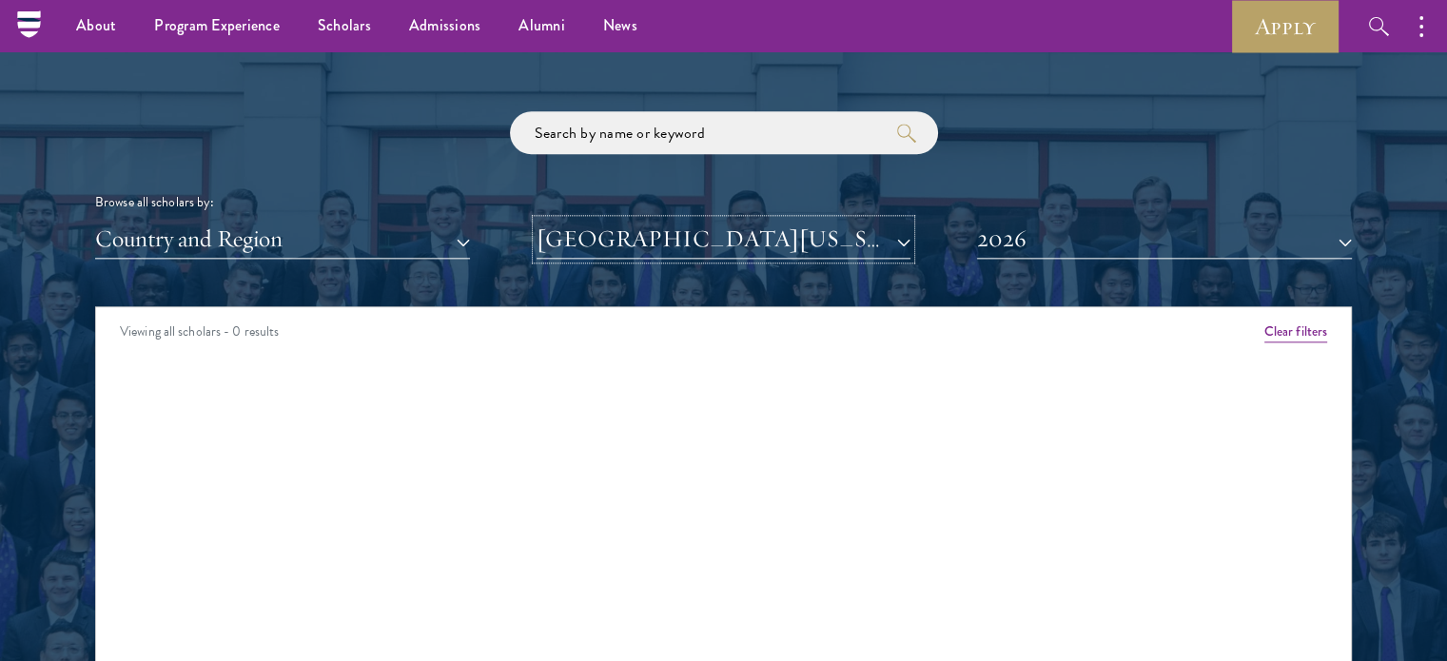
click at [799, 244] on button "[GEOGRAPHIC_DATA][US_STATE]" at bounding box center [724, 239] width 375 height 39
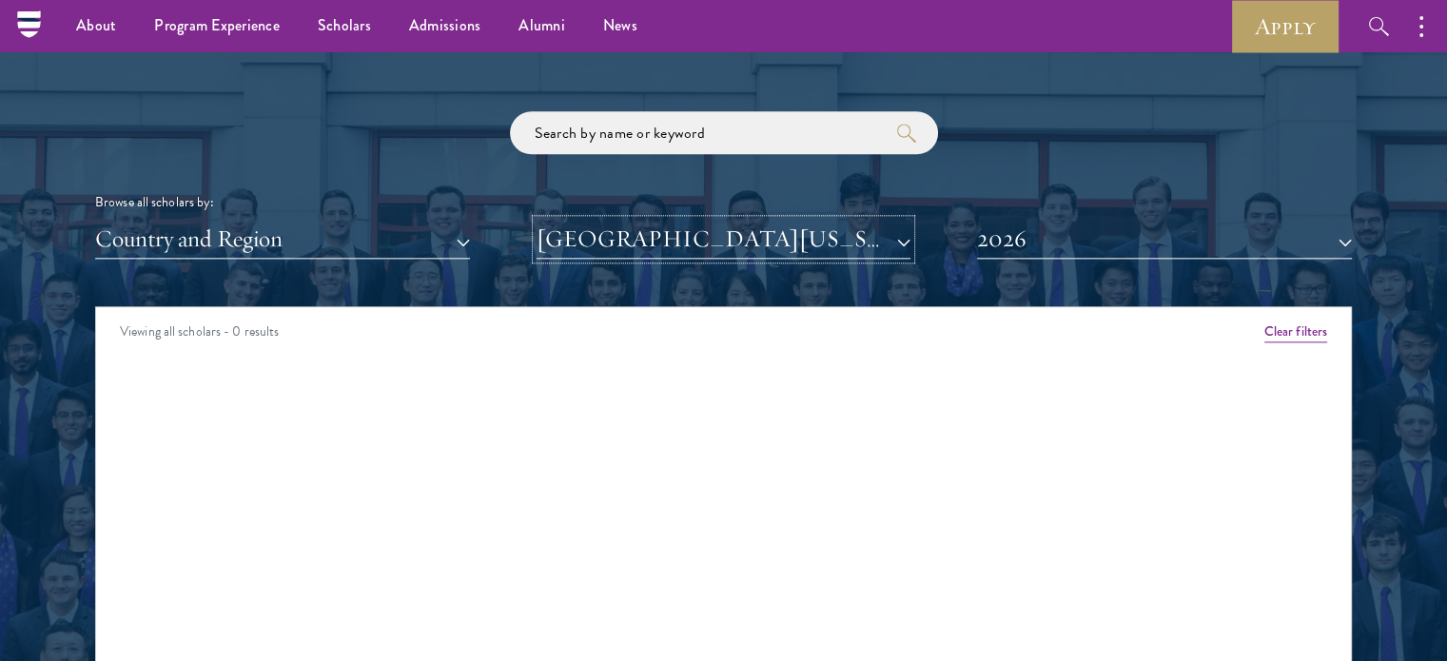
click at [768, 250] on button "[GEOGRAPHIC_DATA][US_STATE] at [GEOGRAPHIC_DATA]" at bounding box center [724, 239] width 375 height 39
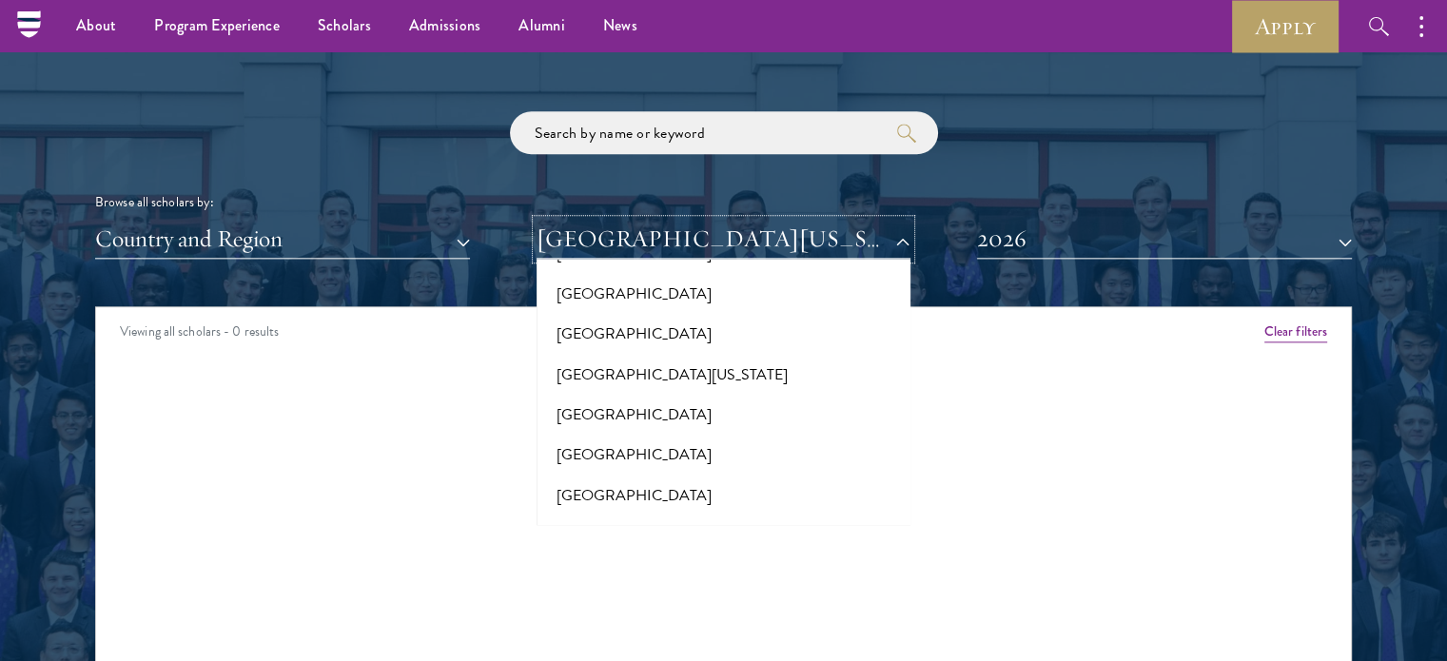
scroll to position [16887, 0]
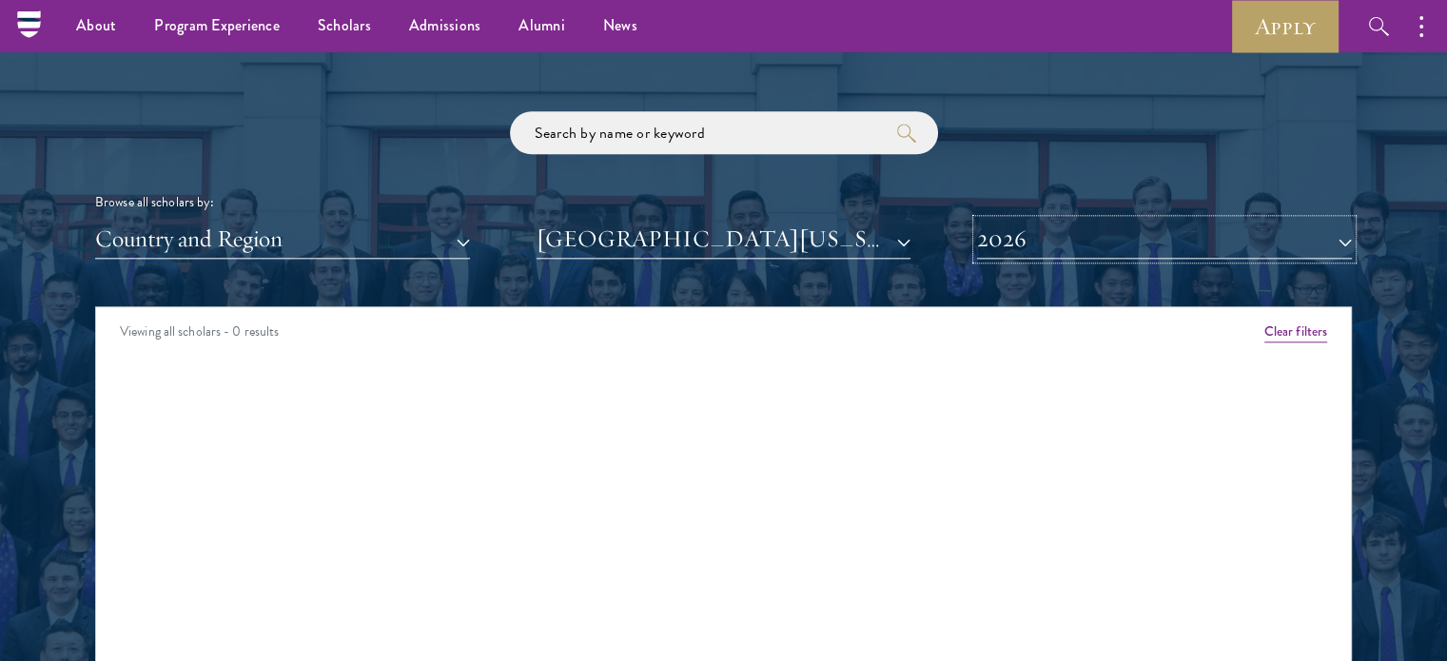
click at [1135, 240] on button "2026" at bounding box center [1164, 239] width 375 height 39
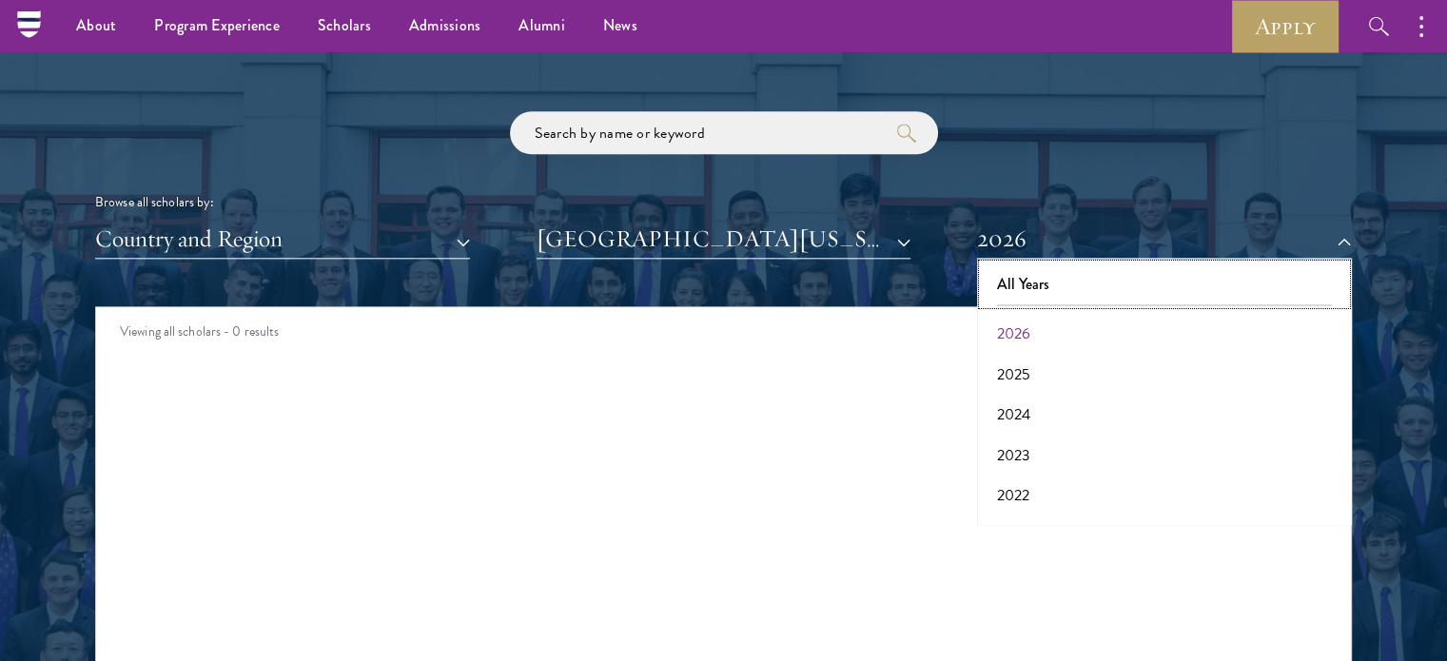
click at [1104, 287] on button "All Years" at bounding box center [1164, 285] width 363 height 40
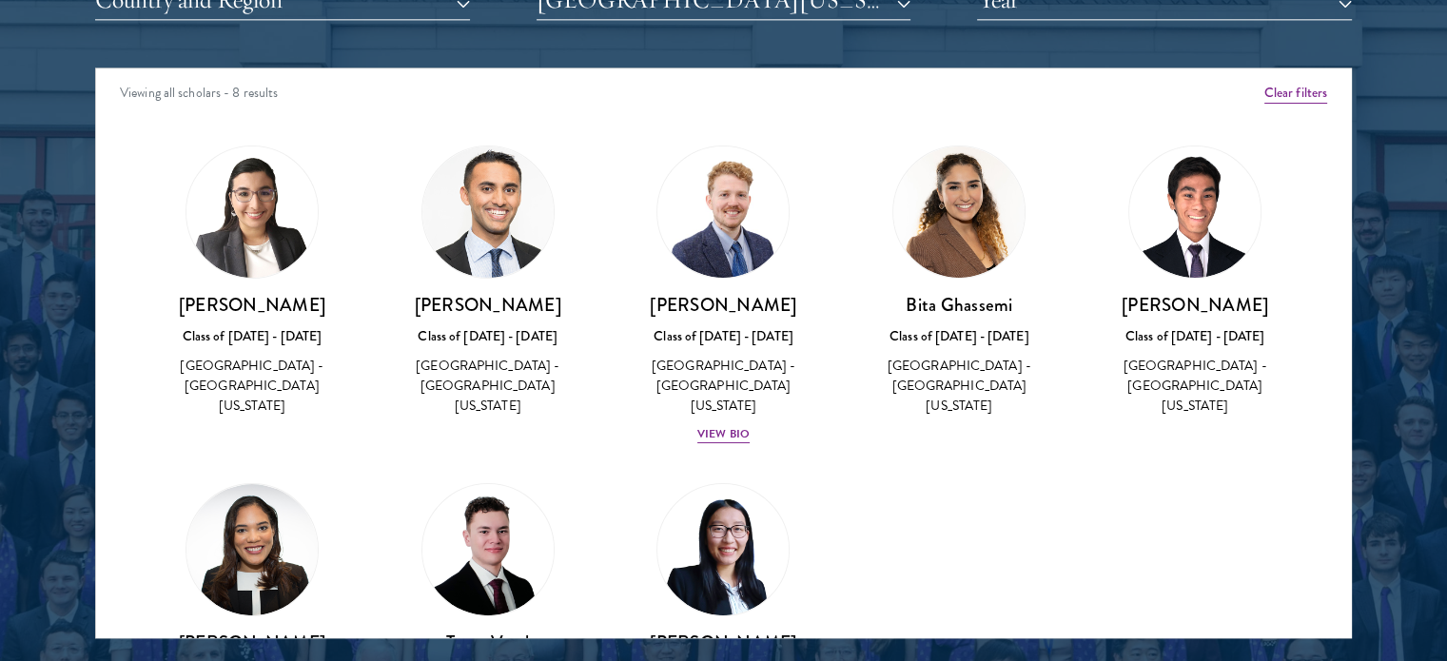
scroll to position [2537, 0]
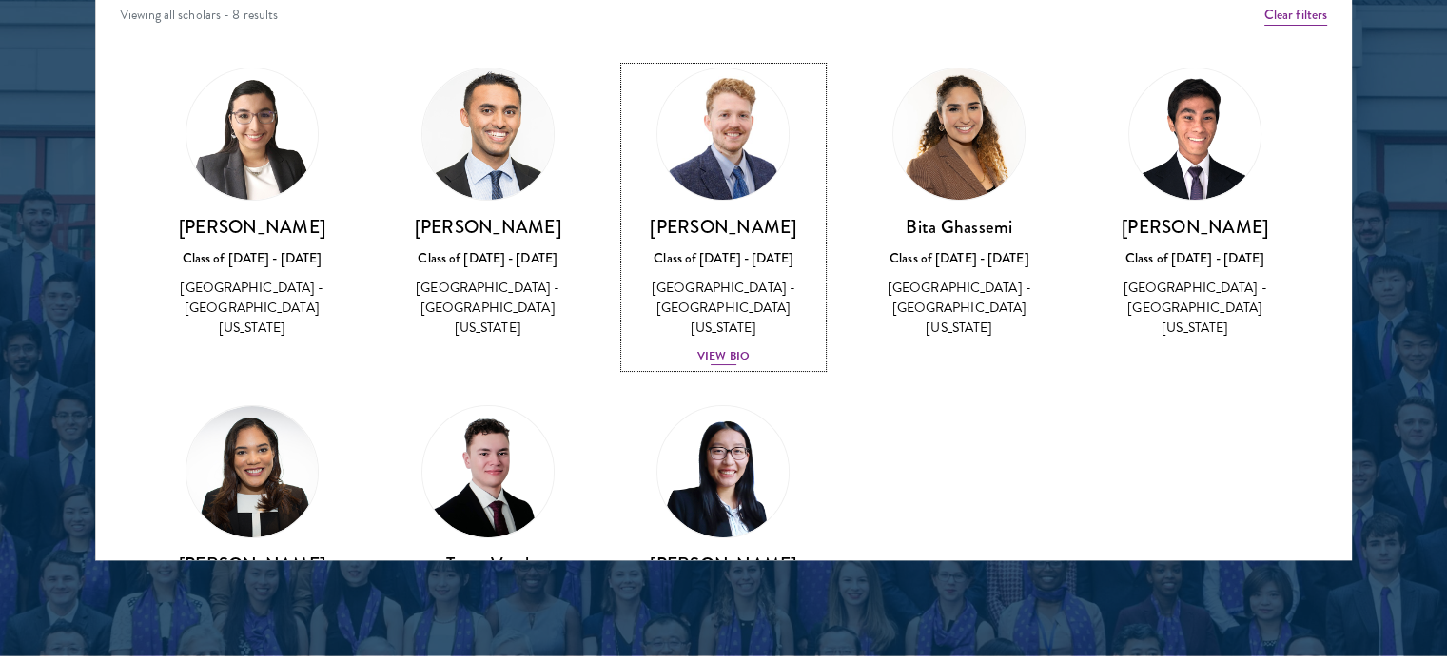
click at [737, 347] on div "View Bio" at bounding box center [723, 356] width 52 height 18
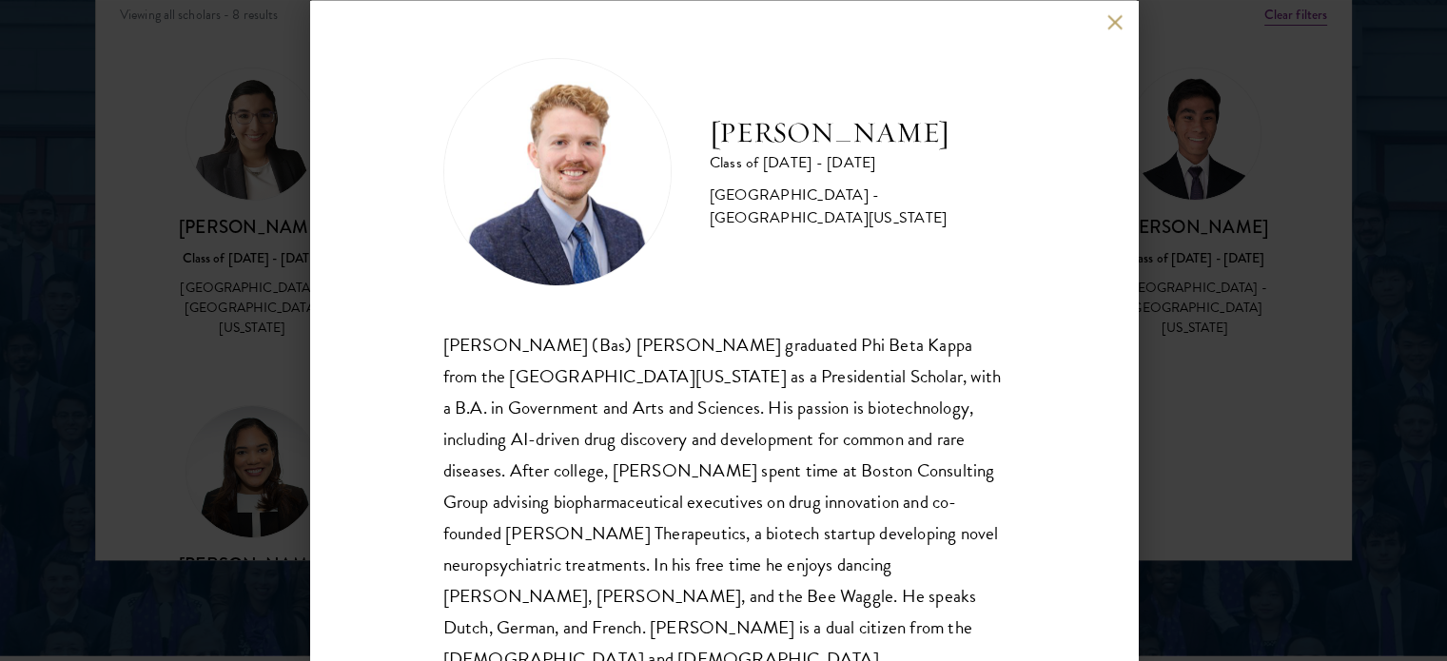
scroll to position [38, 0]
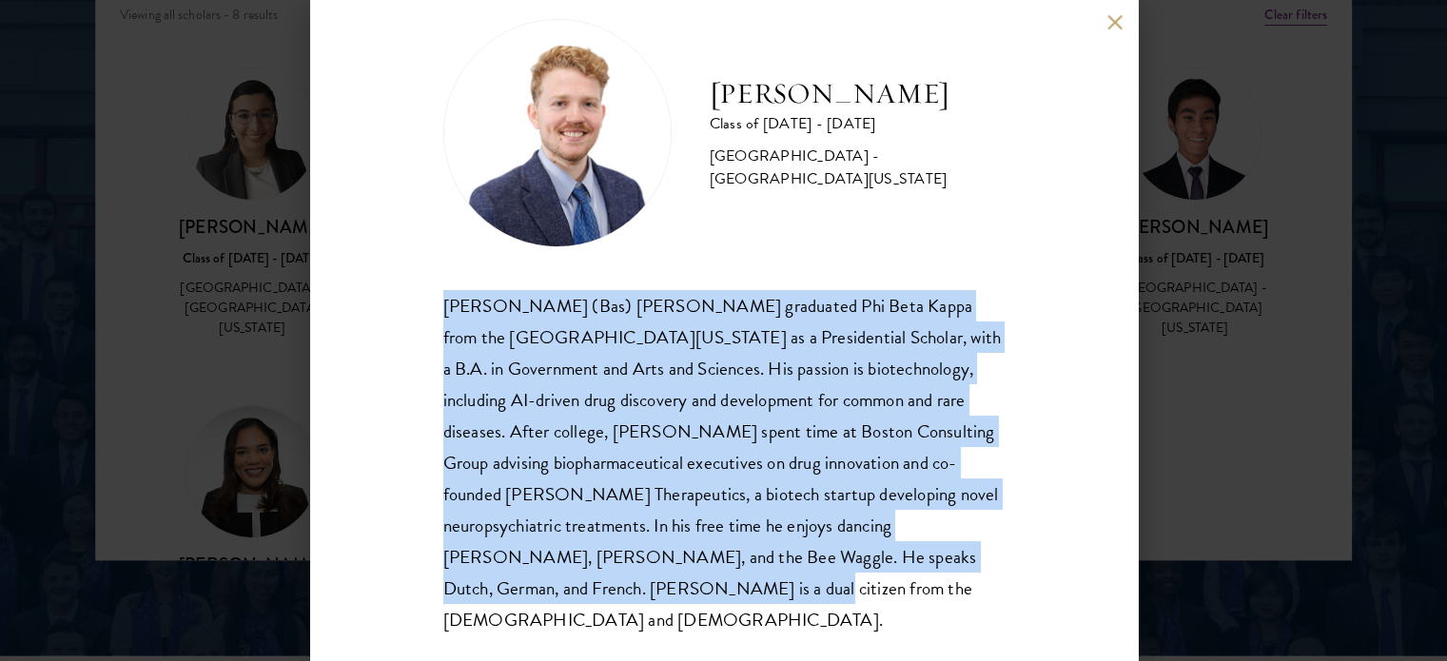
drag, startPoint x: 686, startPoint y: 589, endPoint x: 392, endPoint y: 301, distance: 411.8
click at [392, 301] on div "[PERSON_NAME] Class of [DATE] - [DATE] [GEOGRAPHIC_DATA] - [GEOGRAPHIC_DATA][US…" at bounding box center [724, 330] width 828 height 661
copy div "[PERSON_NAME] (Bas) [PERSON_NAME] graduated Phi Beta Kappa from the [GEOGRAPHIC…"
click at [1111, 27] on button at bounding box center [1116, 22] width 16 height 16
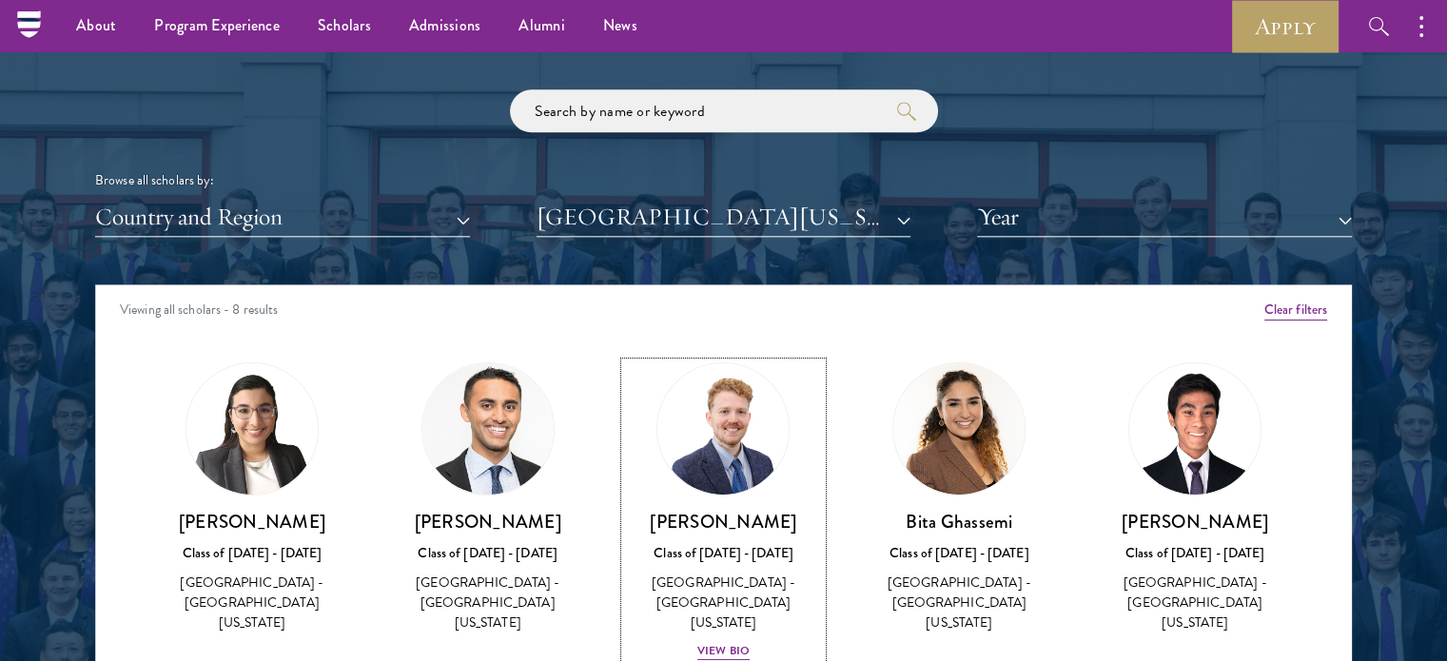
scroll to position [2061, 0]
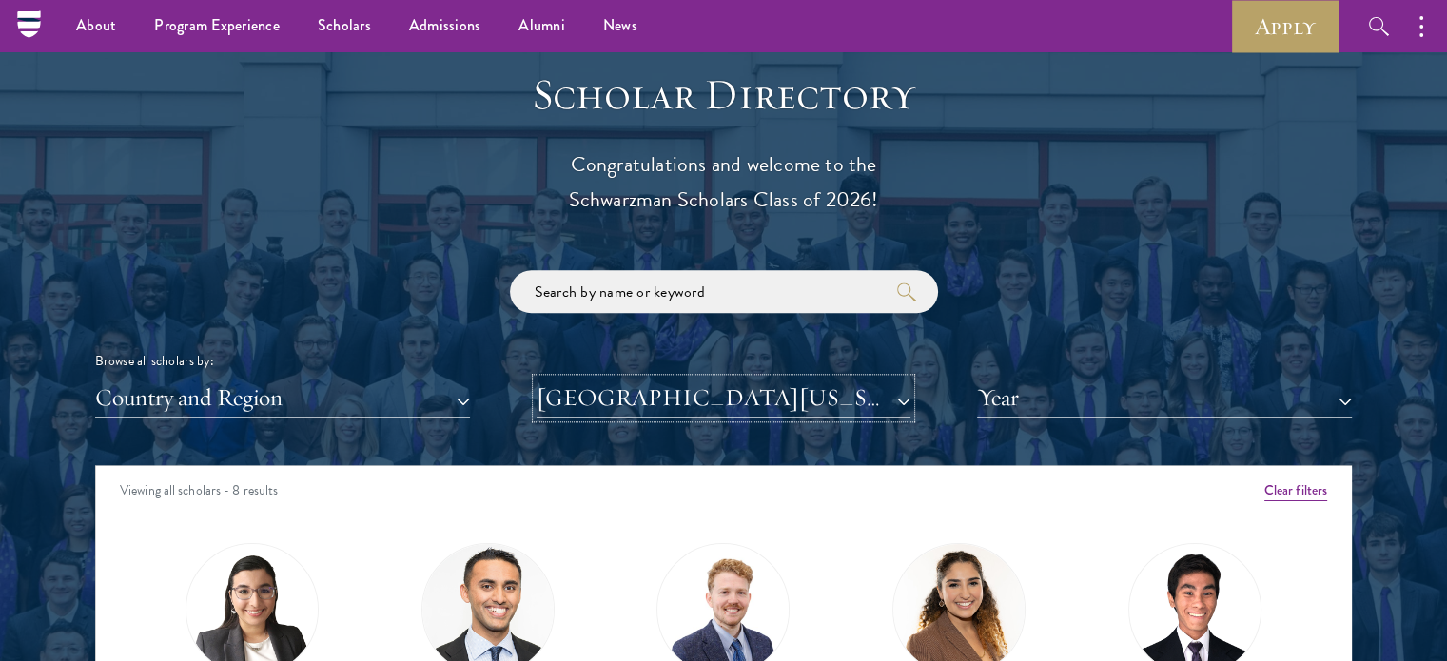
drag, startPoint x: 831, startPoint y: 392, endPoint x: 823, endPoint y: 402, distance: 12.2
click at [828, 395] on button "[GEOGRAPHIC_DATA][US_STATE]" at bounding box center [724, 398] width 375 height 39
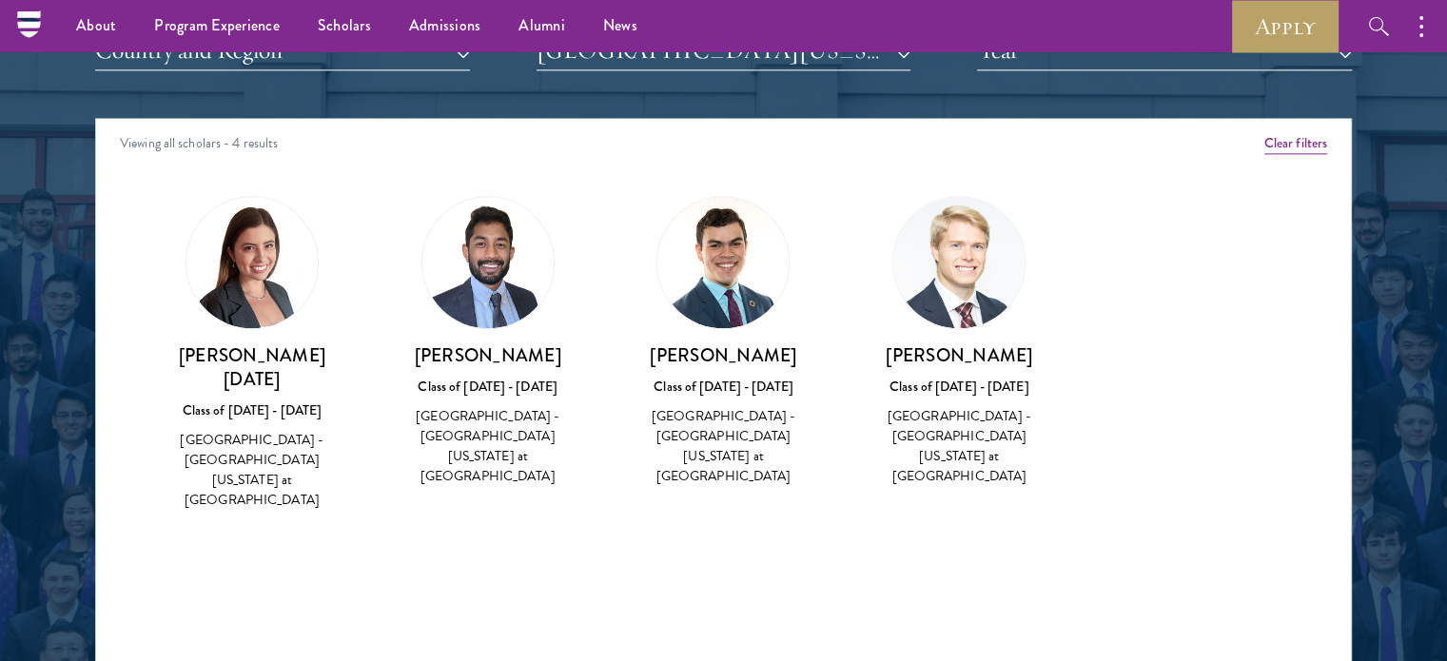
scroll to position [2379, 0]
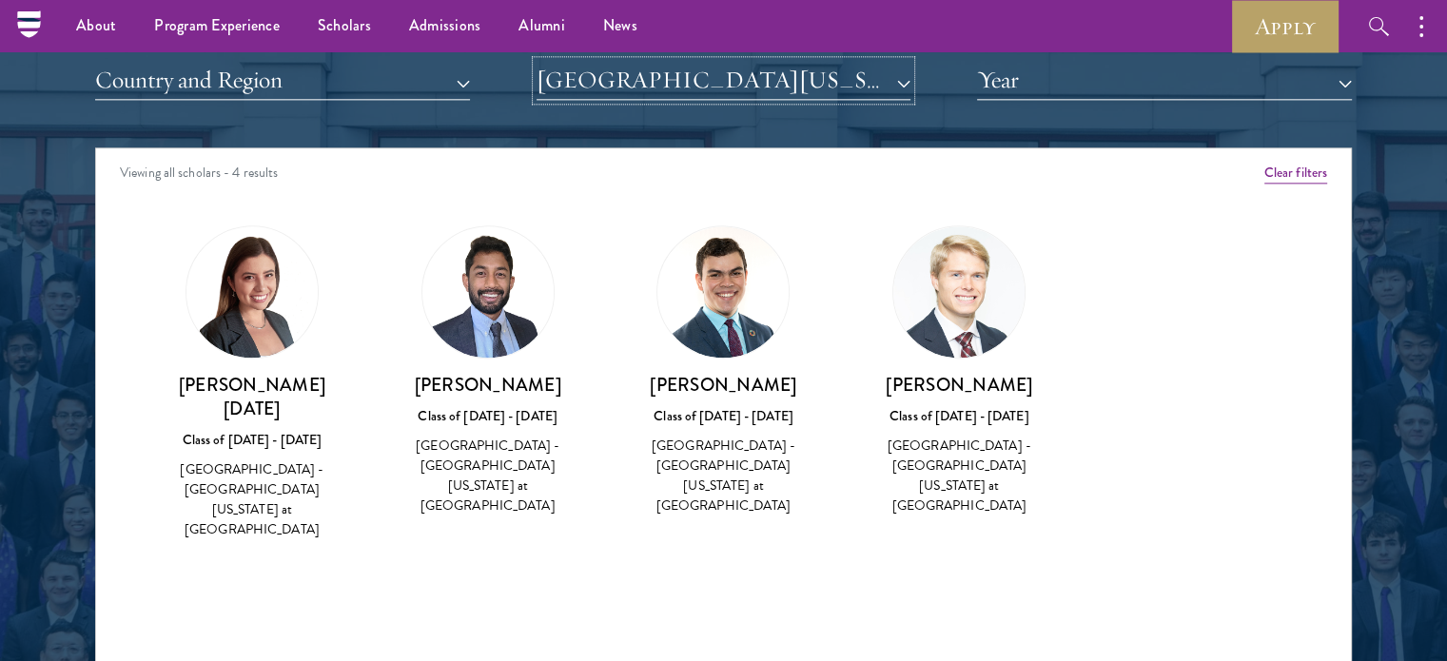
click at [756, 80] on button "[GEOGRAPHIC_DATA][US_STATE] at [GEOGRAPHIC_DATA]" at bounding box center [724, 80] width 375 height 39
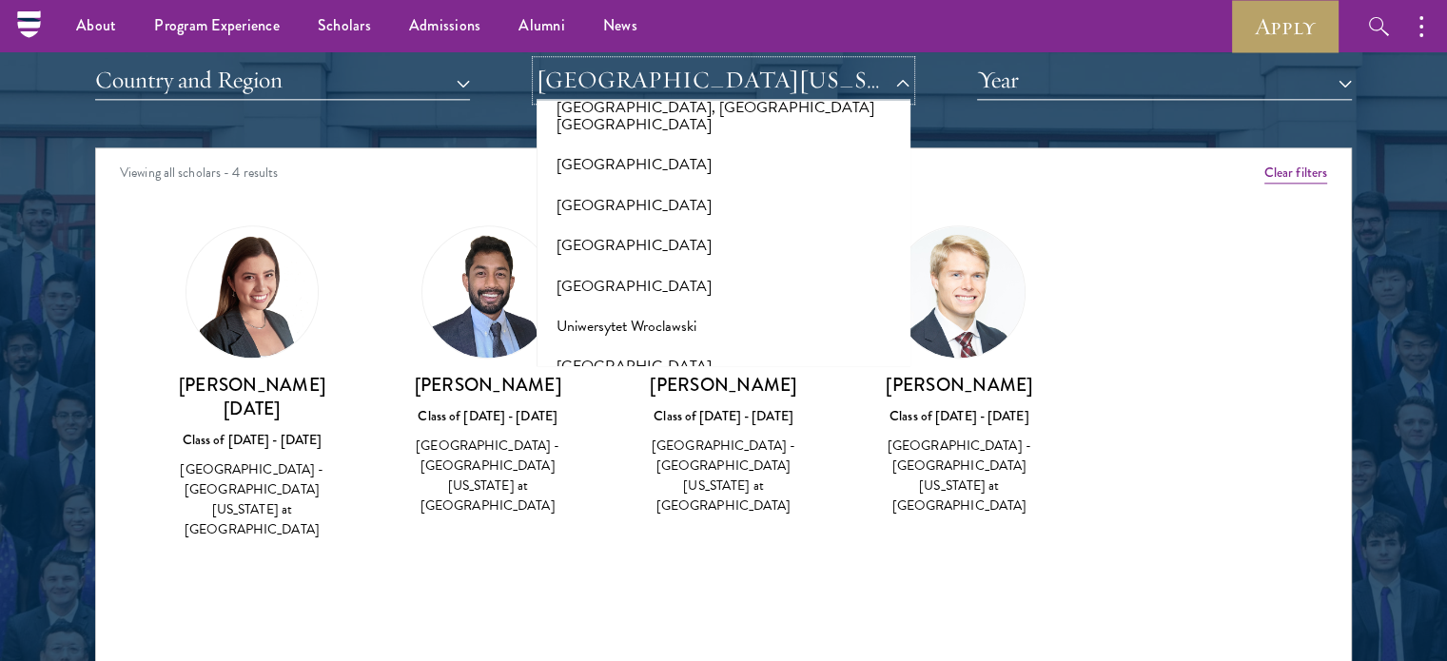
scroll to position [18315, 0]
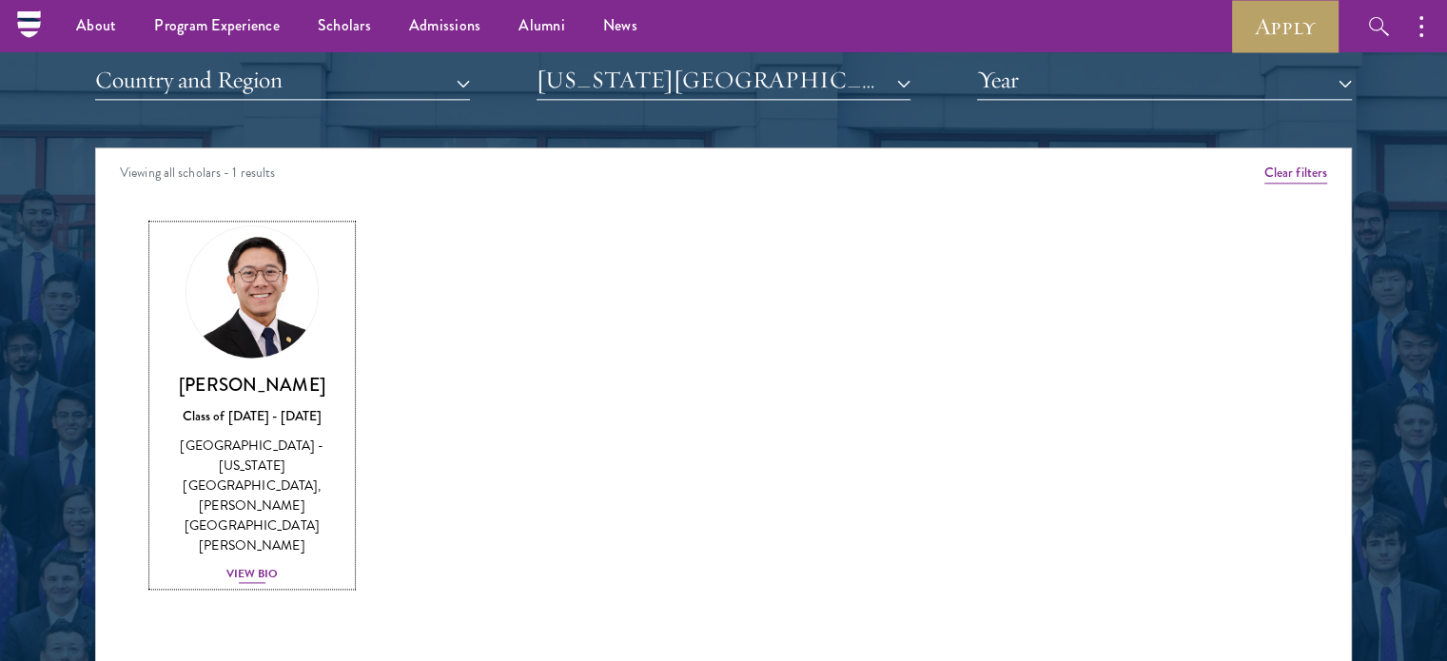
click at [259, 565] on div "View Bio" at bounding box center [252, 574] width 52 height 18
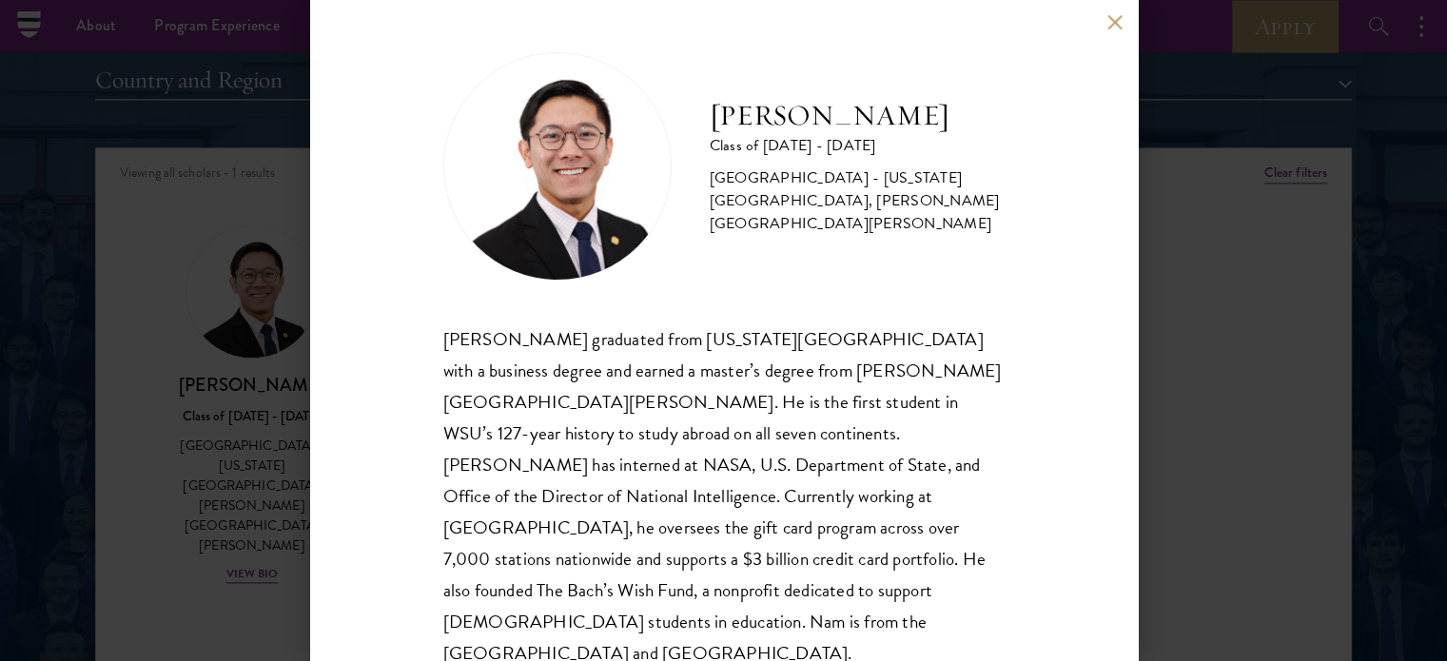
scroll to position [7, 0]
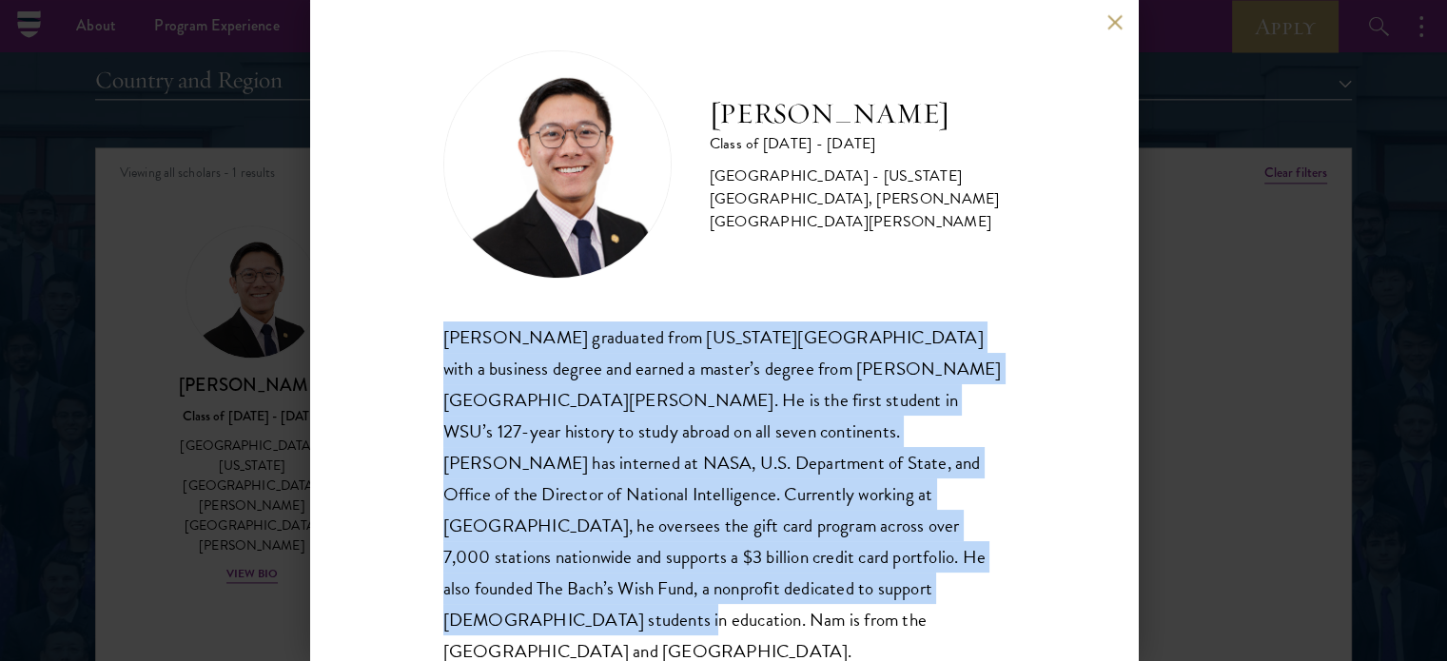
drag, startPoint x: 832, startPoint y: 587, endPoint x: 369, endPoint y: 344, distance: 522.2
click at [369, 344] on div "[PERSON_NAME] Class of [DATE] - [DATE] [GEOGRAPHIC_DATA] - [US_STATE][GEOGRAPHI…" at bounding box center [724, 330] width 828 height 661
copy div "[PERSON_NAME] graduated from [US_STATE][GEOGRAPHIC_DATA] with a business degree…"
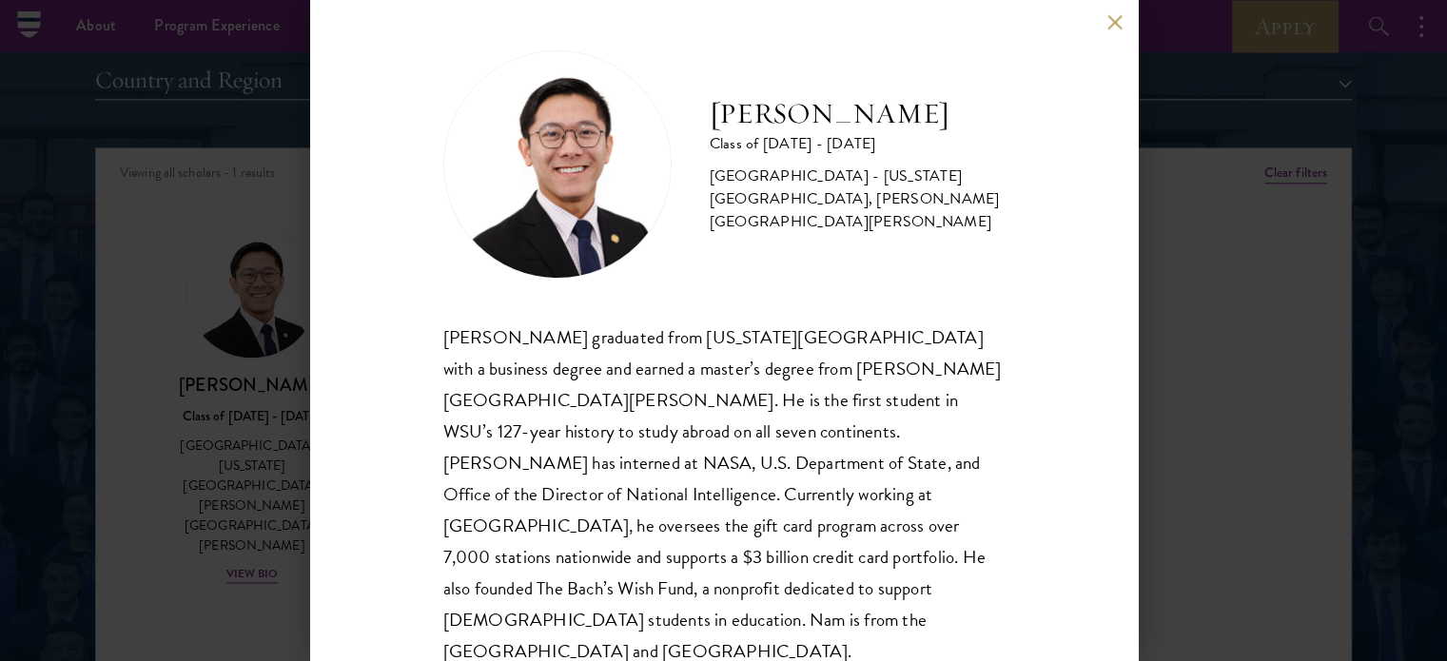
click at [1104, 27] on div "[PERSON_NAME] Class of [DATE] - [DATE] [GEOGRAPHIC_DATA] - [US_STATE][GEOGRAPHI…" at bounding box center [724, 330] width 828 height 661
click at [1108, 22] on button at bounding box center [1116, 22] width 16 height 16
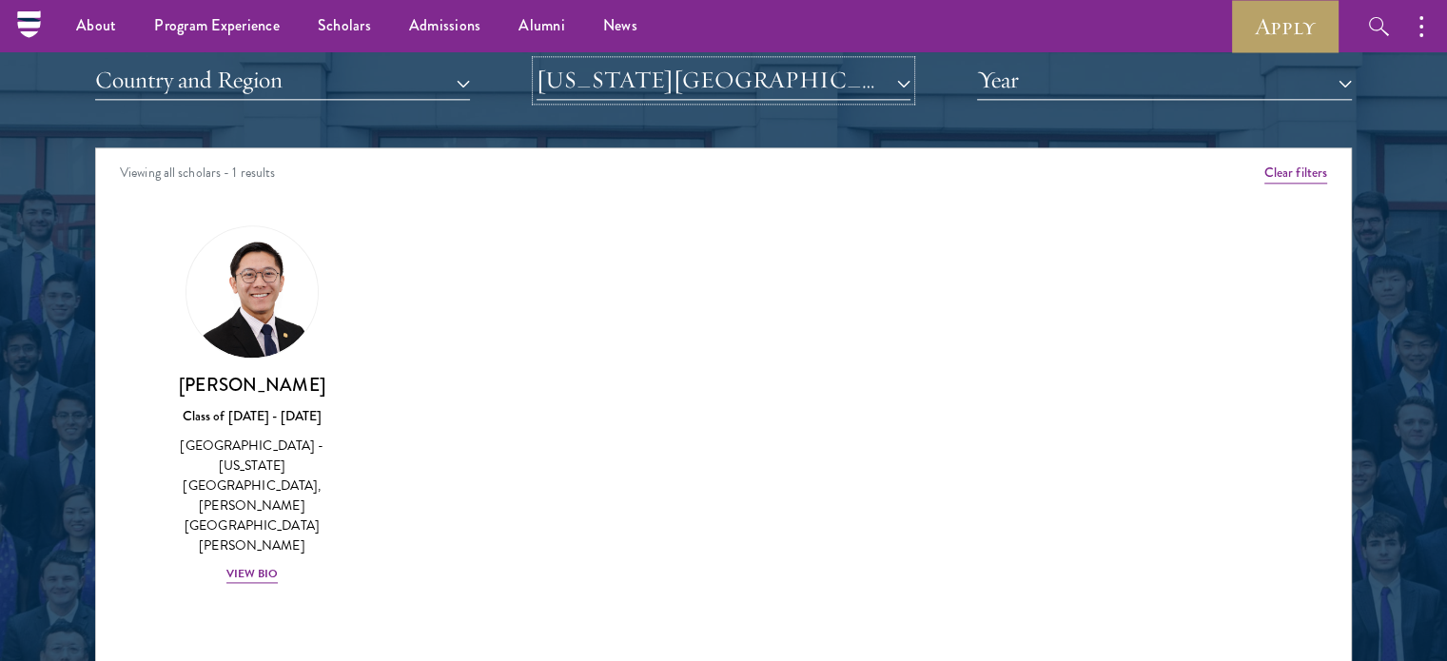
click at [723, 83] on button "[US_STATE][GEOGRAPHIC_DATA]" at bounding box center [724, 80] width 375 height 39
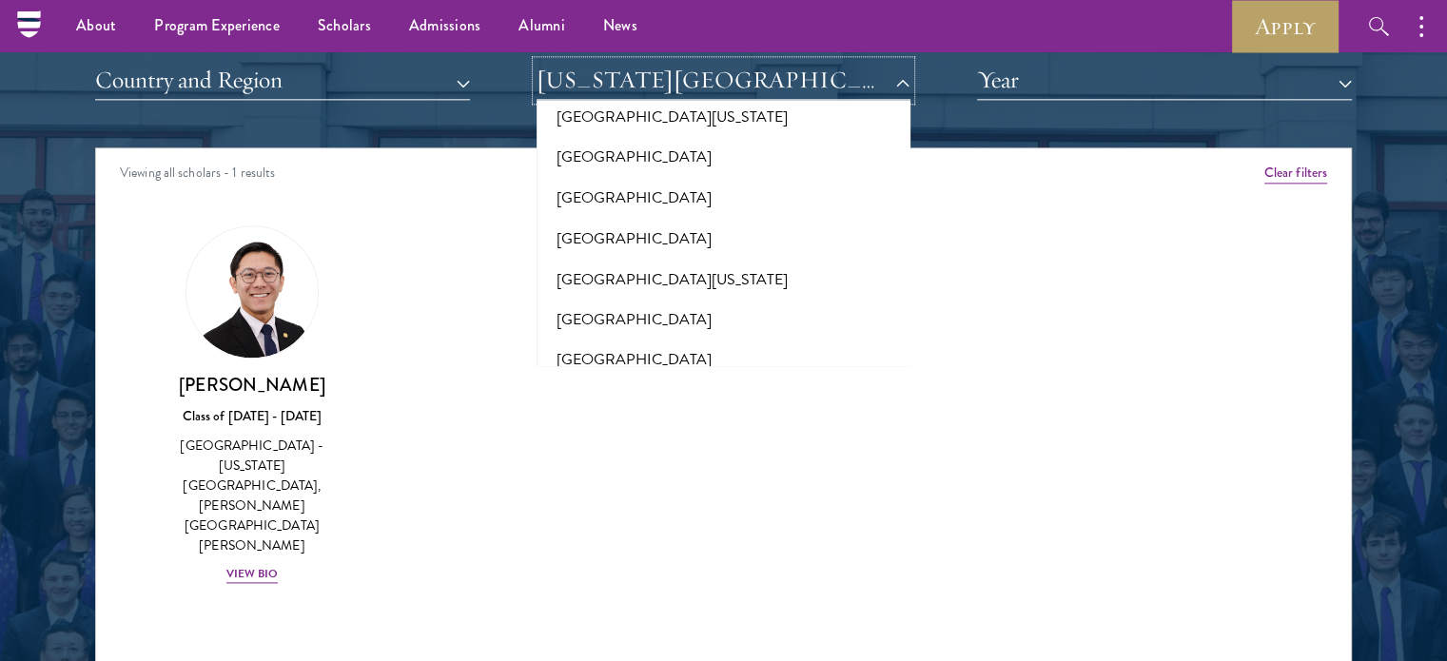
scroll to position [17680, 0]
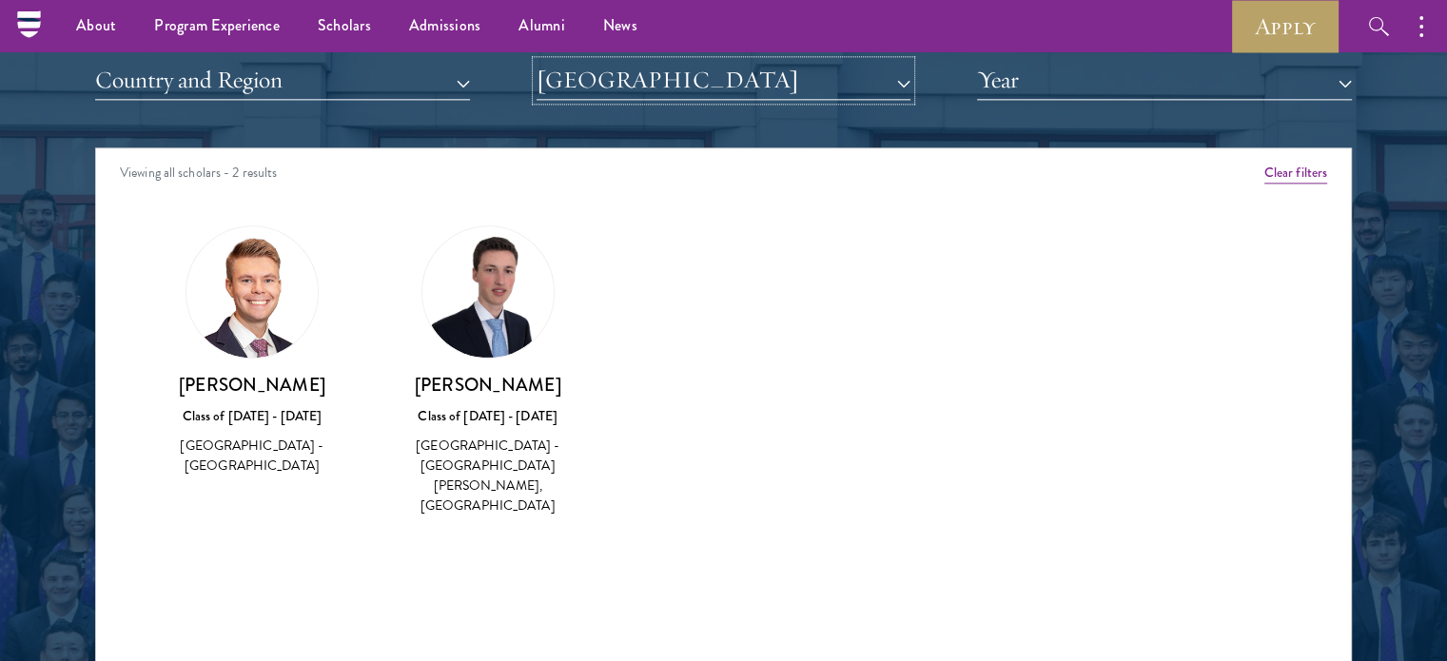
click at [738, 83] on button "[GEOGRAPHIC_DATA]" at bounding box center [724, 80] width 375 height 39
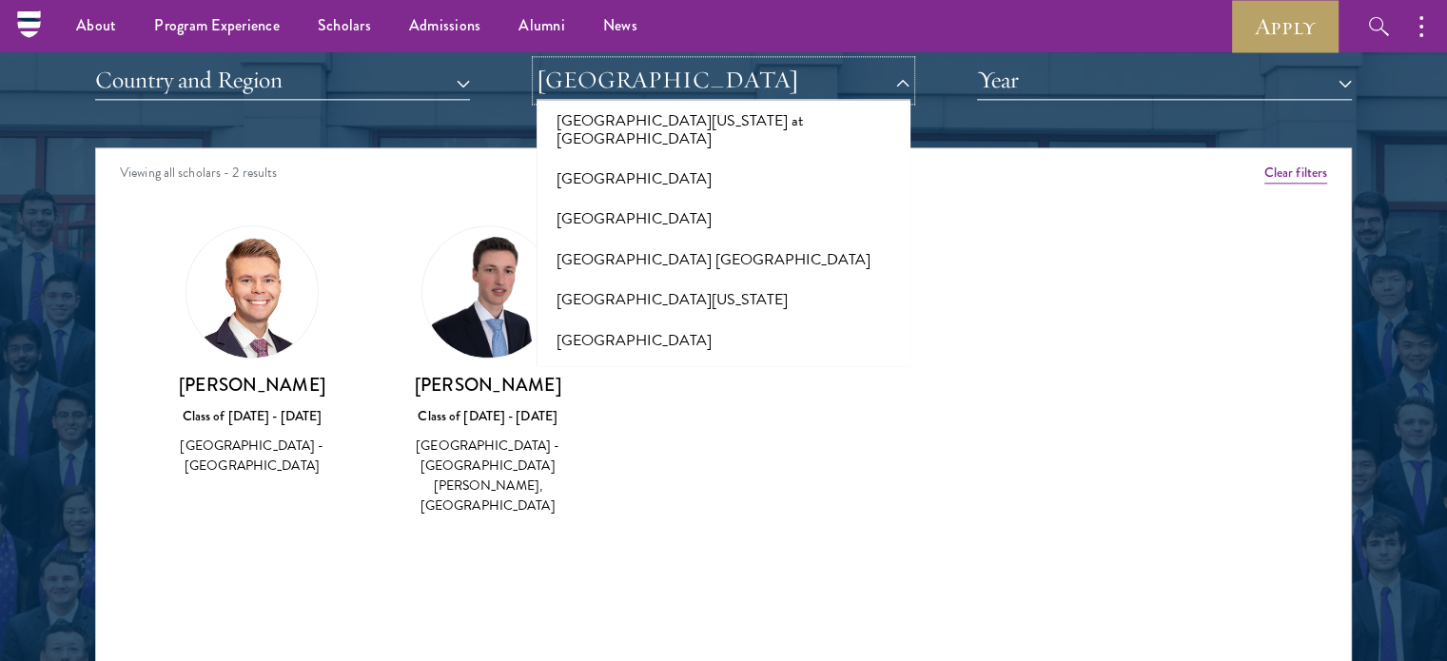
scroll to position [17046, 0]
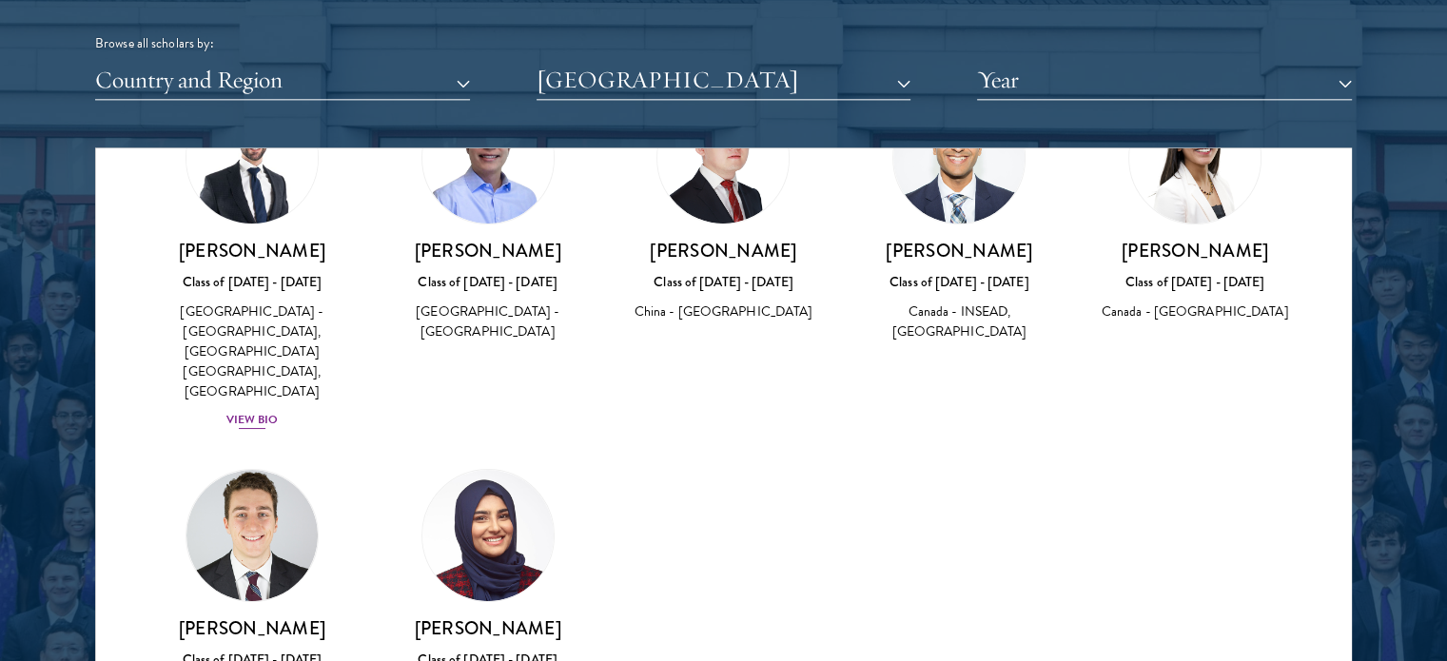
scroll to position [2537, 0]
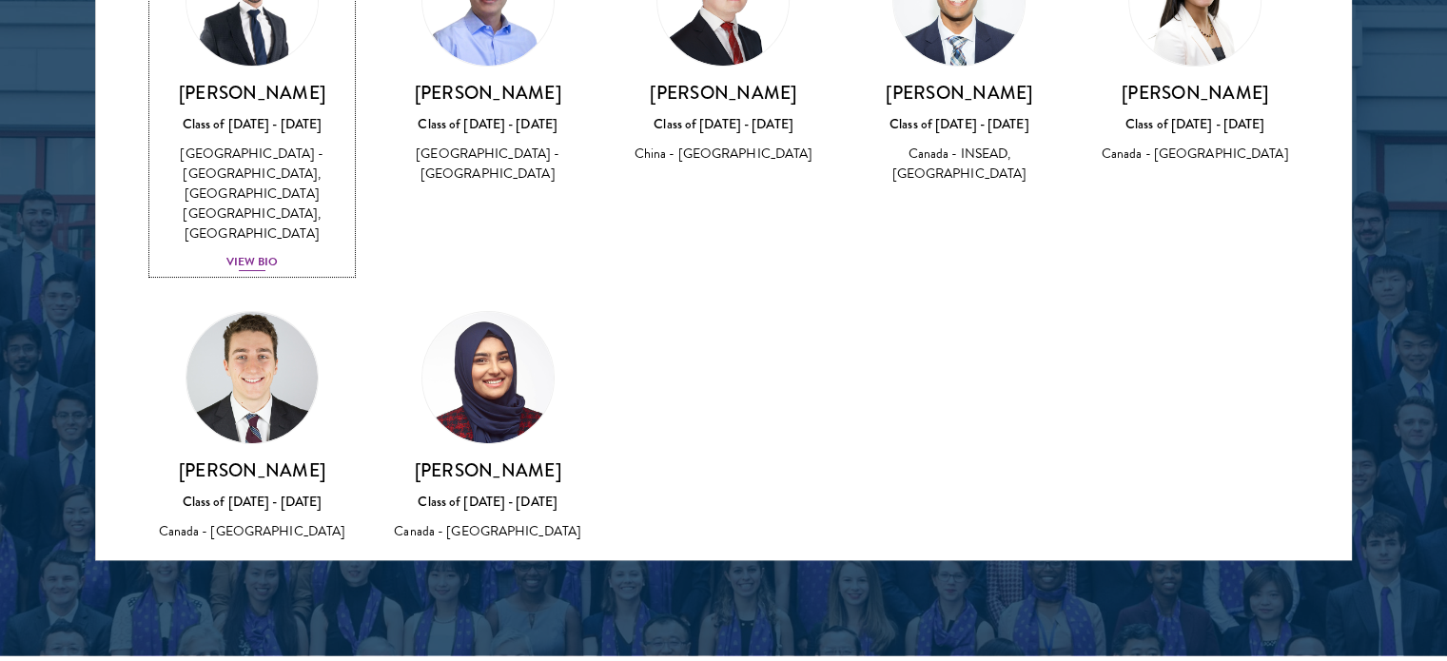
click at [254, 253] on div "View Bio" at bounding box center [252, 262] width 52 height 18
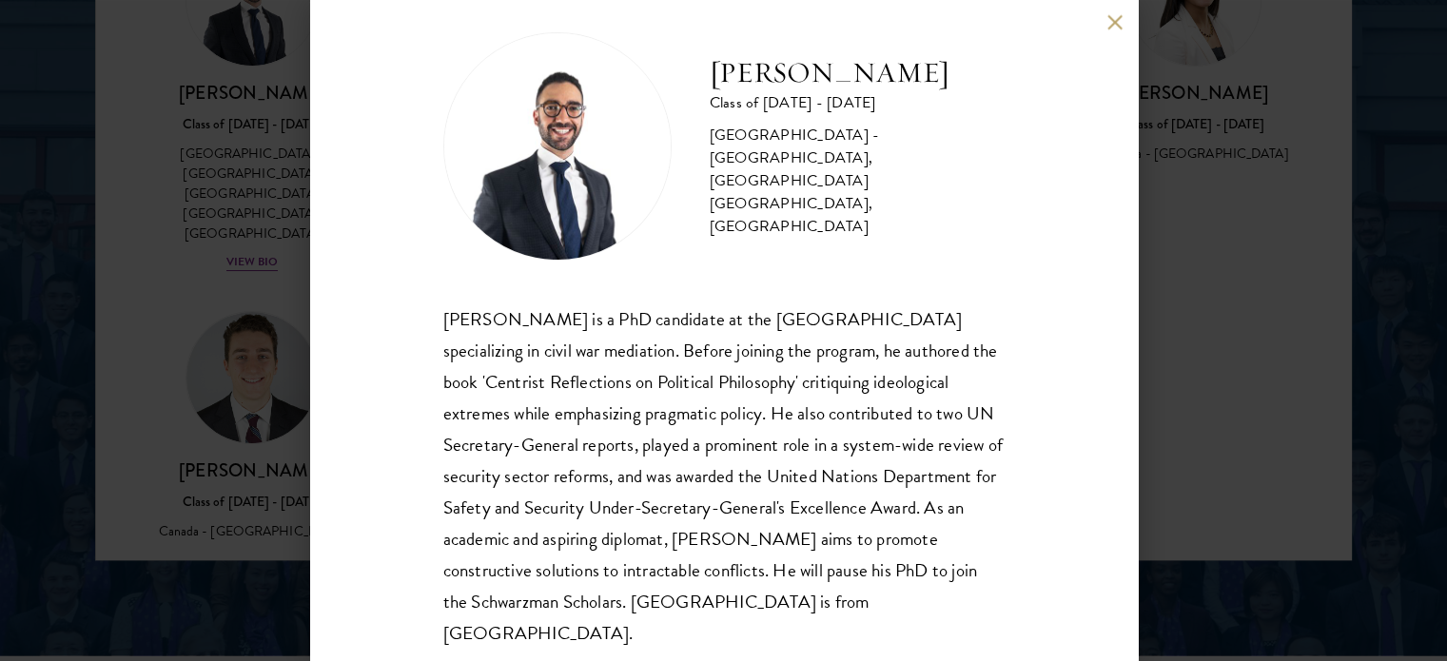
scroll to position [38, 0]
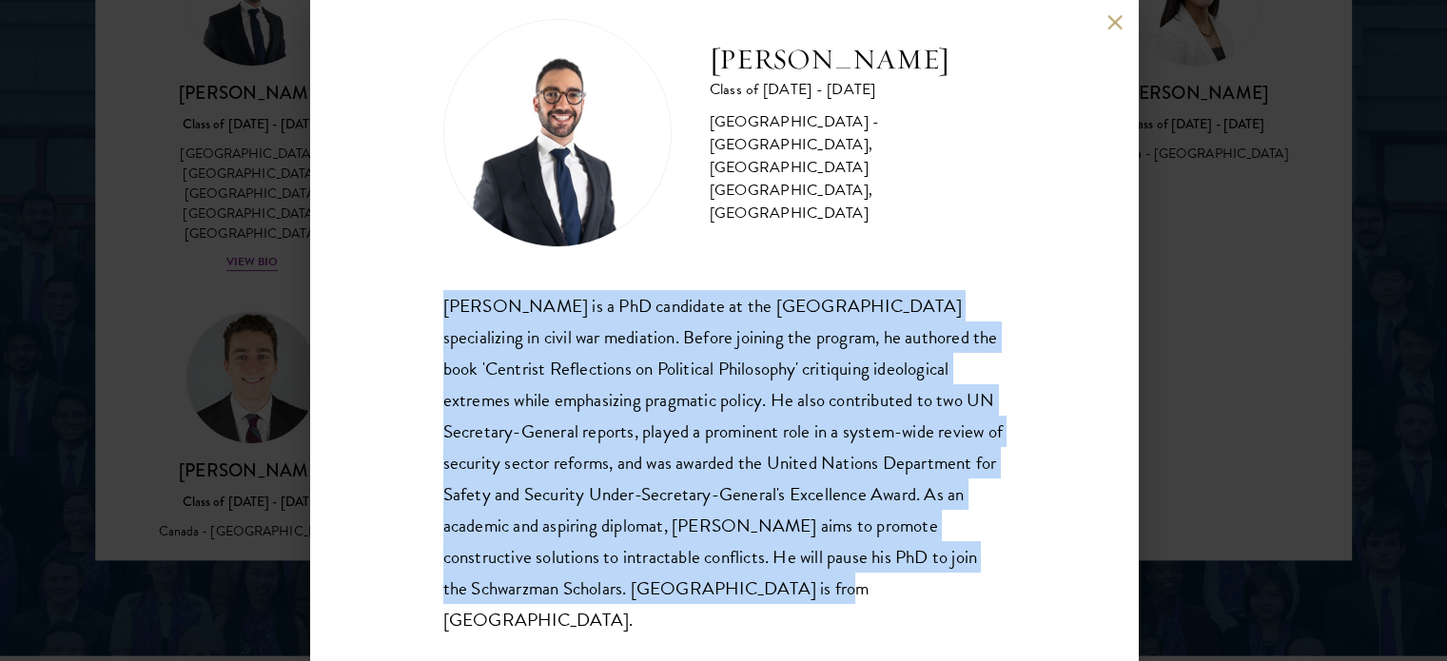
drag, startPoint x: 442, startPoint y: 302, endPoint x: 933, endPoint y: 610, distance: 579.8
click at [933, 610] on div "[PERSON_NAME] Class of [DATE] - [DATE] [GEOGRAPHIC_DATA] - [GEOGRAPHIC_DATA], […" at bounding box center [724, 330] width 828 height 661
